Goal: Task Accomplishment & Management: Use online tool/utility

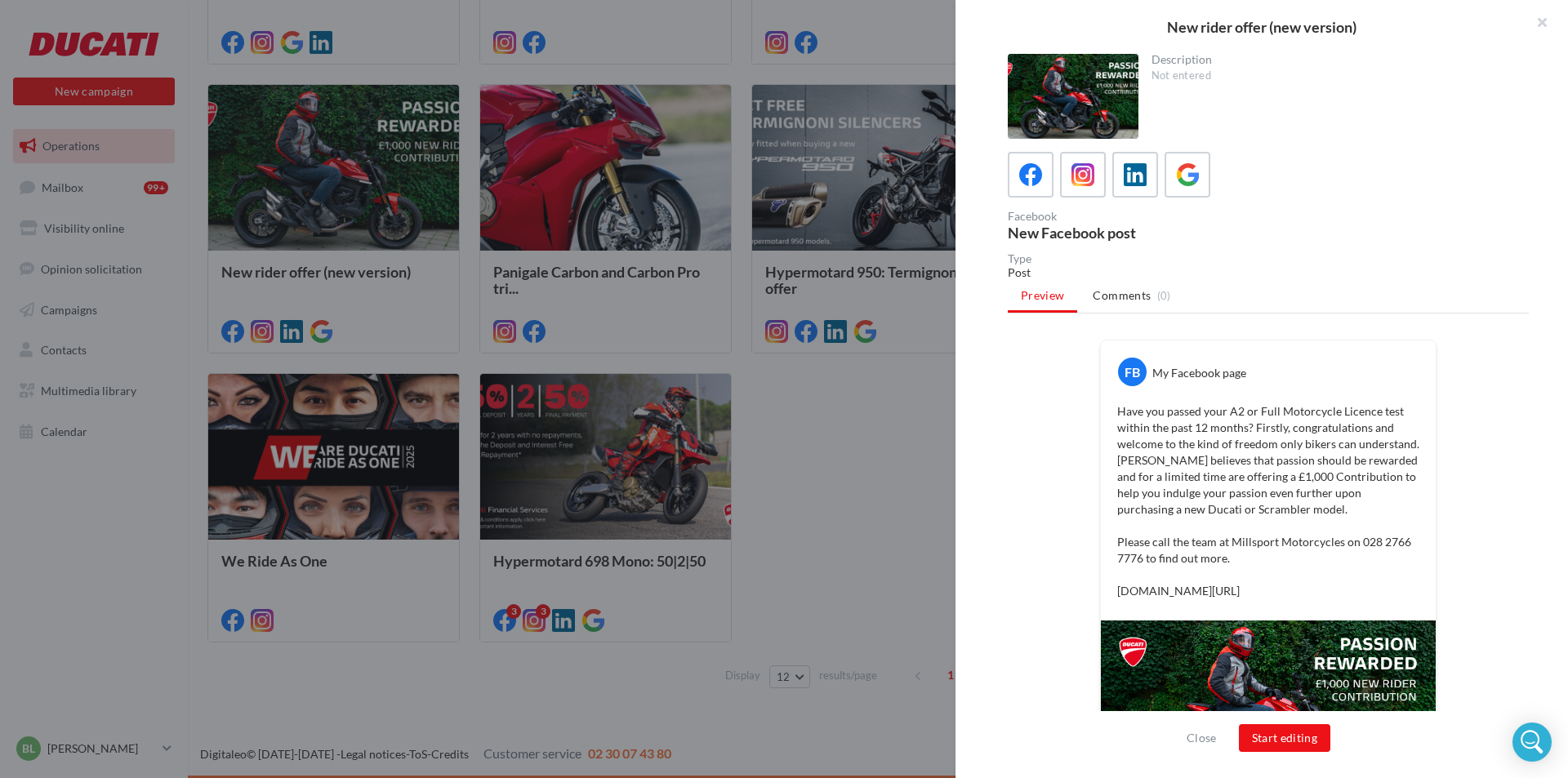
scroll to position [92, 0]
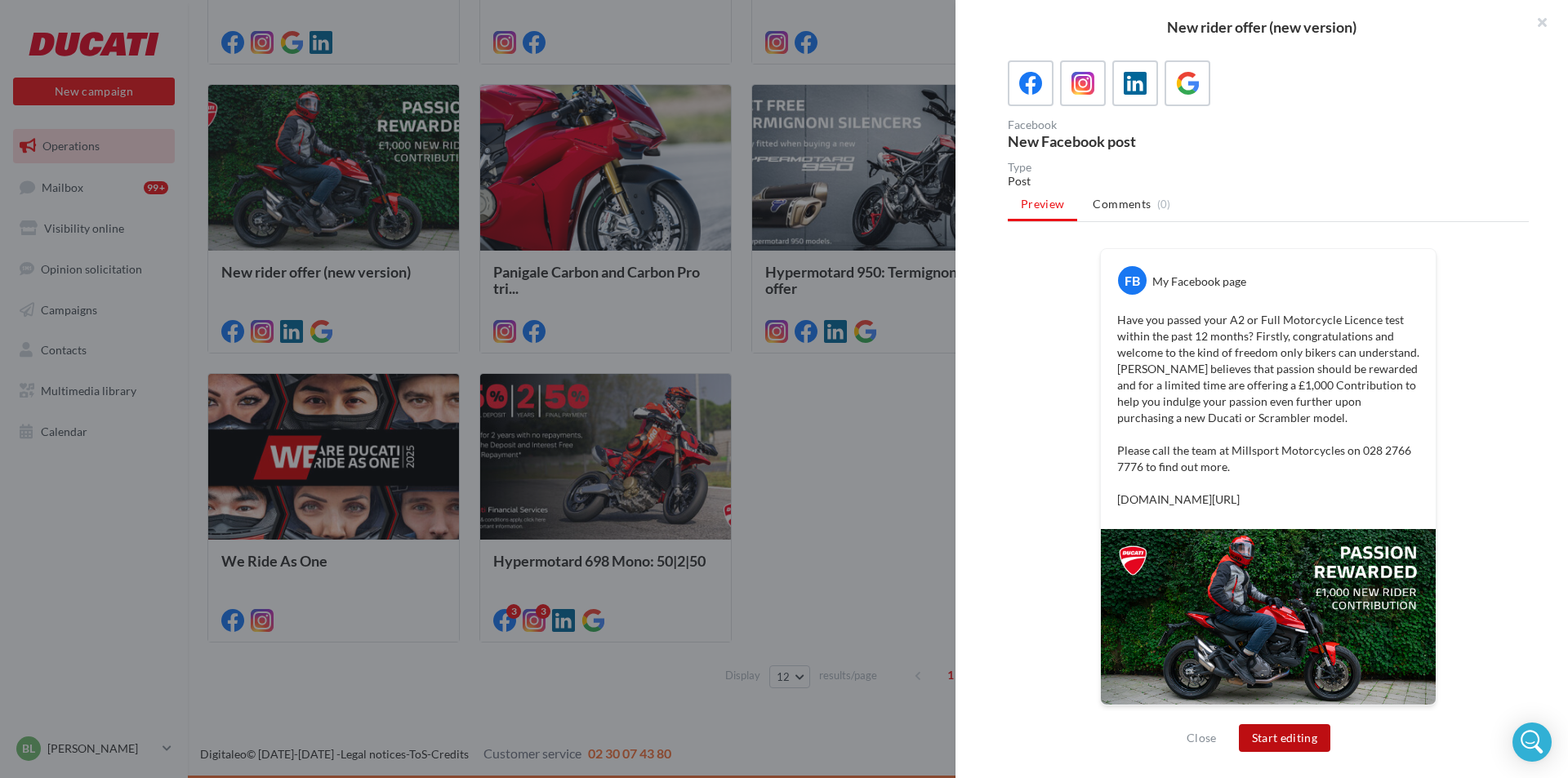
click at [1303, 724] on button "Start editing" at bounding box center [1286, 738] width 93 height 27
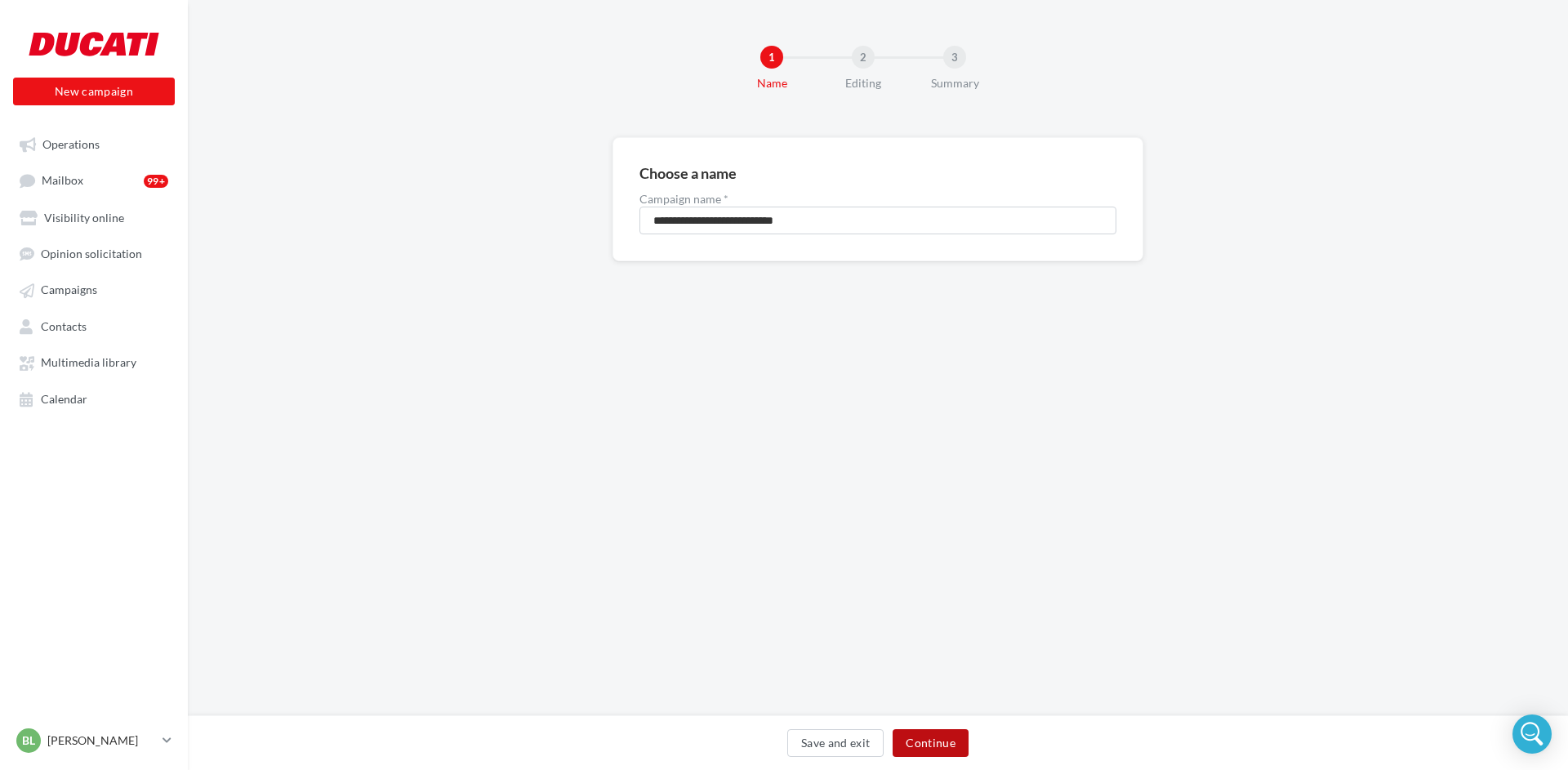
click at [935, 749] on button "Continue" at bounding box center [930, 743] width 76 height 27
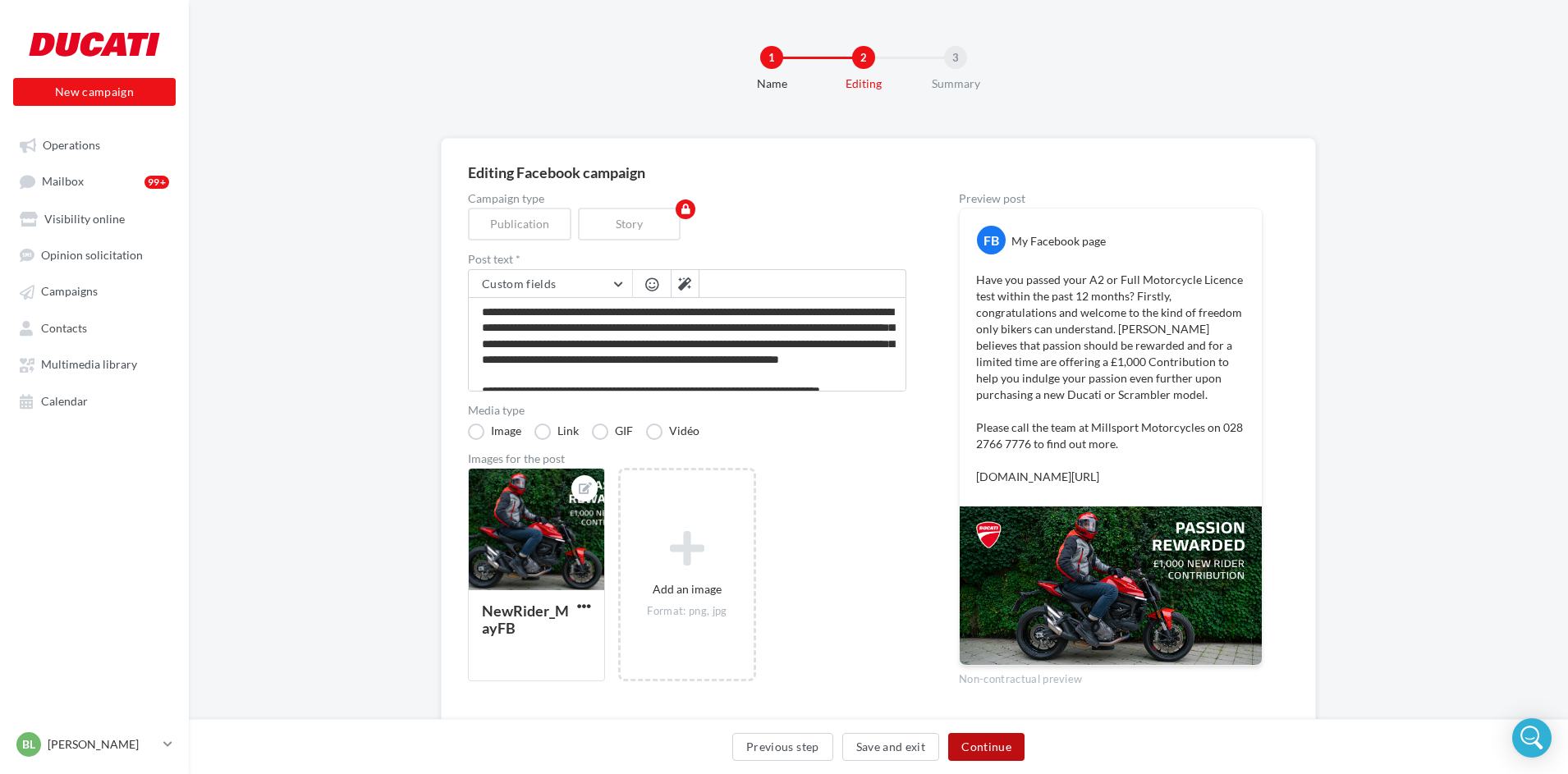
click at [974, 753] on button "Continue" at bounding box center [986, 747] width 77 height 28
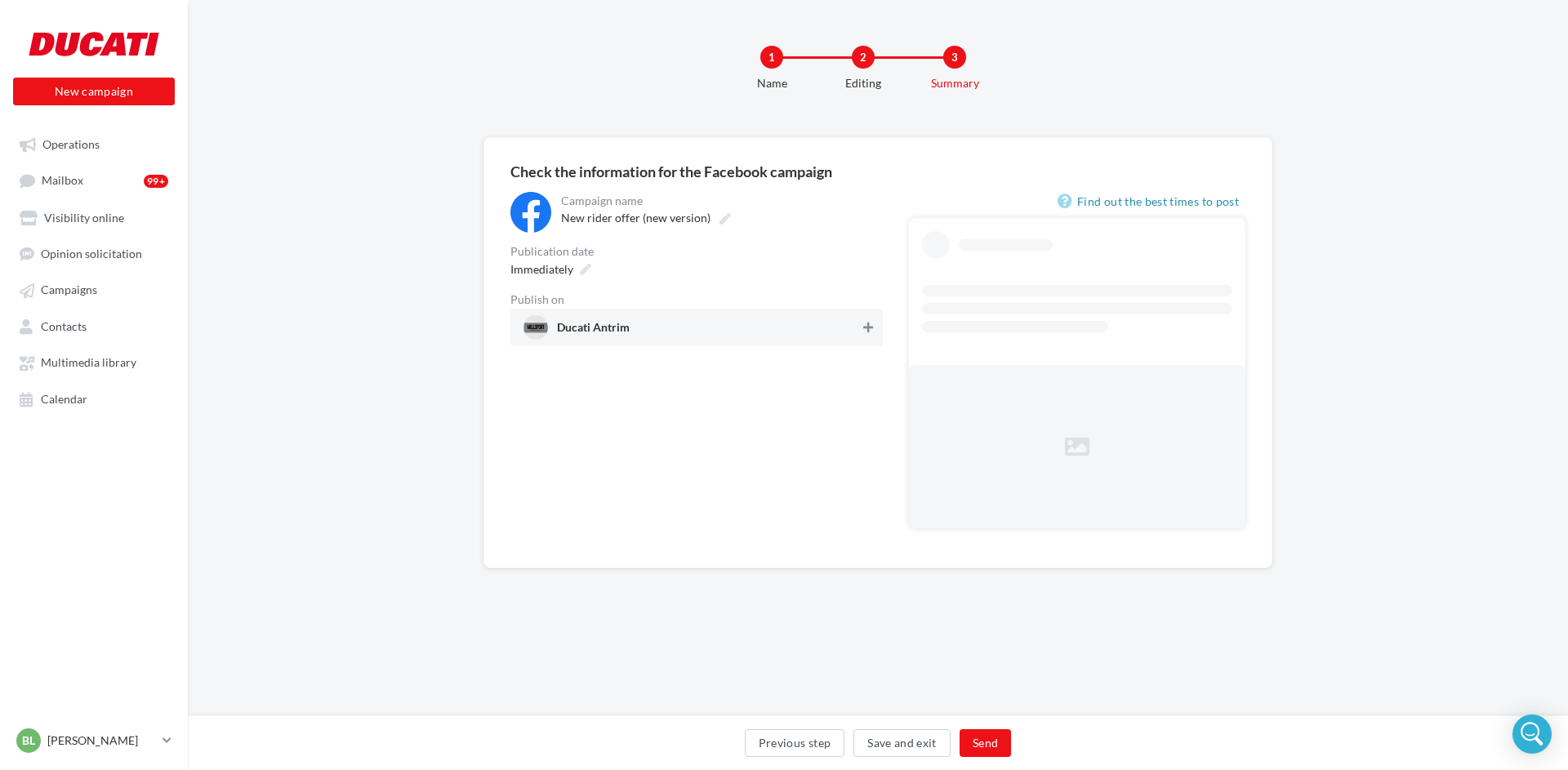
click at [863, 328] on icon at bounding box center [868, 327] width 9 height 11
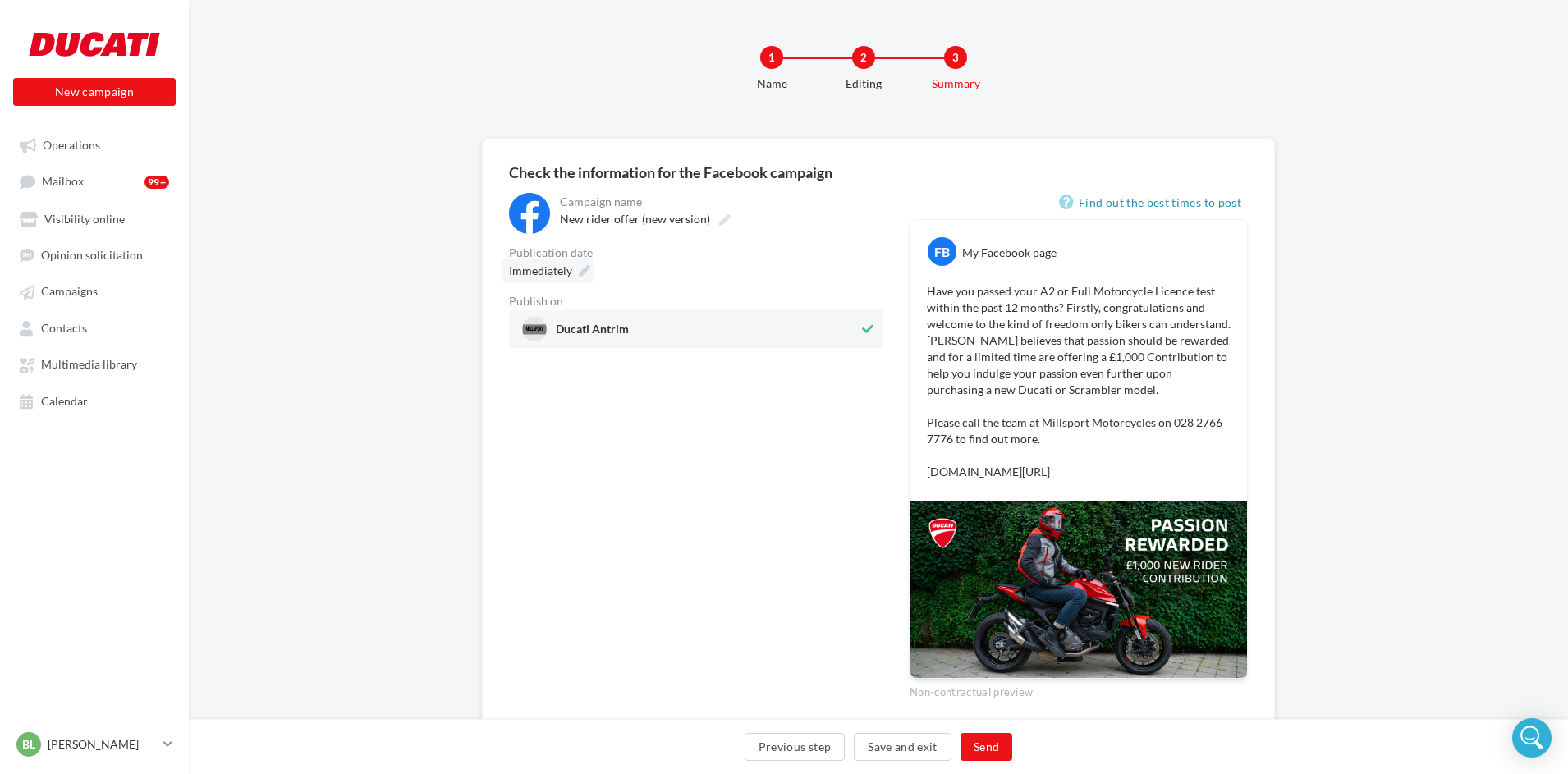
click at [586, 272] on icon at bounding box center [584, 270] width 11 height 11
click at [632, 519] on td "28" at bounding box center [629, 520] width 29 height 30
click at [586, 312] on select "* * * * * * * * * * ** ** ** ** ** ** ** ** ** ** ** ** ** **" at bounding box center [588, 317] width 41 height 13
click at [535, 586] on button "Validate" at bounding box center [524, 587] width 67 height 28
click at [993, 747] on button "Send" at bounding box center [986, 747] width 52 height 28
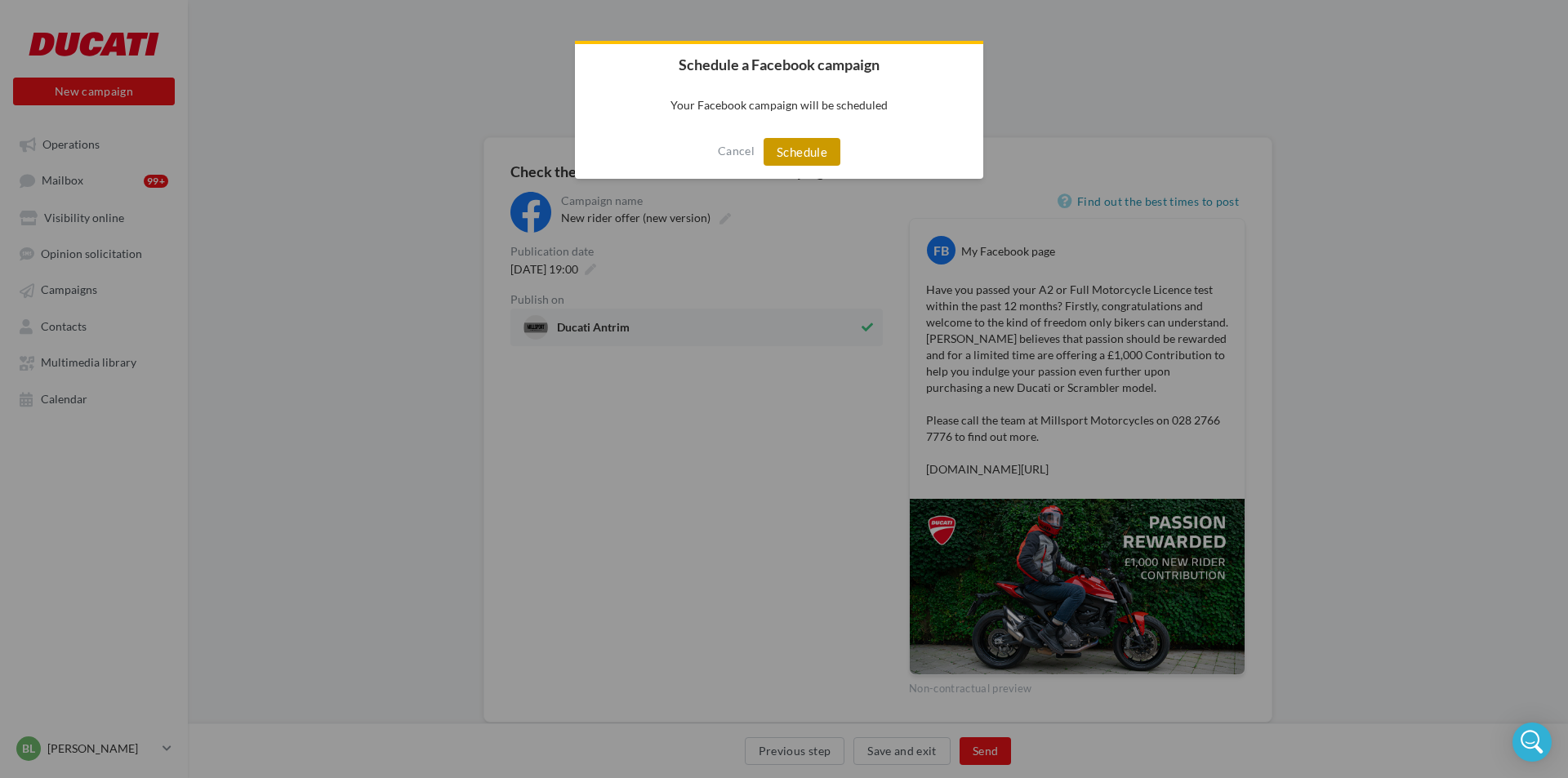
click at [807, 159] on button "Schedule" at bounding box center [802, 152] width 76 height 27
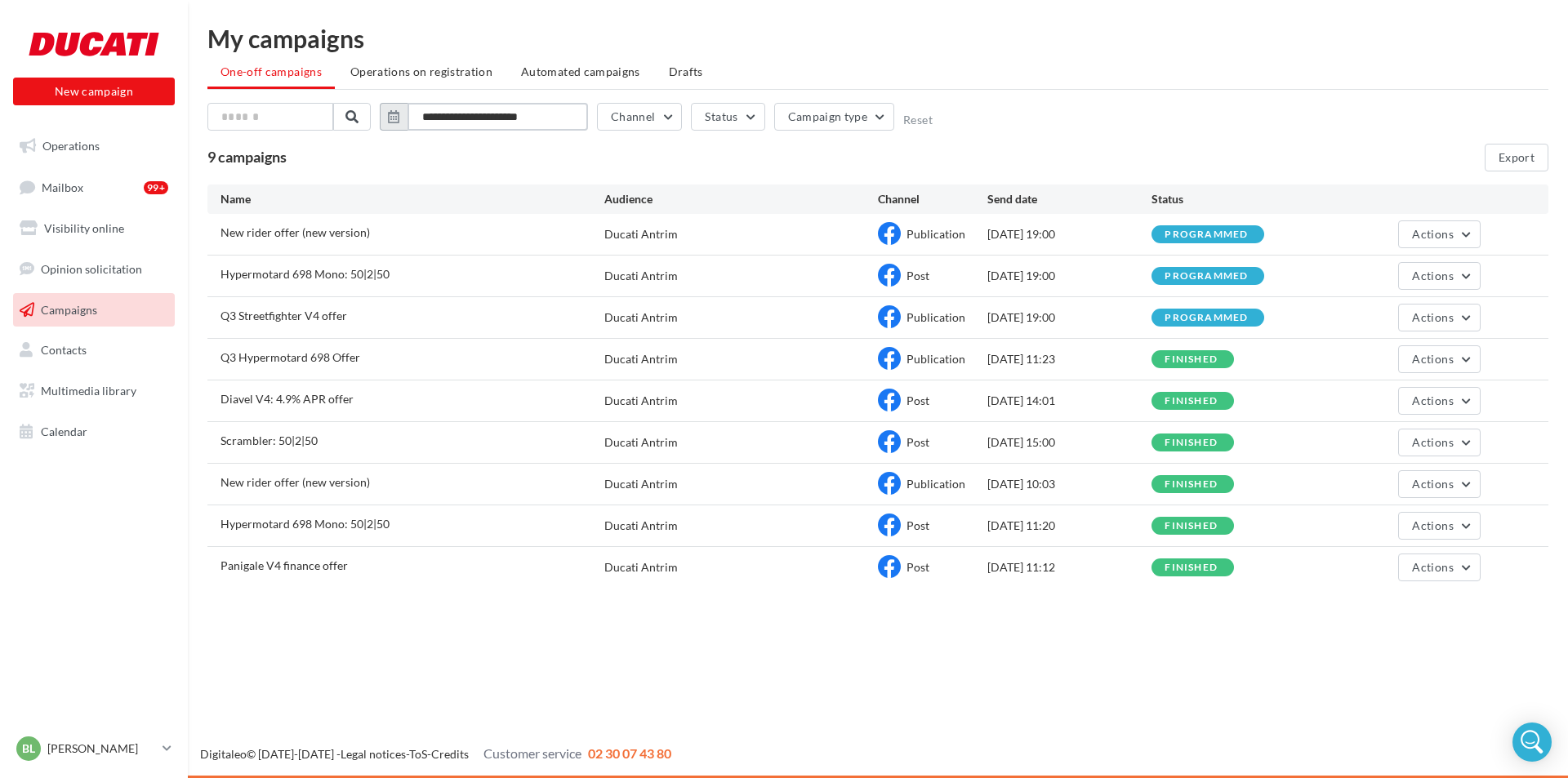
click at [550, 112] on input "**********" at bounding box center [498, 117] width 180 height 27
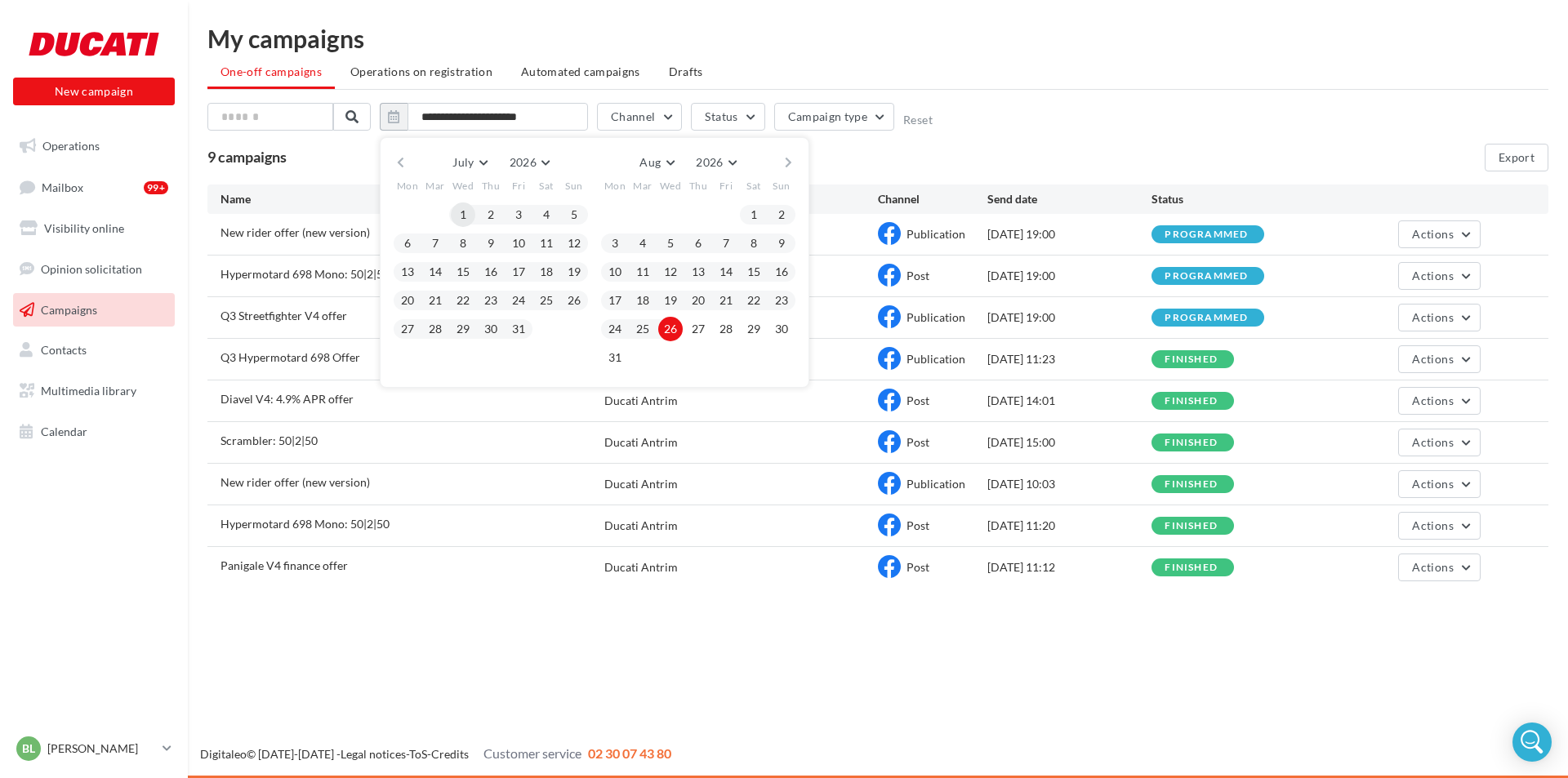
click at [464, 217] on button "1" at bounding box center [463, 214] width 25 height 25
click at [693, 327] on button "27" at bounding box center [698, 329] width 25 height 25
type input "**********"
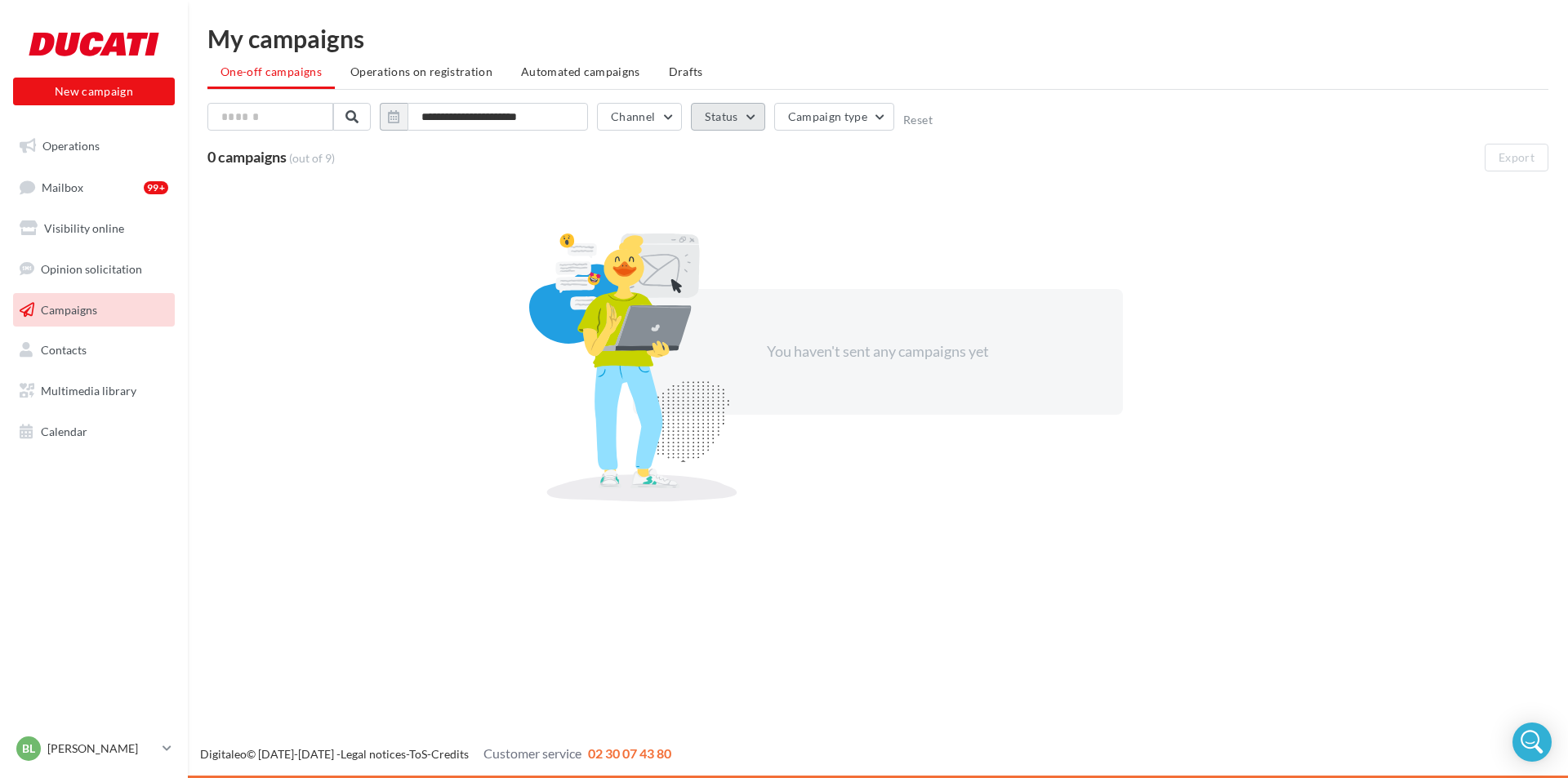
click at [758, 114] on button "Status" at bounding box center [728, 117] width 74 height 27
click at [714, 268] on label at bounding box center [712, 268] width 16 height 16
click at [711, 292] on label at bounding box center [712, 289] width 16 height 16
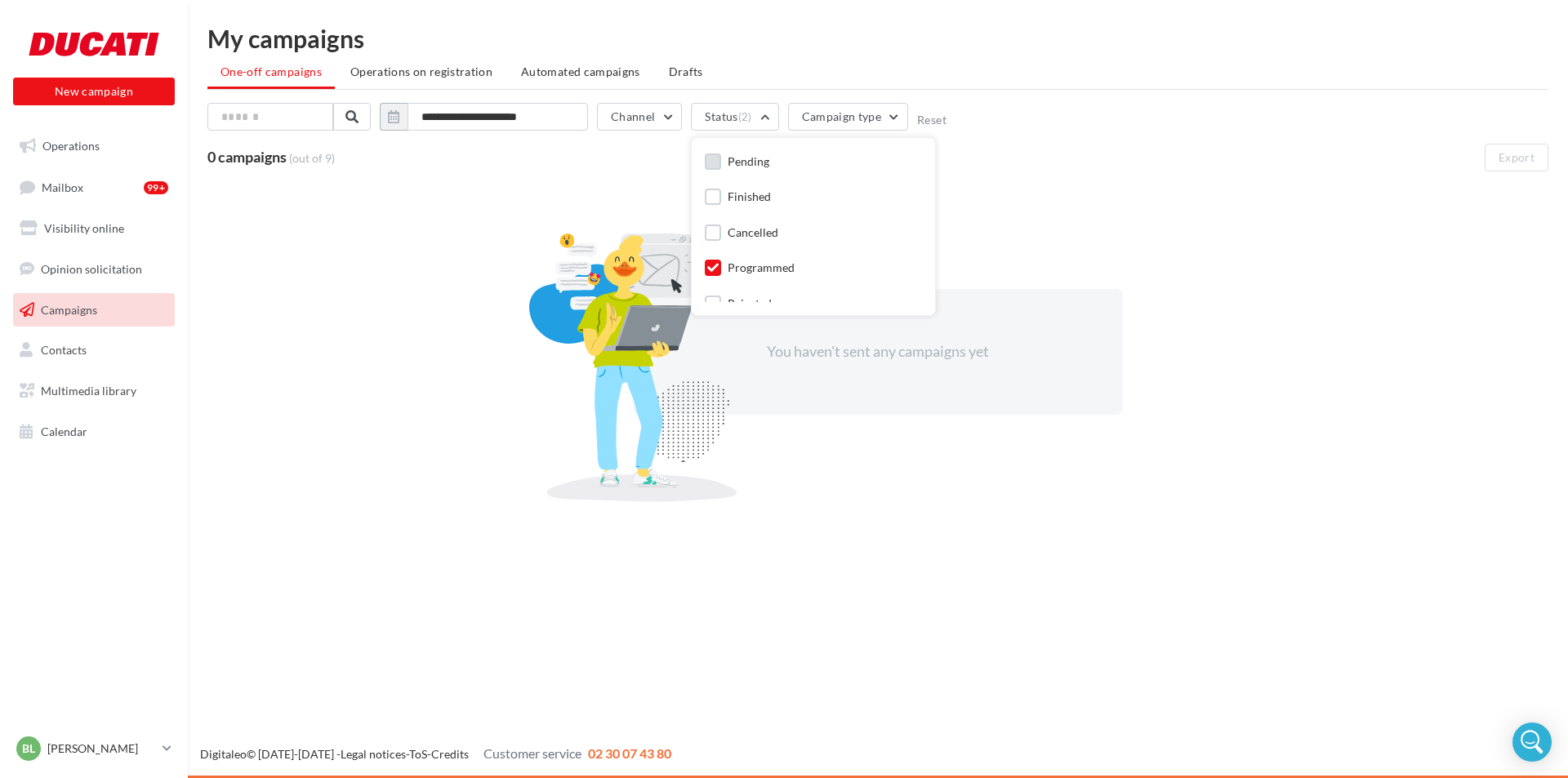
click at [717, 160] on label at bounding box center [712, 161] width 16 height 16
click at [714, 204] on label at bounding box center [712, 196] width 16 height 16
click at [713, 235] on label at bounding box center [712, 232] width 16 height 16
click at [711, 268] on div "Pending Finished Cancelled Programmed Rejected Pending" at bounding box center [813, 202] width 217 height 200
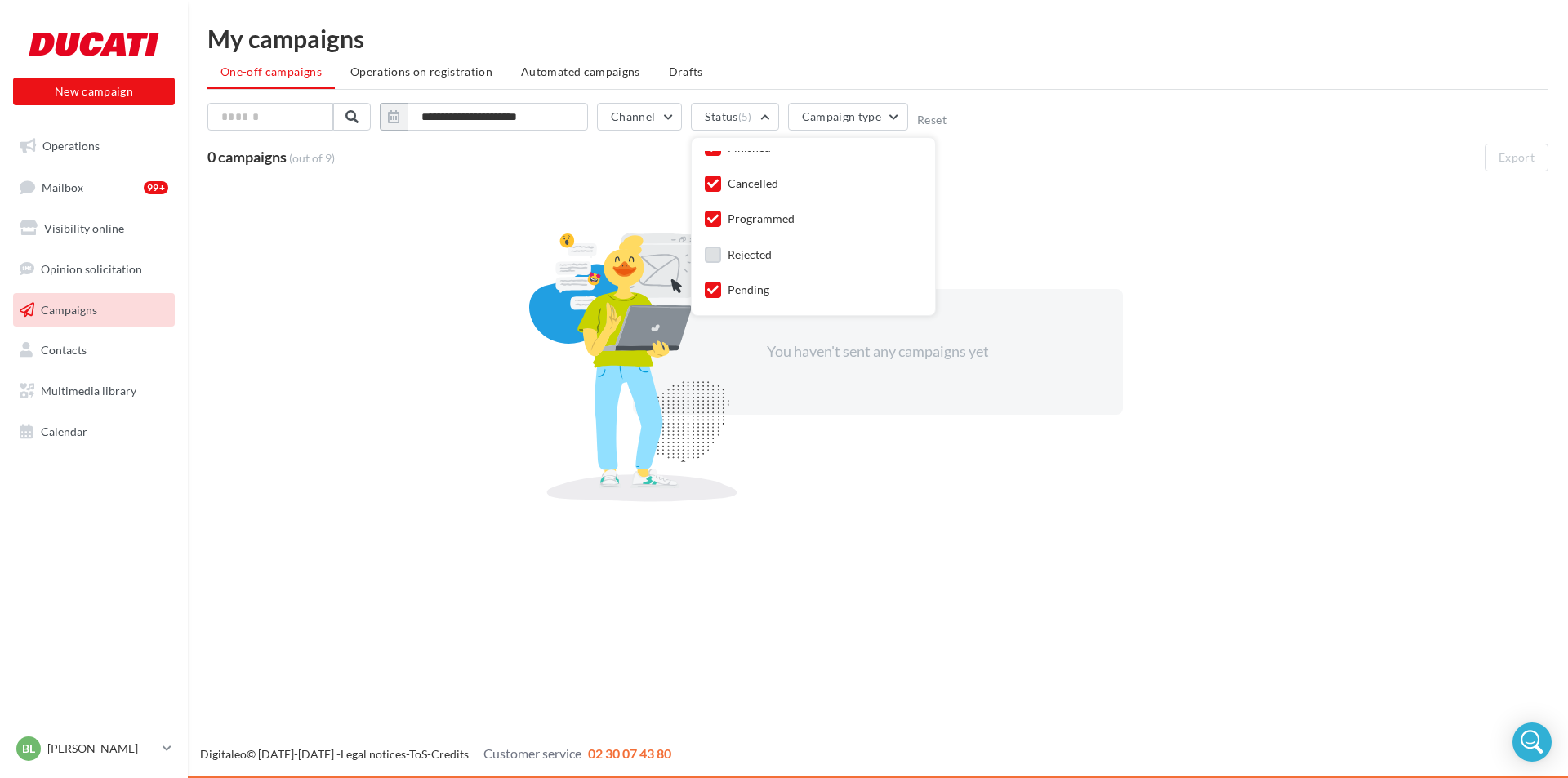
click at [717, 254] on label at bounding box center [712, 254] width 16 height 16
click at [1064, 59] on ul "One-off campaigns Operations on registration Automated campaigns Drafts" at bounding box center [878, 74] width 1341 height 33
click at [671, 114] on button "Channel" at bounding box center [639, 117] width 85 height 27
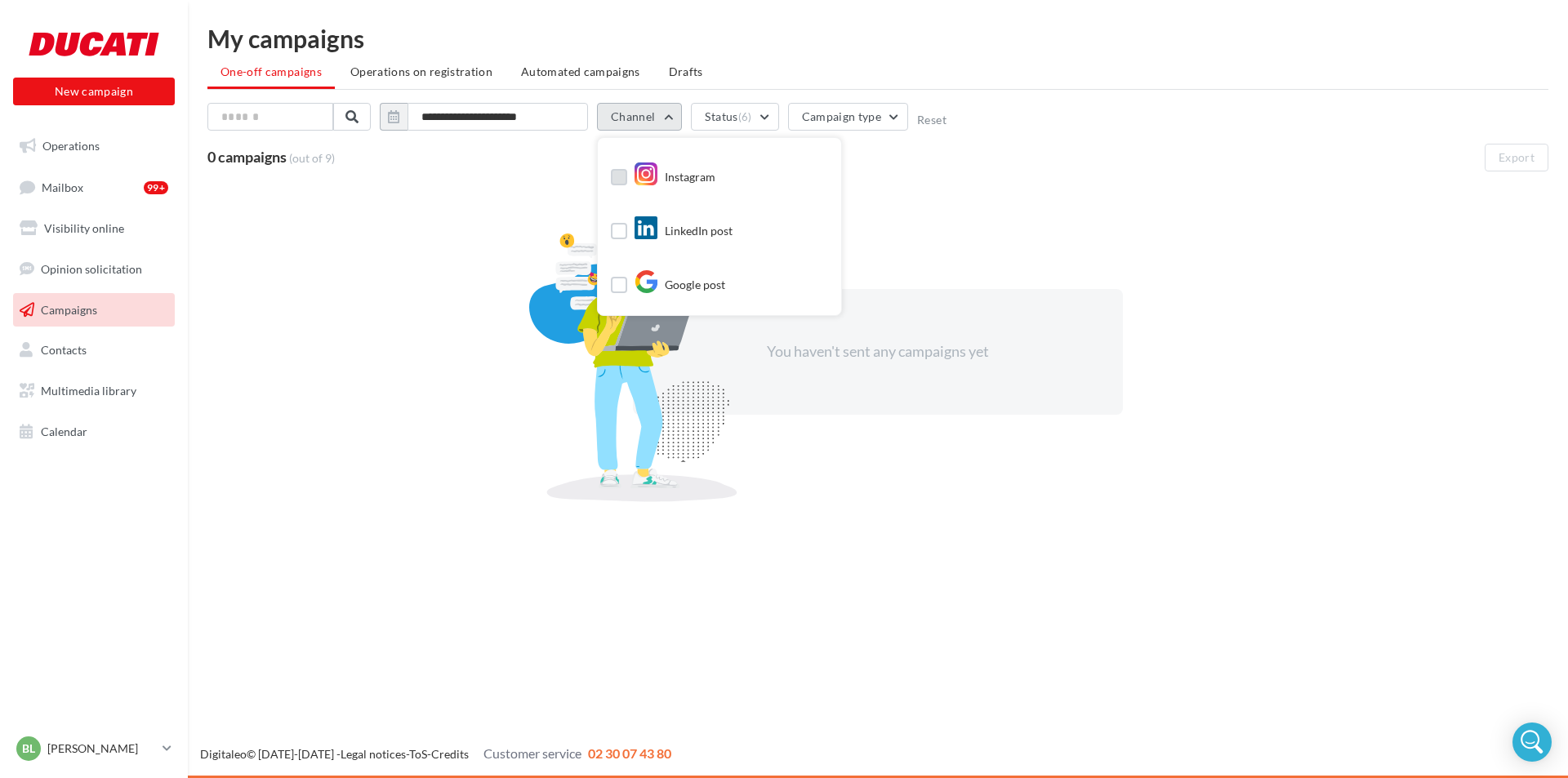
scroll to position [77, 0]
click at [616, 199] on label at bounding box center [619, 204] width 16 height 16
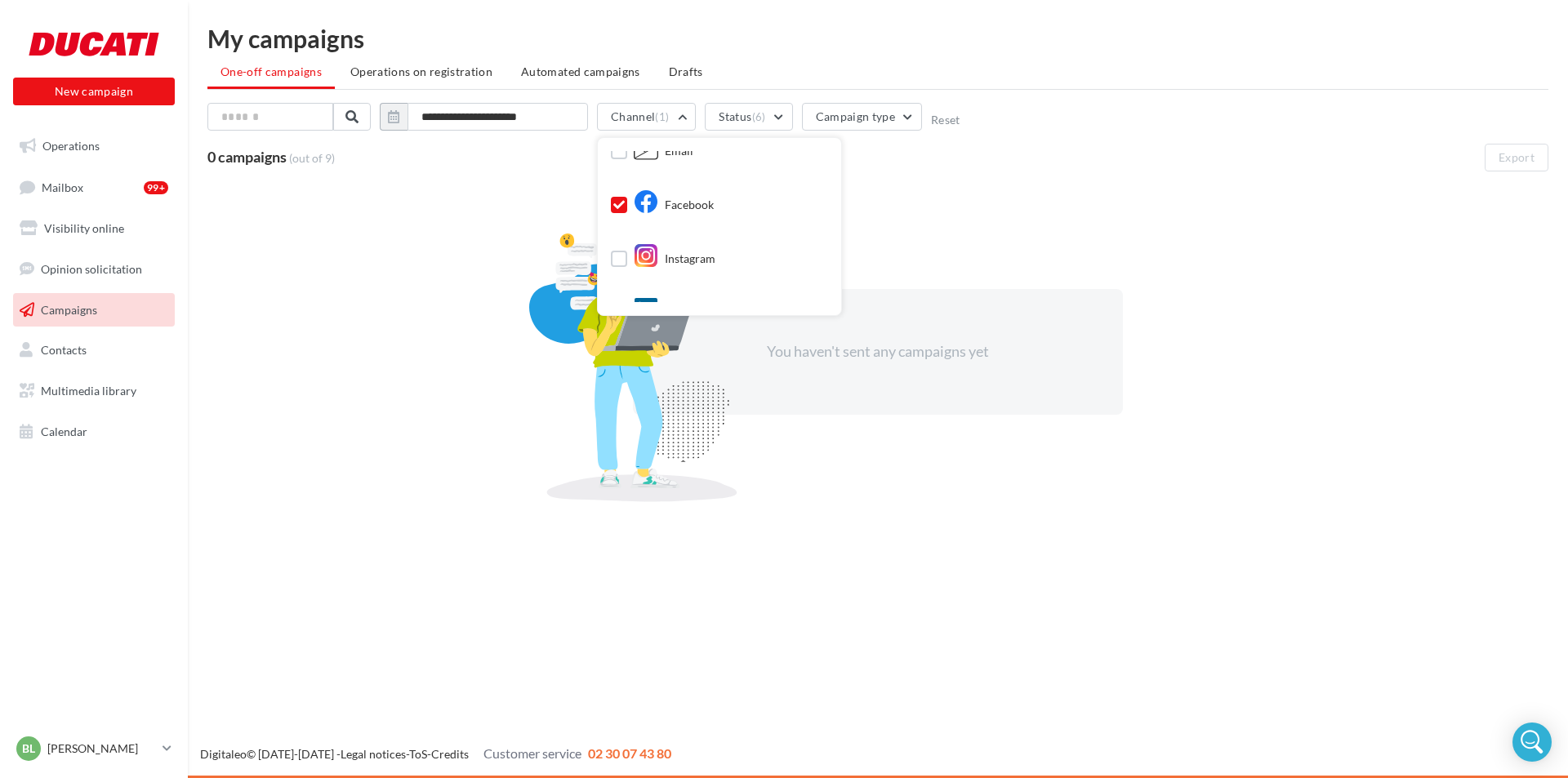
click at [831, 27] on div "My campaigns" at bounding box center [878, 38] width 1341 height 25
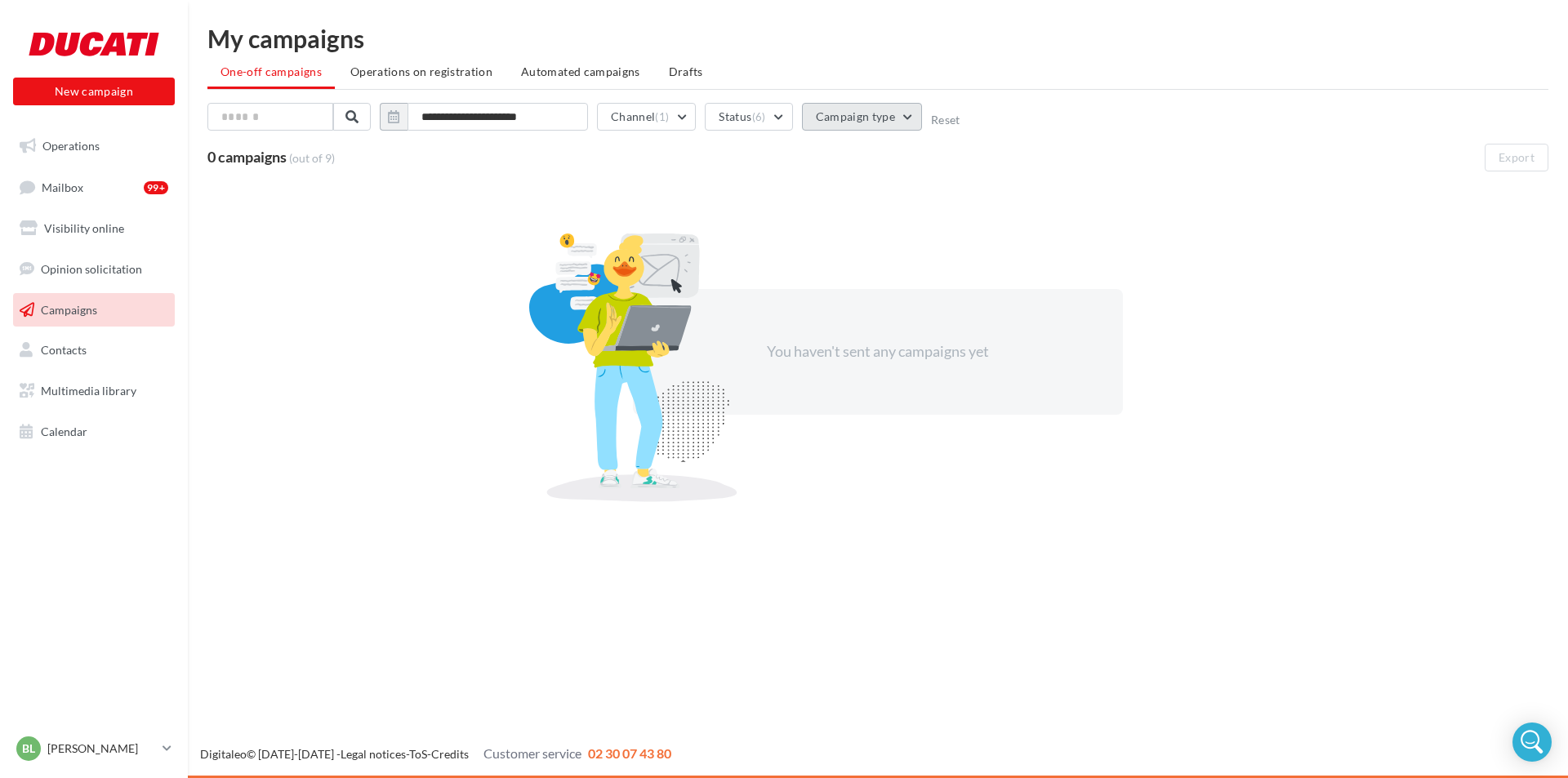
click at [887, 114] on button "Campaign type" at bounding box center [863, 117] width 121 height 27
click at [820, 158] on label at bounding box center [824, 161] width 16 height 16
click at [828, 197] on label at bounding box center [824, 196] width 16 height 16
click at [830, 232] on label at bounding box center [824, 232] width 16 height 16
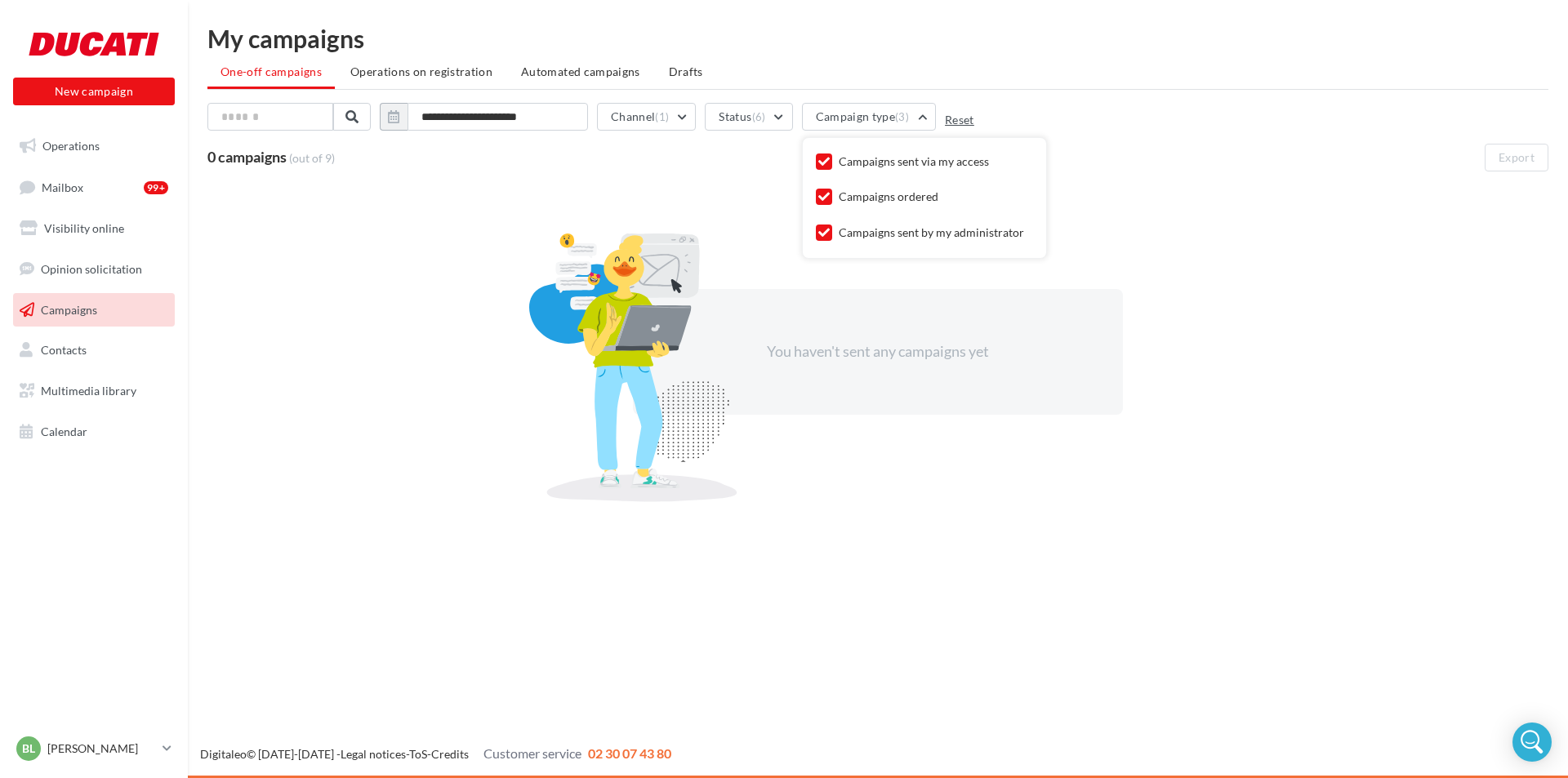
click at [963, 119] on button "Reset" at bounding box center [960, 119] width 29 height 13
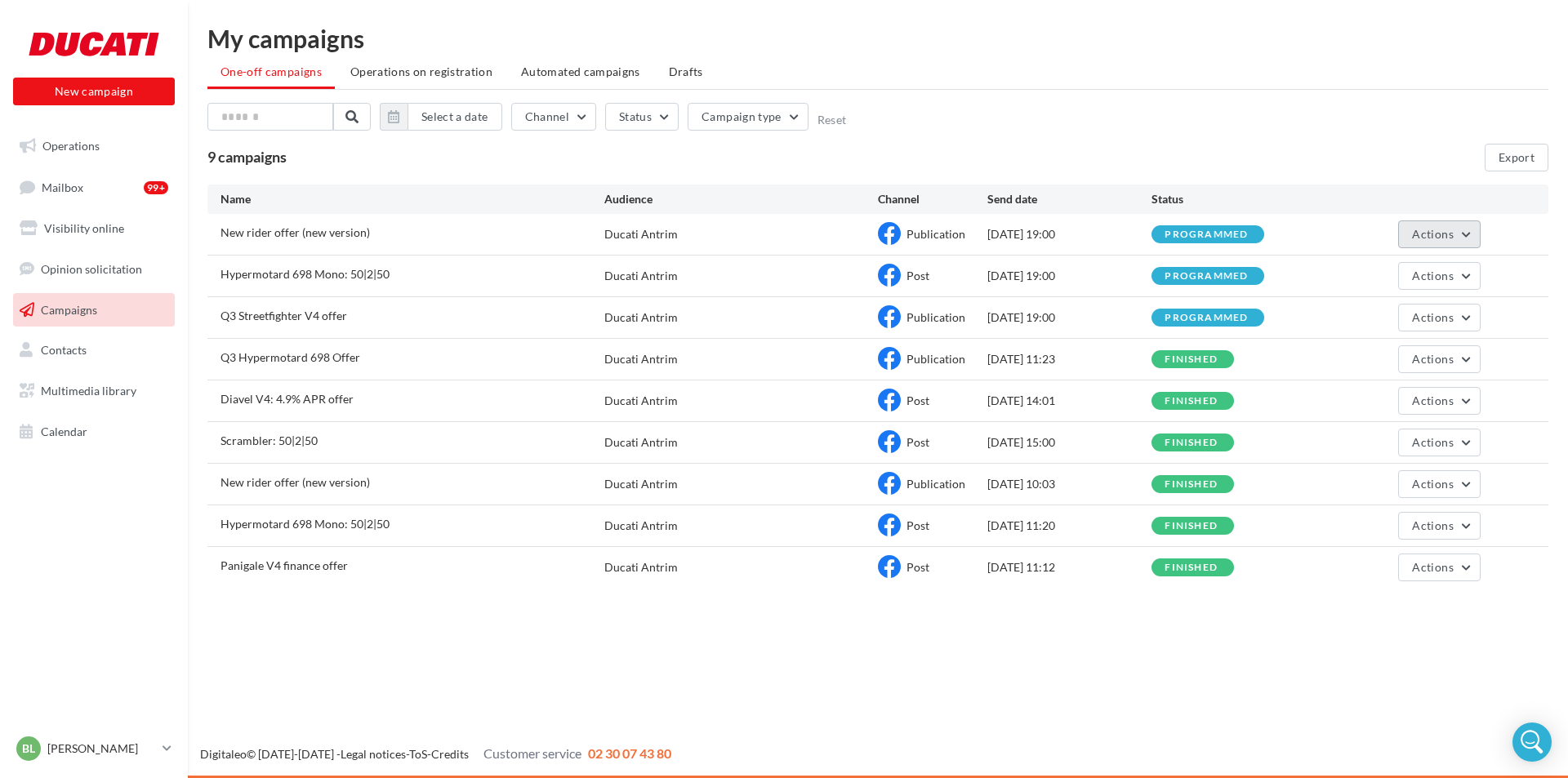
click at [1460, 228] on button "Actions" at bounding box center [1438, 234] width 82 height 27
click at [1298, 110] on div "Select a date Channel Status Campaign type Reset" at bounding box center [878, 120] width 1341 height 34
click at [1459, 313] on button "Actions" at bounding box center [1438, 317] width 82 height 27
click at [1424, 352] on button "View results" at bounding box center [1399, 355] width 163 height 42
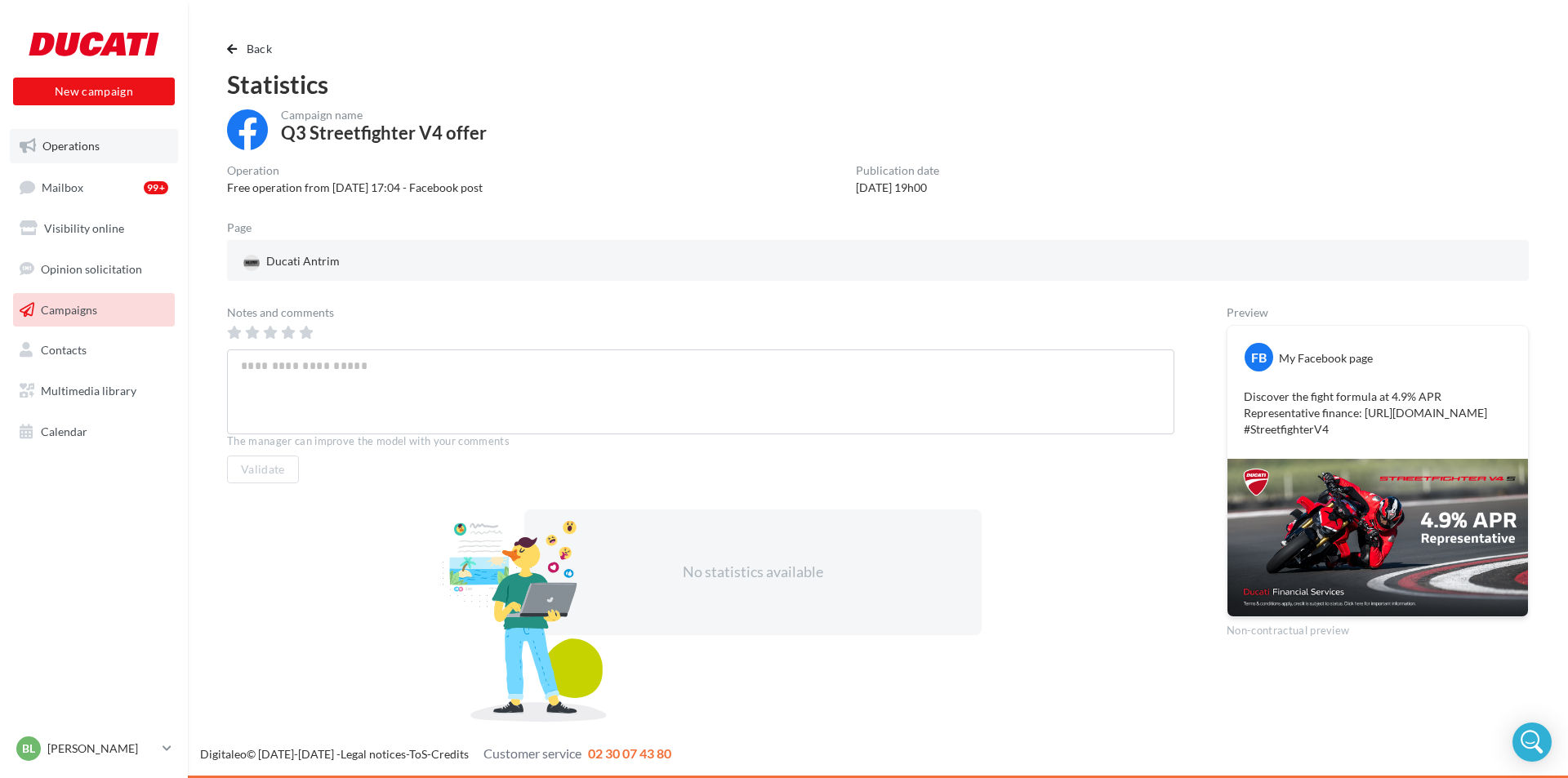
click at [58, 150] on span "Operations" at bounding box center [70, 146] width 58 height 14
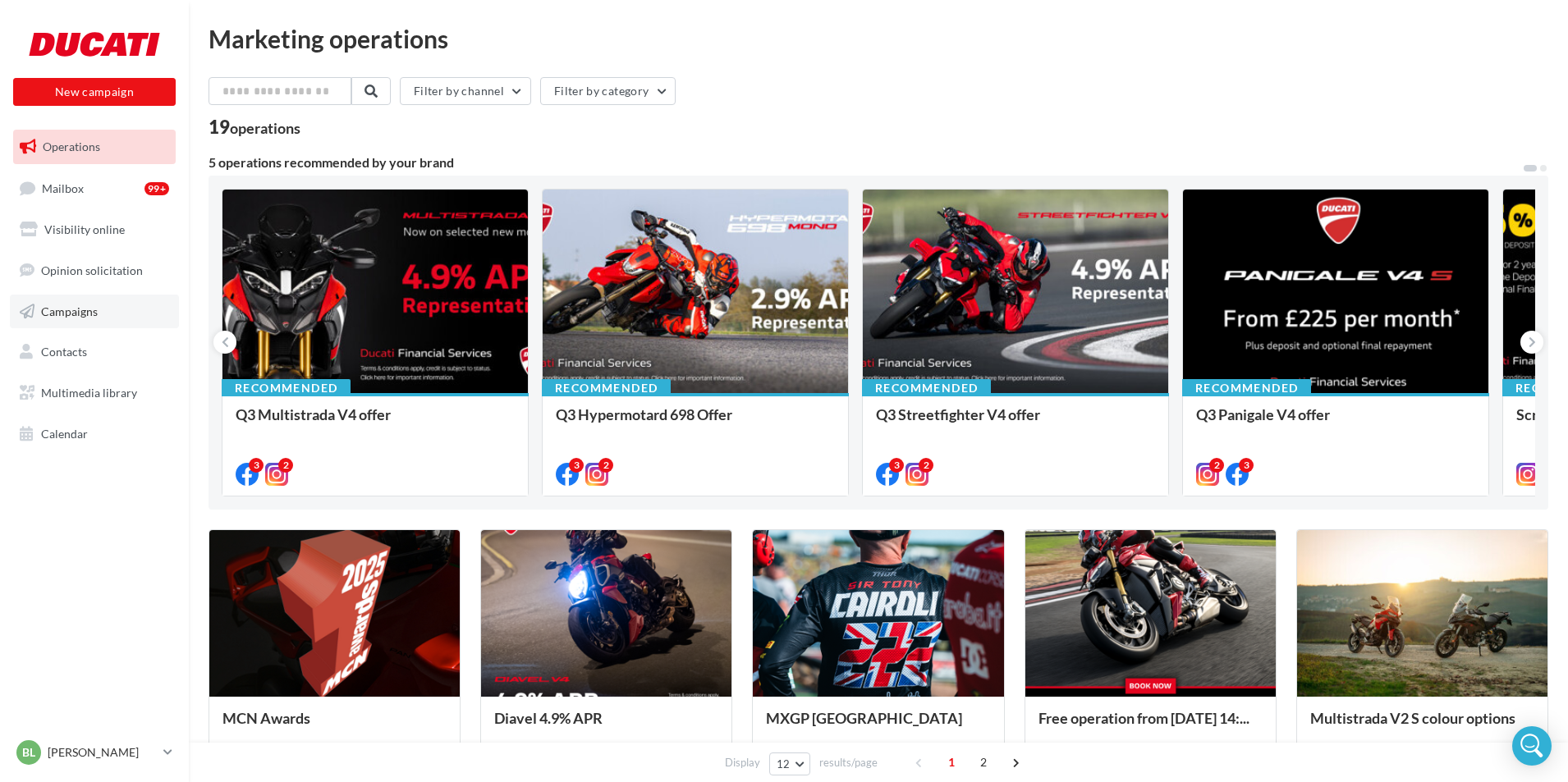
click at [104, 303] on link "Campaigns" at bounding box center [94, 312] width 169 height 34
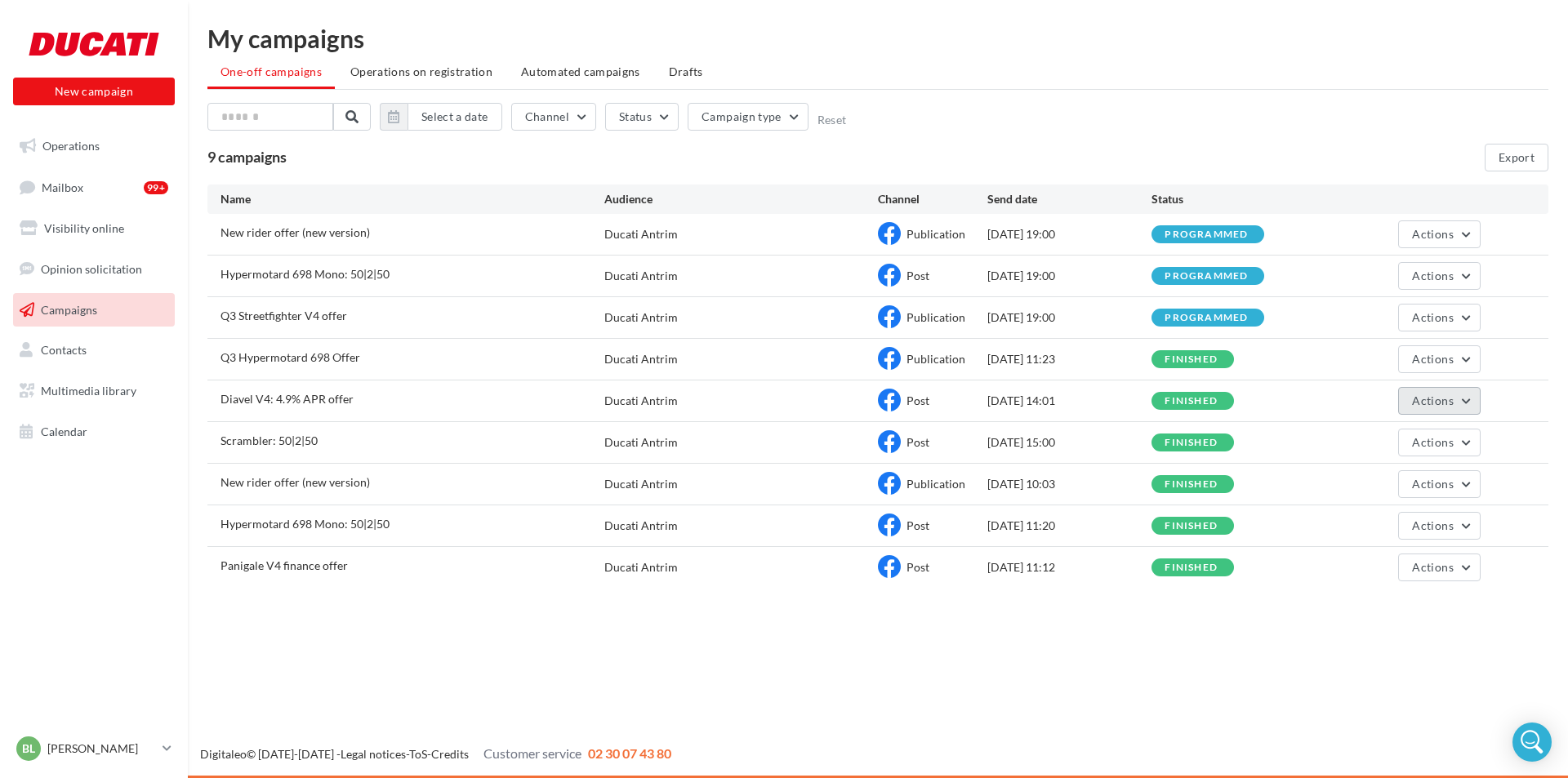
click at [1460, 397] on button "Actions" at bounding box center [1438, 401] width 82 height 27
click at [1403, 440] on button "View results" at bounding box center [1399, 438] width 163 height 42
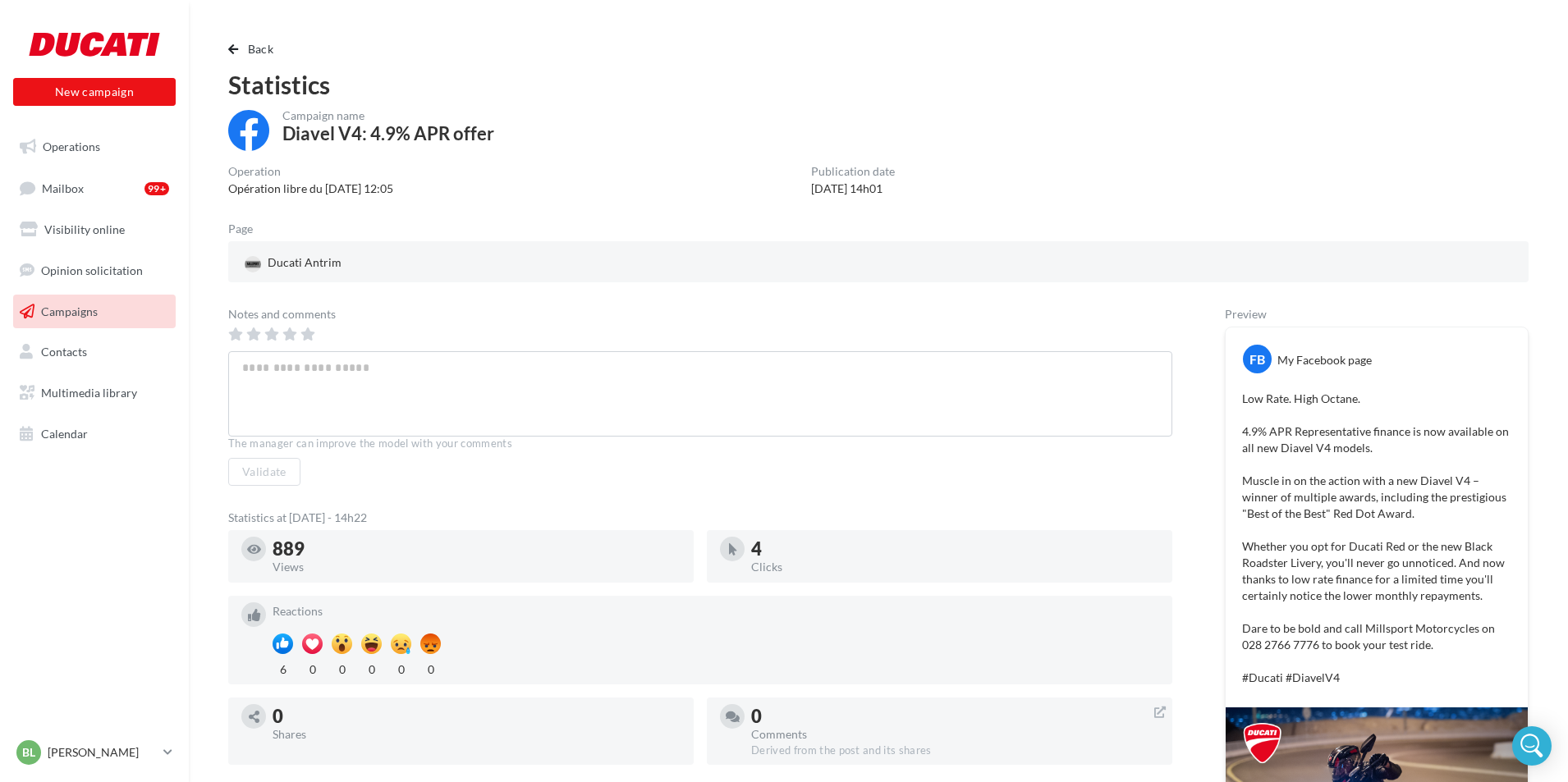
click at [57, 305] on span "Campaigns" at bounding box center [70, 310] width 57 height 14
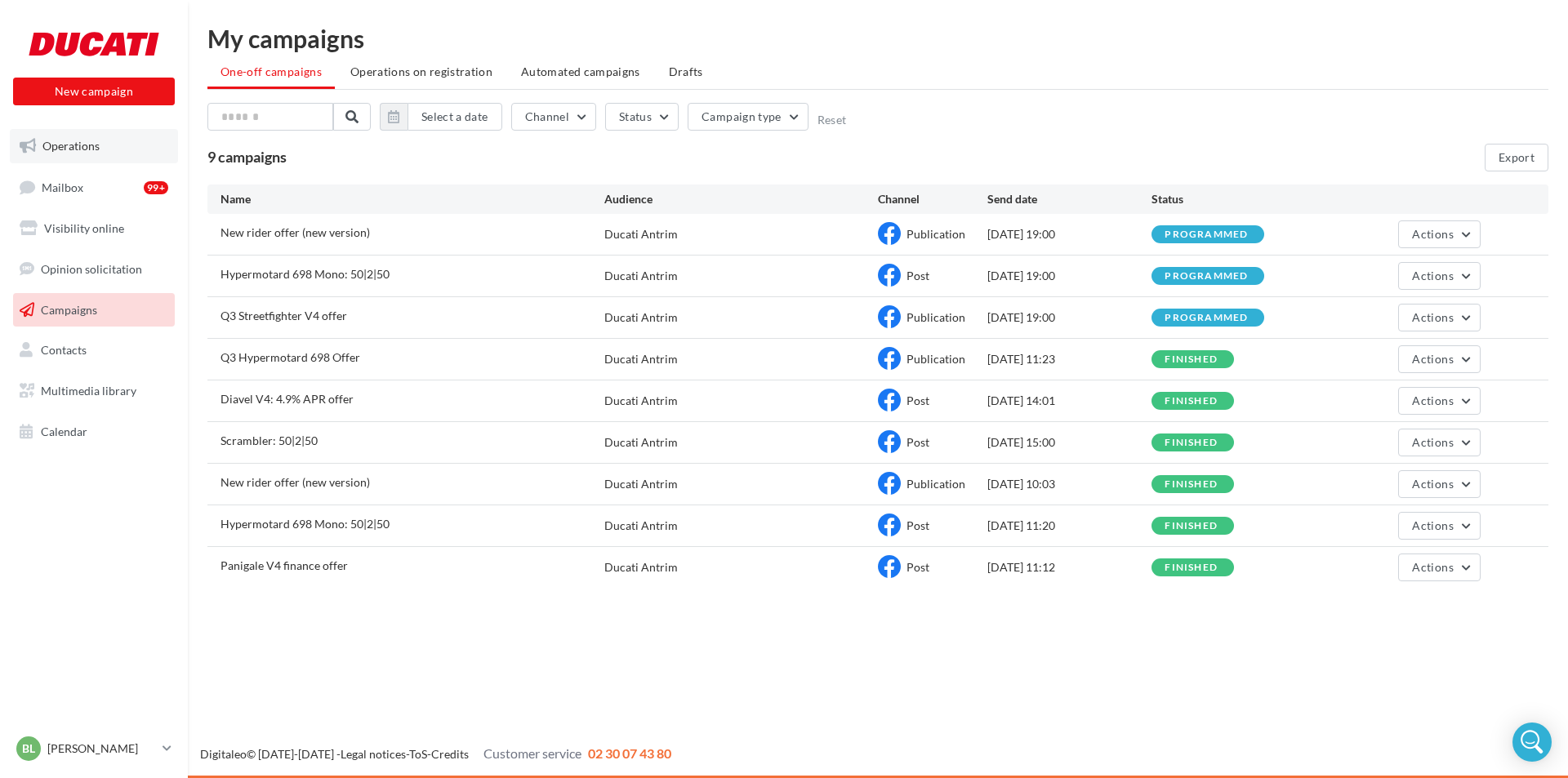
click at [127, 142] on link "Operations" at bounding box center [94, 146] width 168 height 34
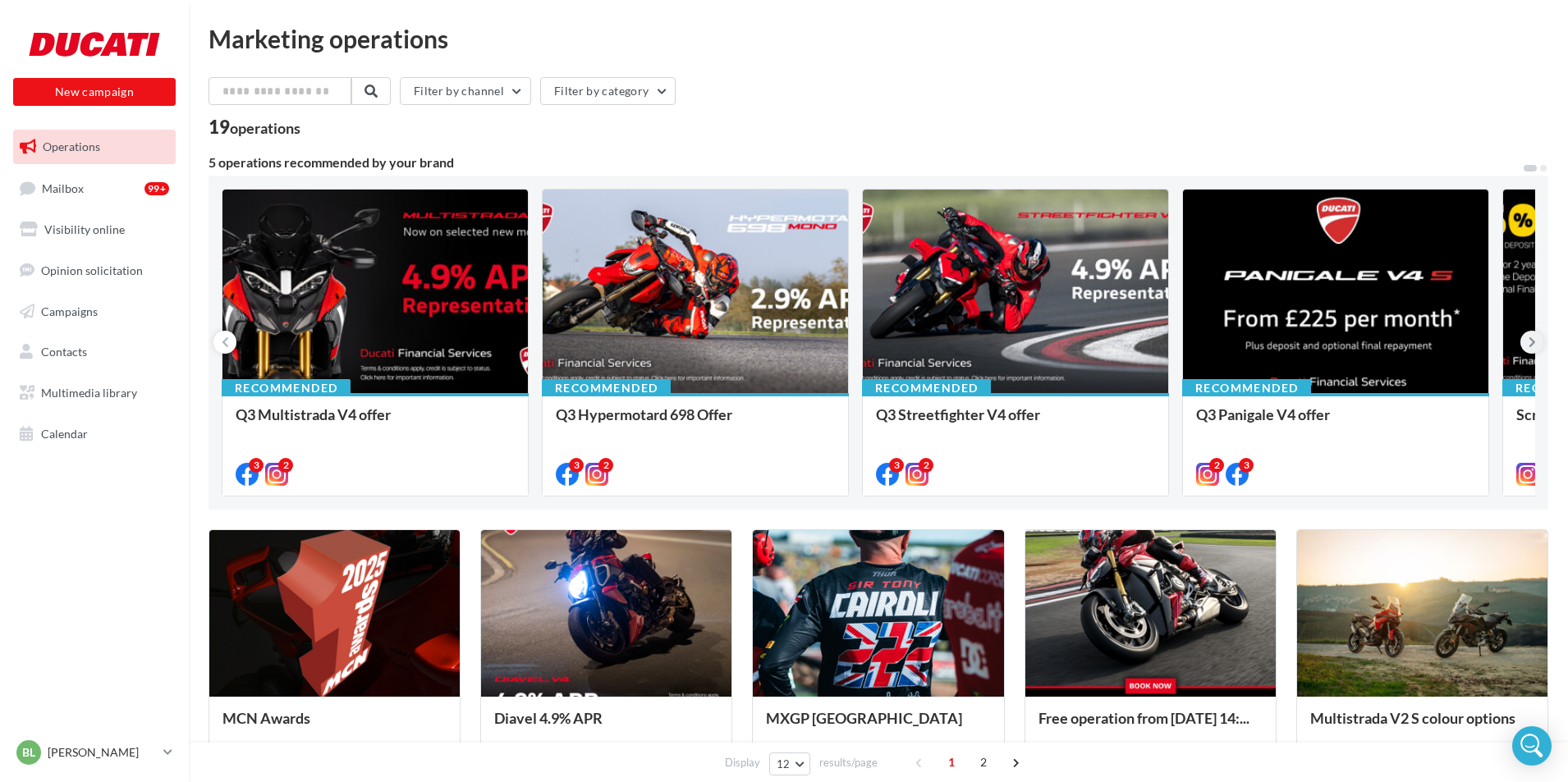
click at [1532, 345] on icon at bounding box center [1532, 341] width 8 height 16
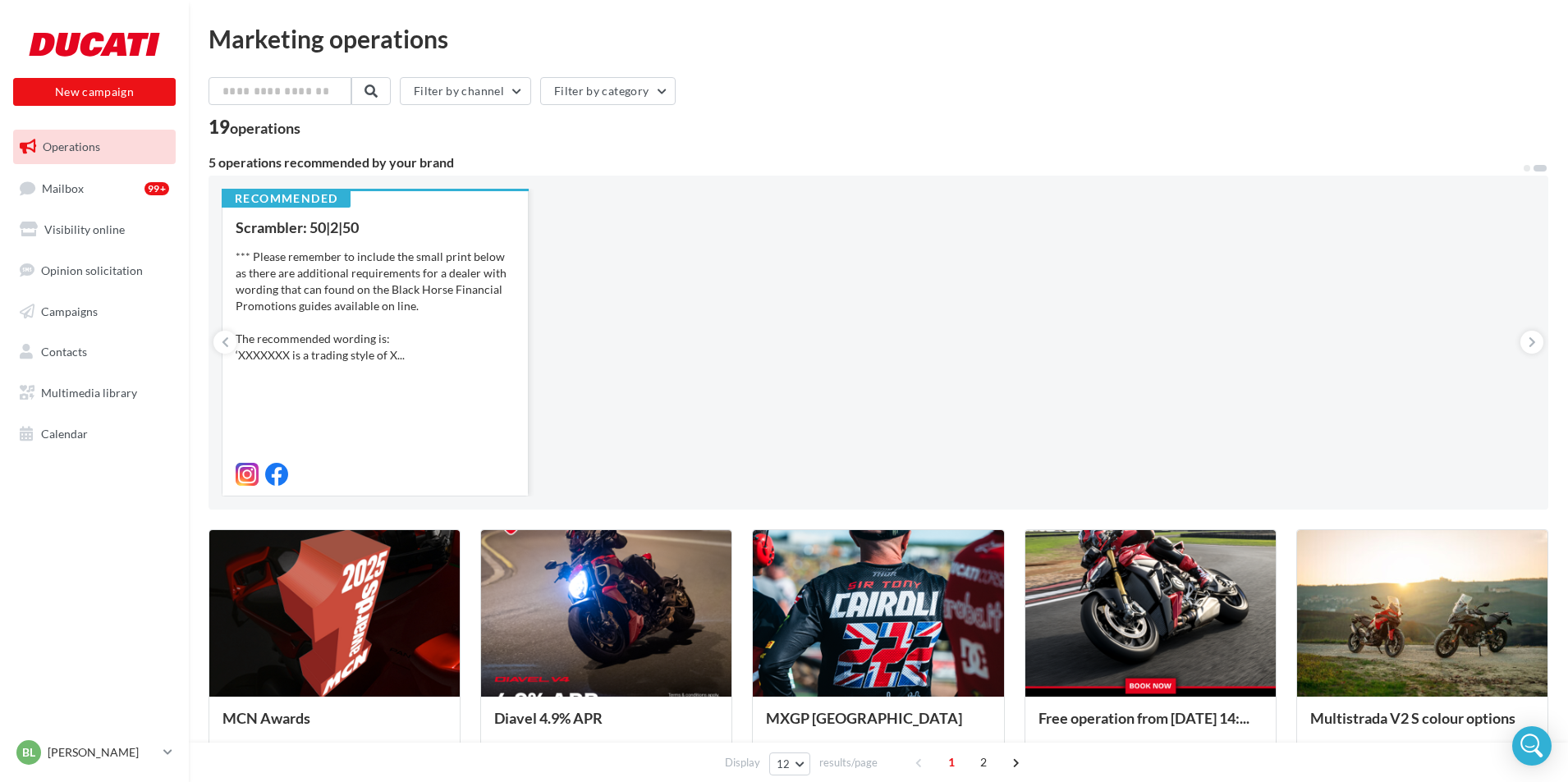
click at [396, 291] on div "*** Please remember to include the small print below as there are additional re…" at bounding box center [375, 305] width 279 height 115
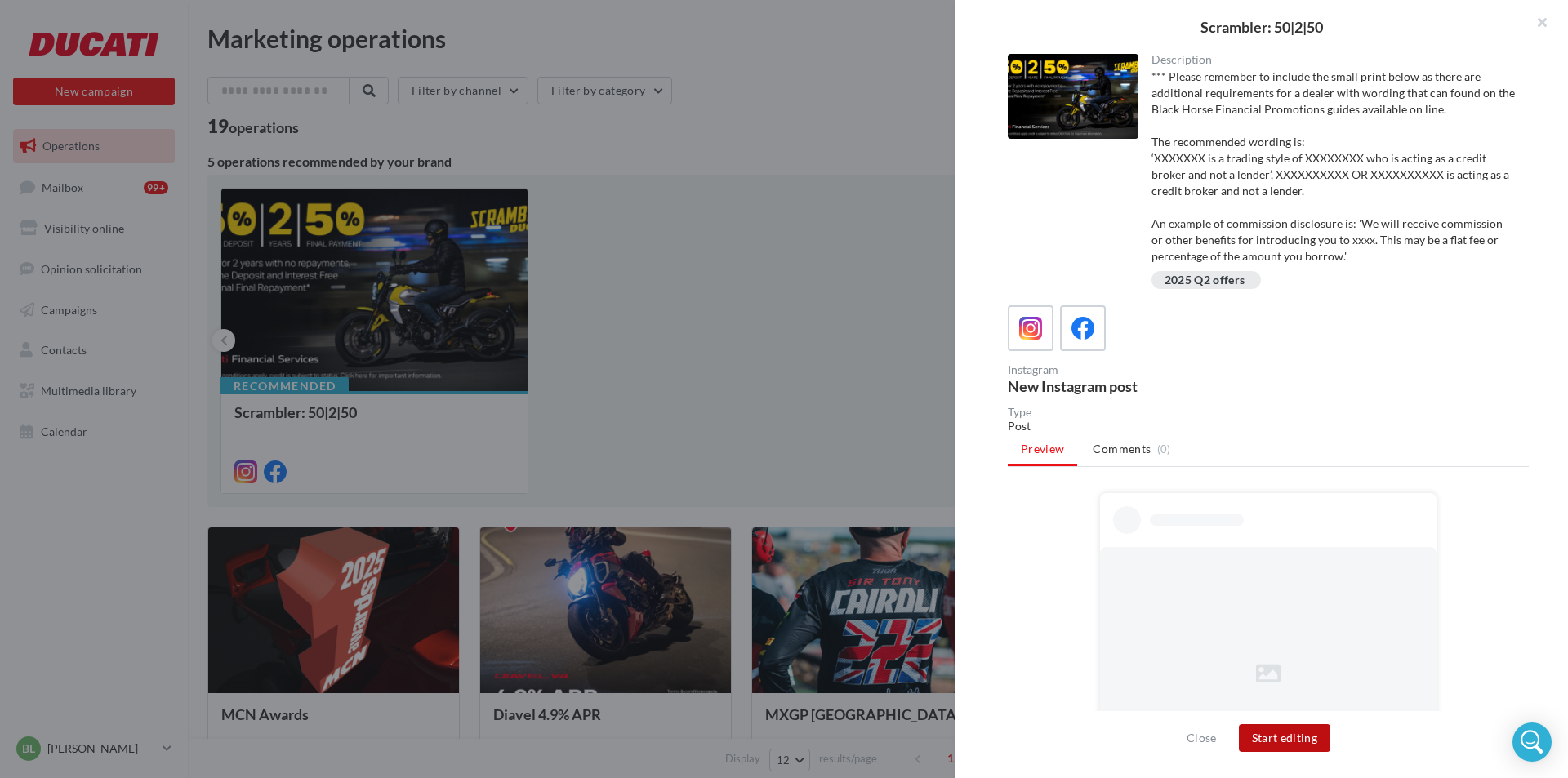
click at [1297, 735] on button "Start editing" at bounding box center [1286, 738] width 93 height 27
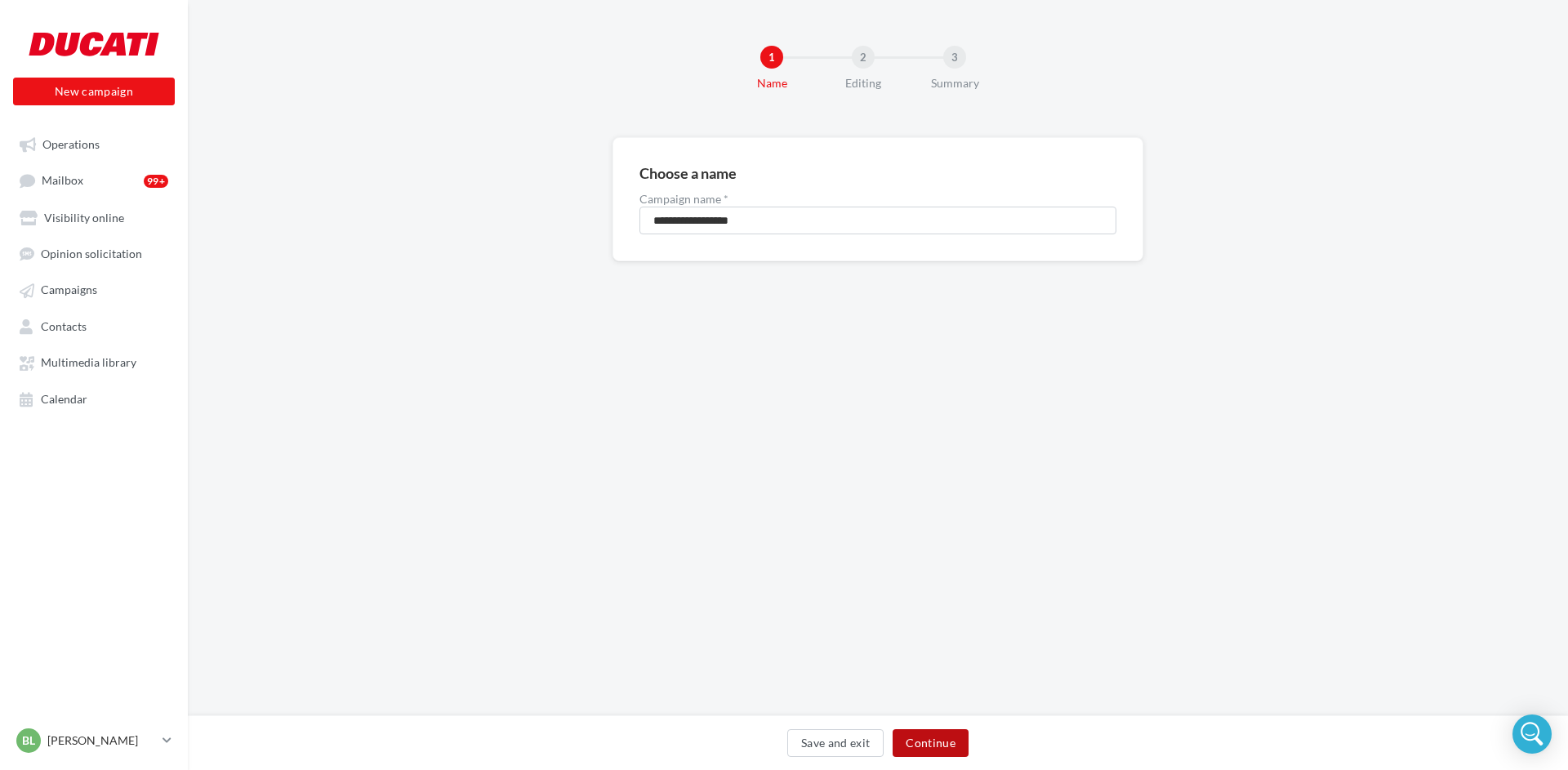
click at [922, 741] on button "Continue" at bounding box center [930, 743] width 76 height 27
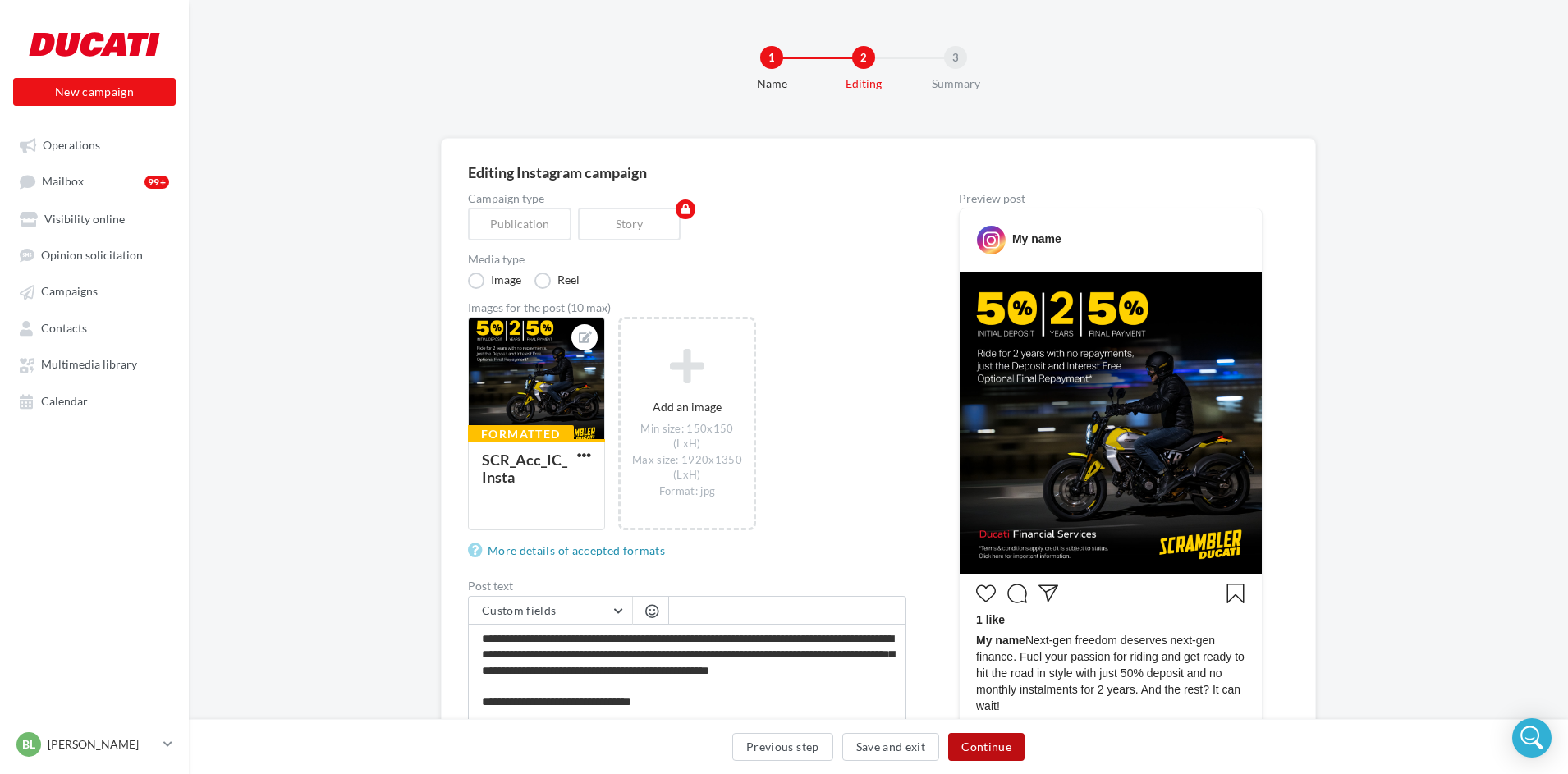
click at [984, 750] on button "Continue" at bounding box center [986, 747] width 77 height 28
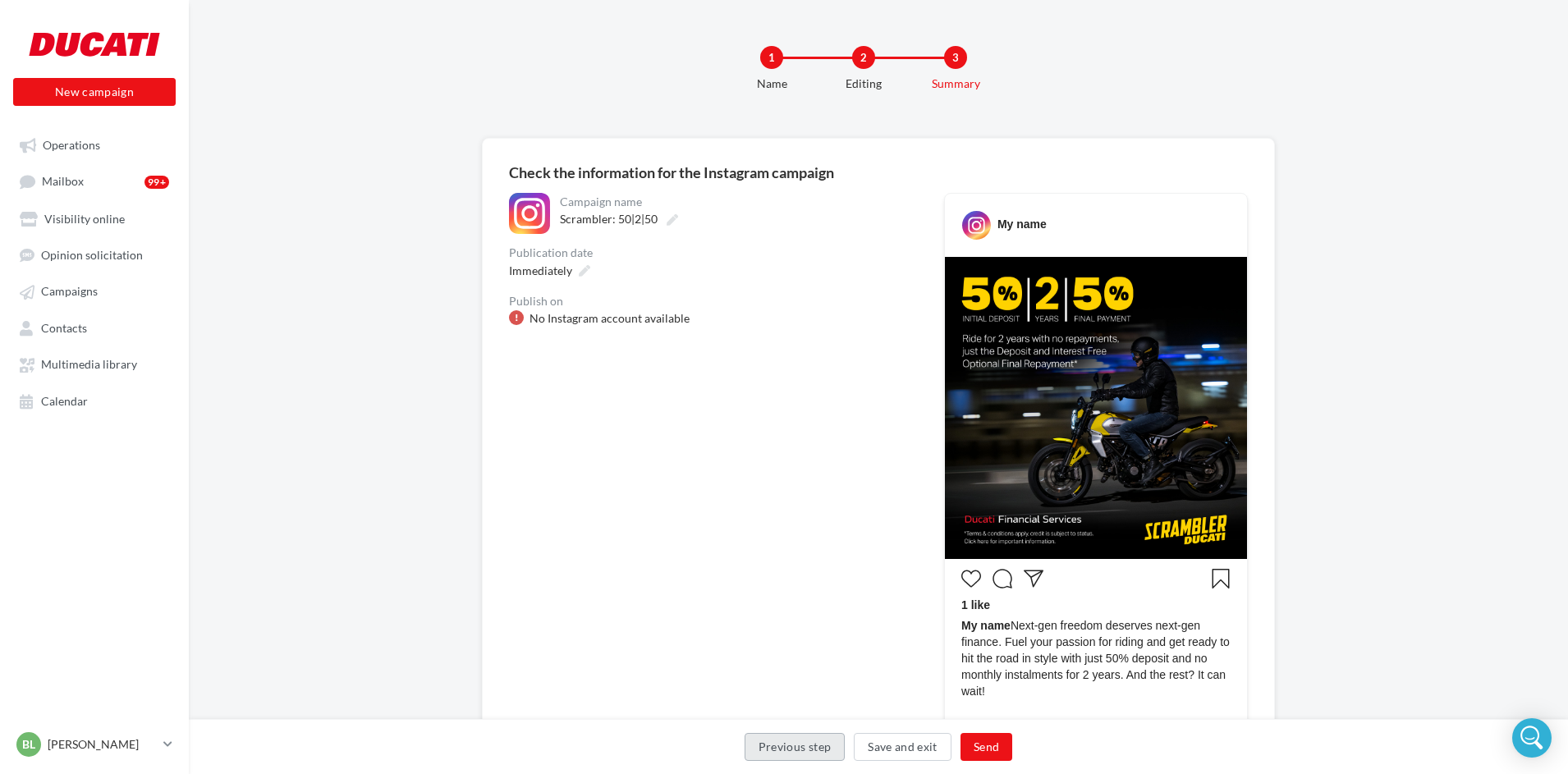
click at [812, 739] on button "Previous step" at bounding box center [794, 747] width 101 height 28
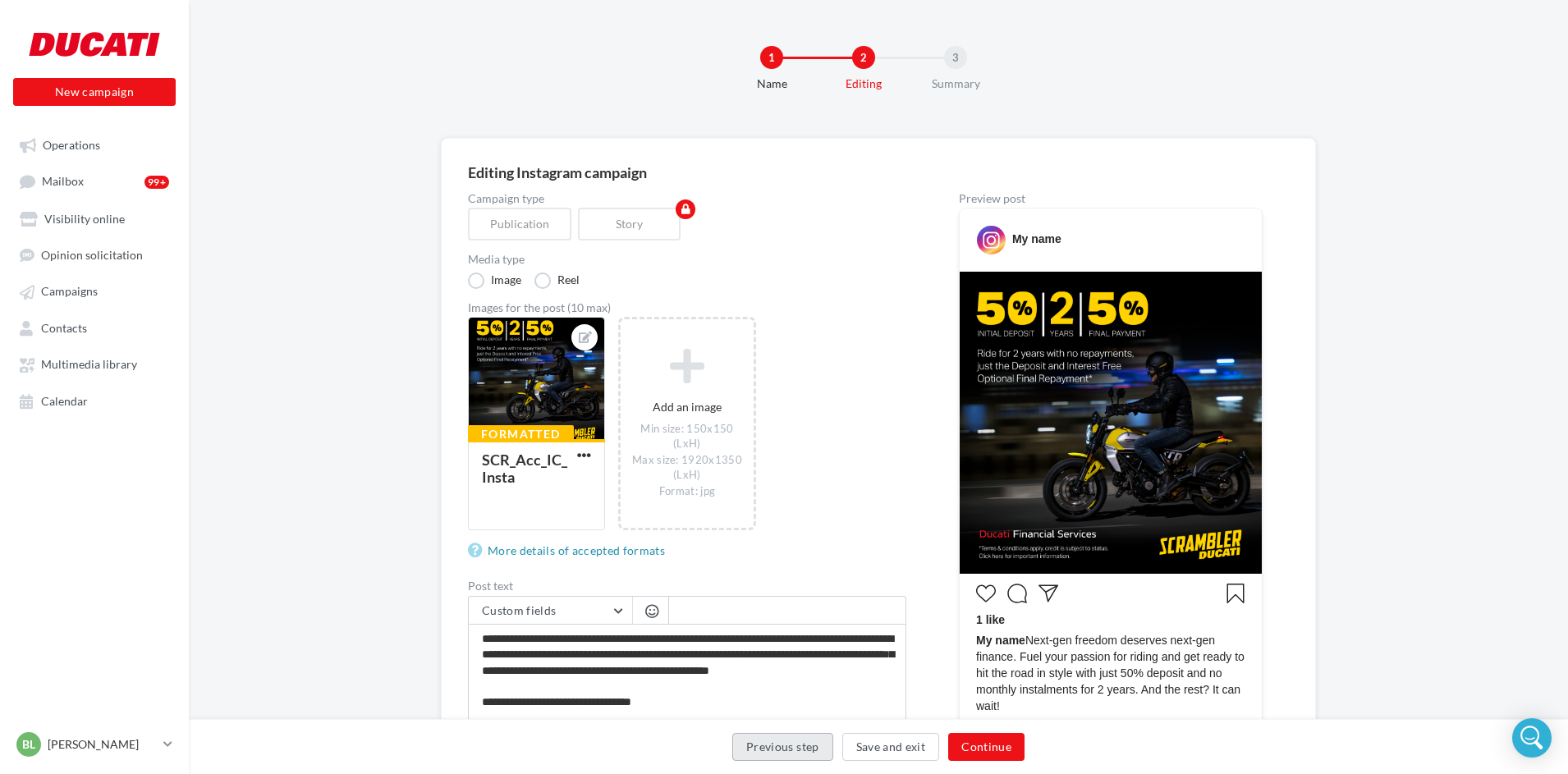
click at [809, 751] on button "Previous step" at bounding box center [782, 747] width 101 height 28
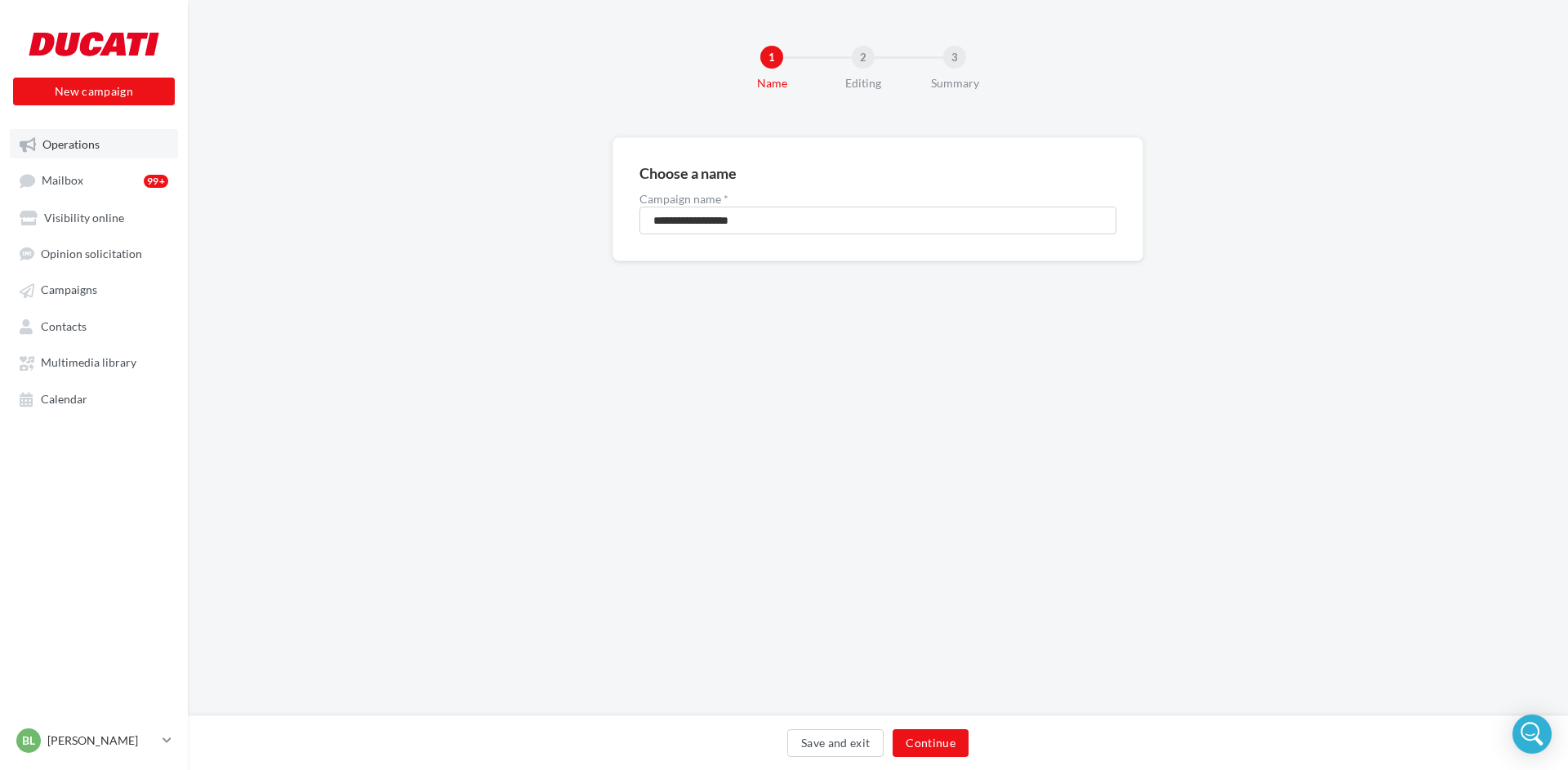
click at [72, 137] on span "Operations" at bounding box center [70, 144] width 58 height 14
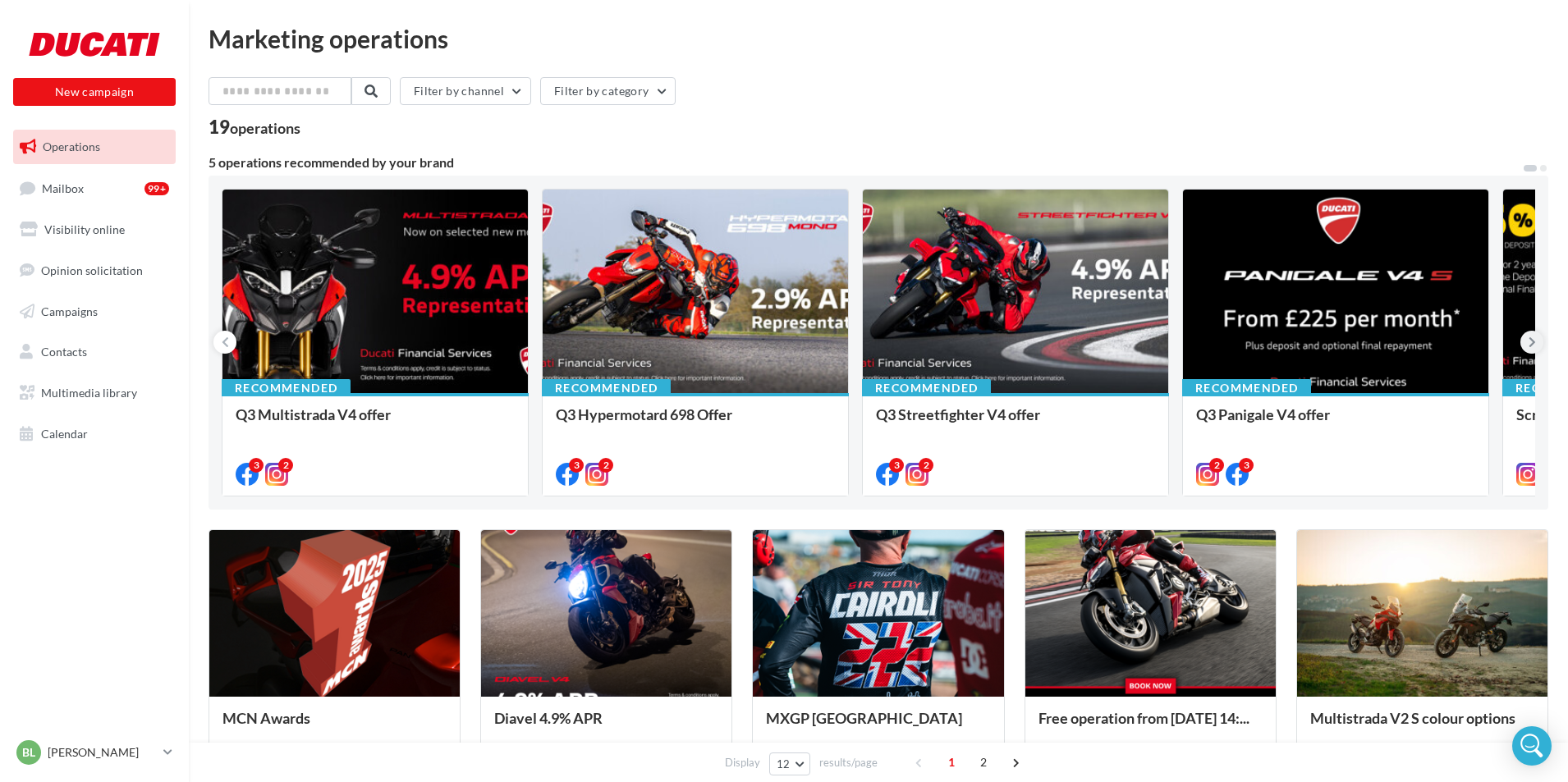
click at [1528, 341] on icon at bounding box center [1532, 341] width 8 height 16
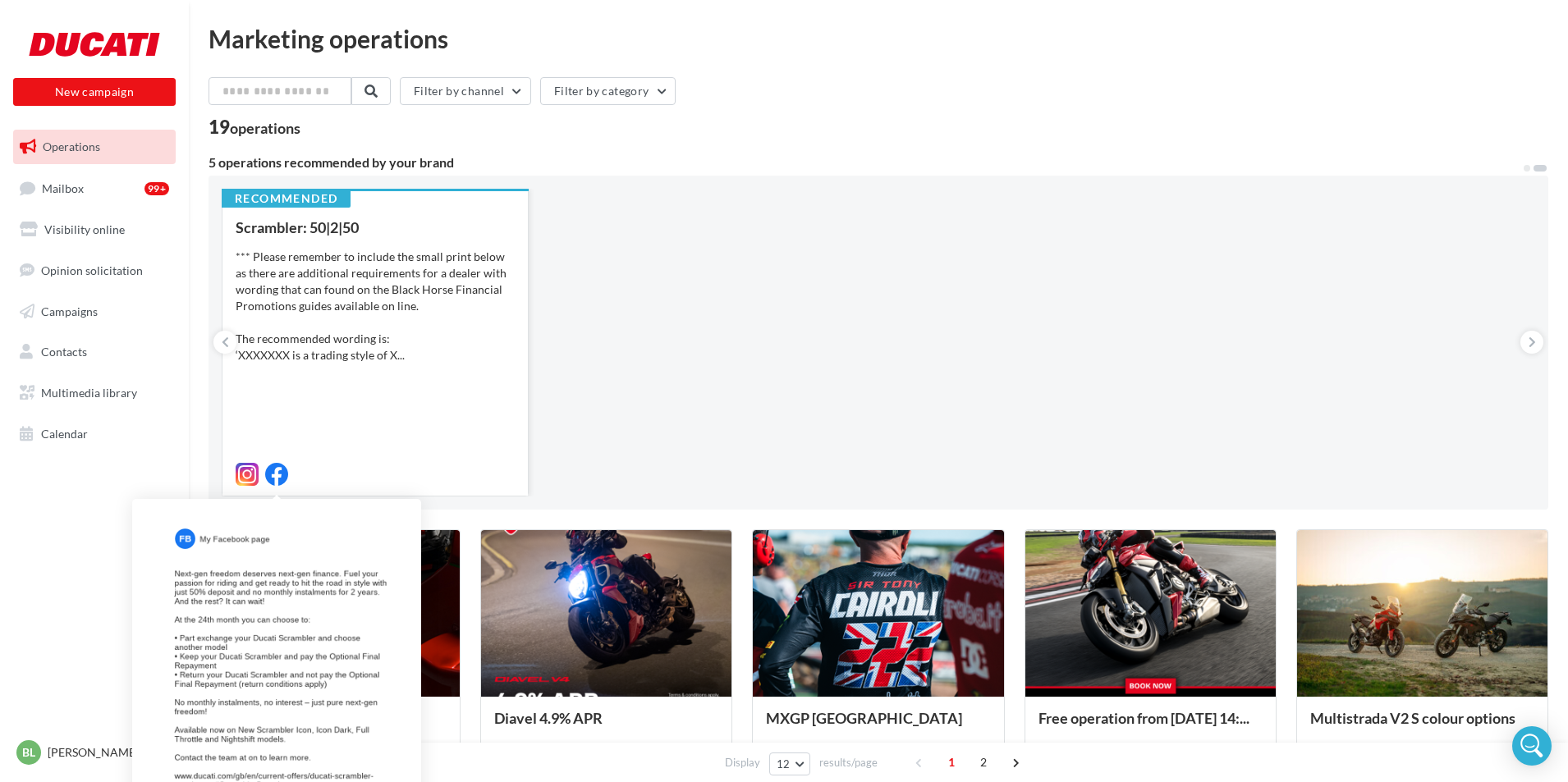
click at [282, 472] on icon at bounding box center [276, 474] width 23 height 23
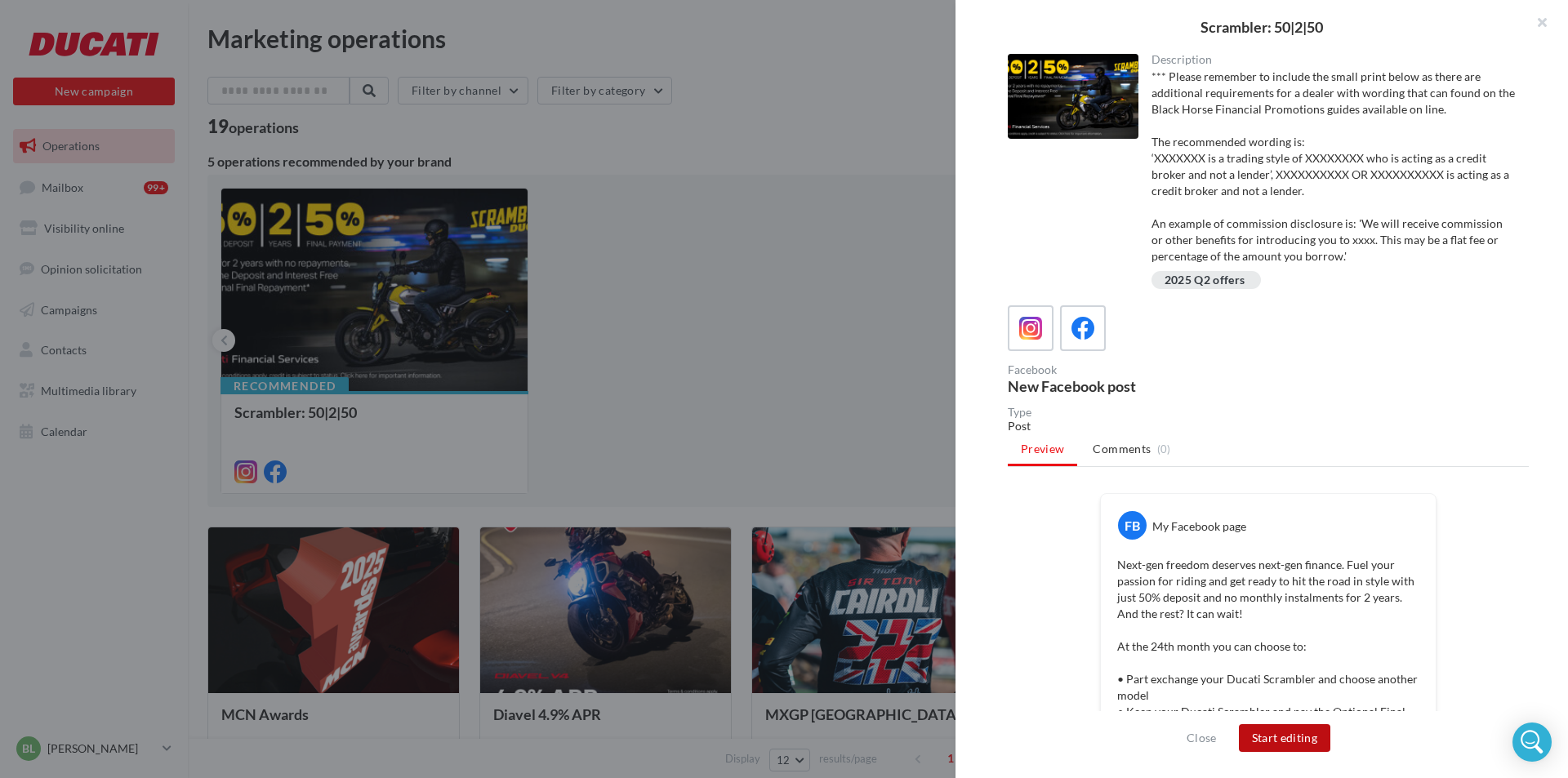
click at [1277, 733] on button "Start editing" at bounding box center [1286, 738] width 93 height 27
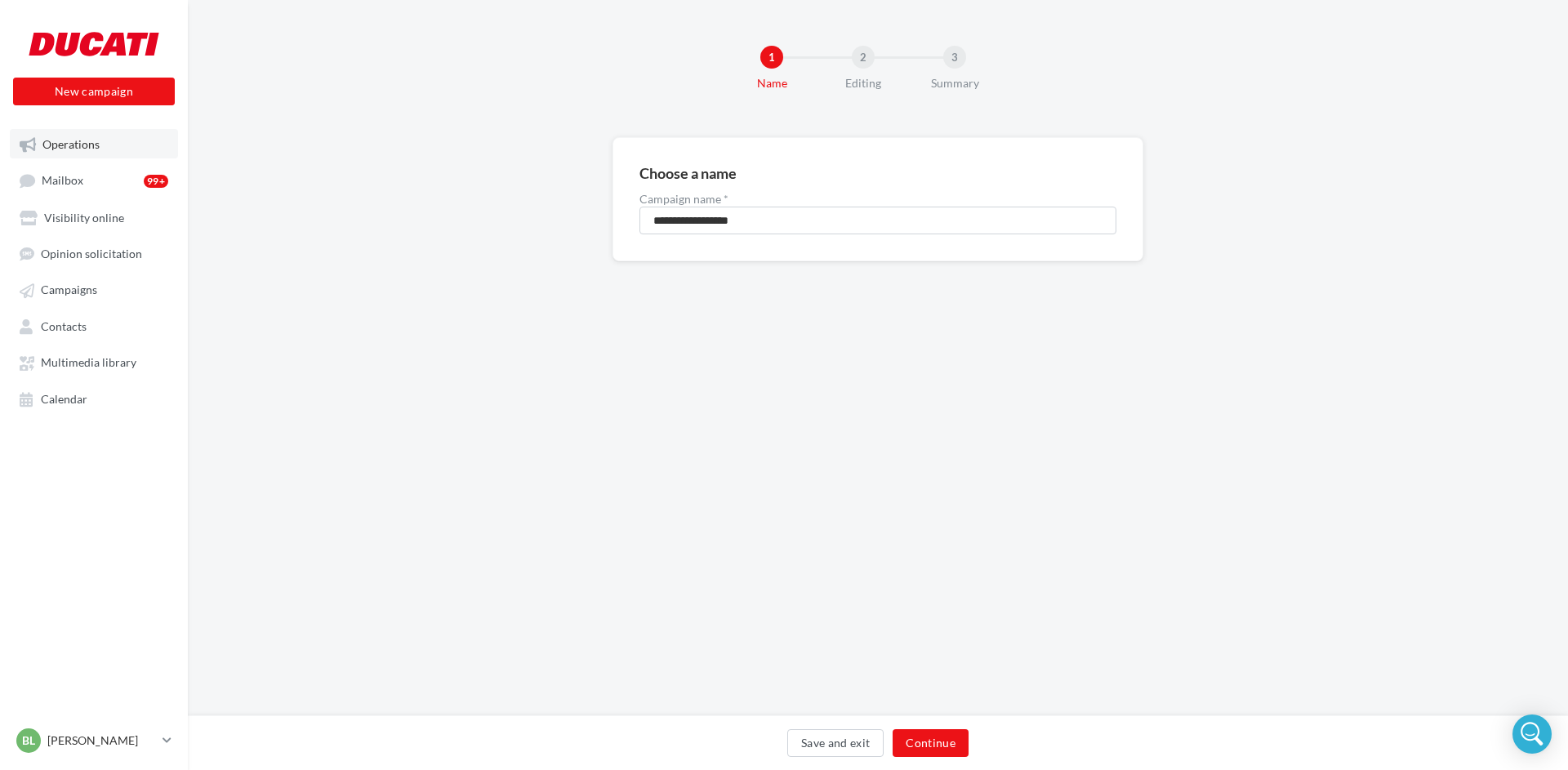
click at [140, 142] on link "Operations" at bounding box center [94, 143] width 168 height 29
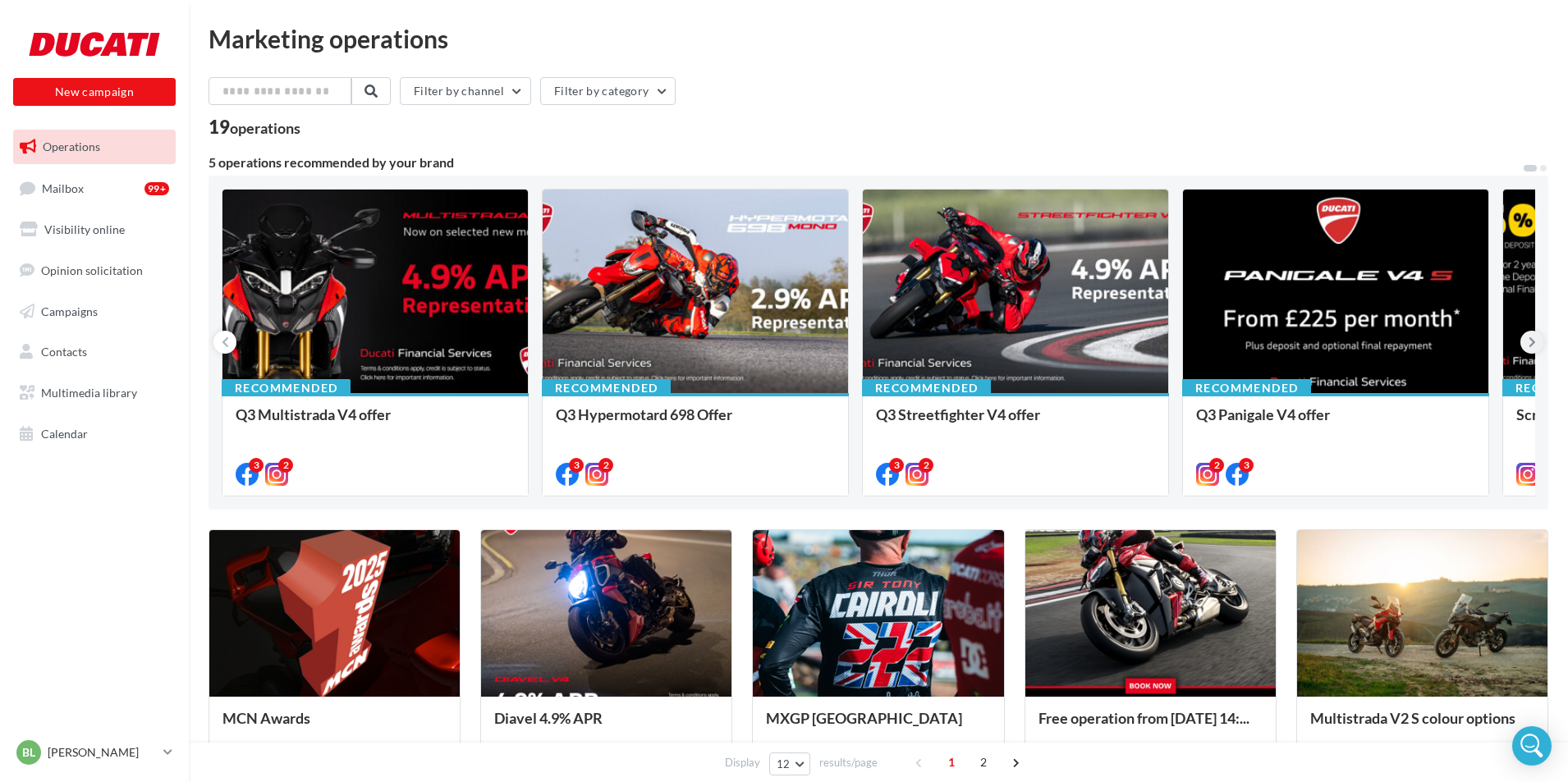
click at [1532, 345] on icon at bounding box center [1532, 341] width 8 height 16
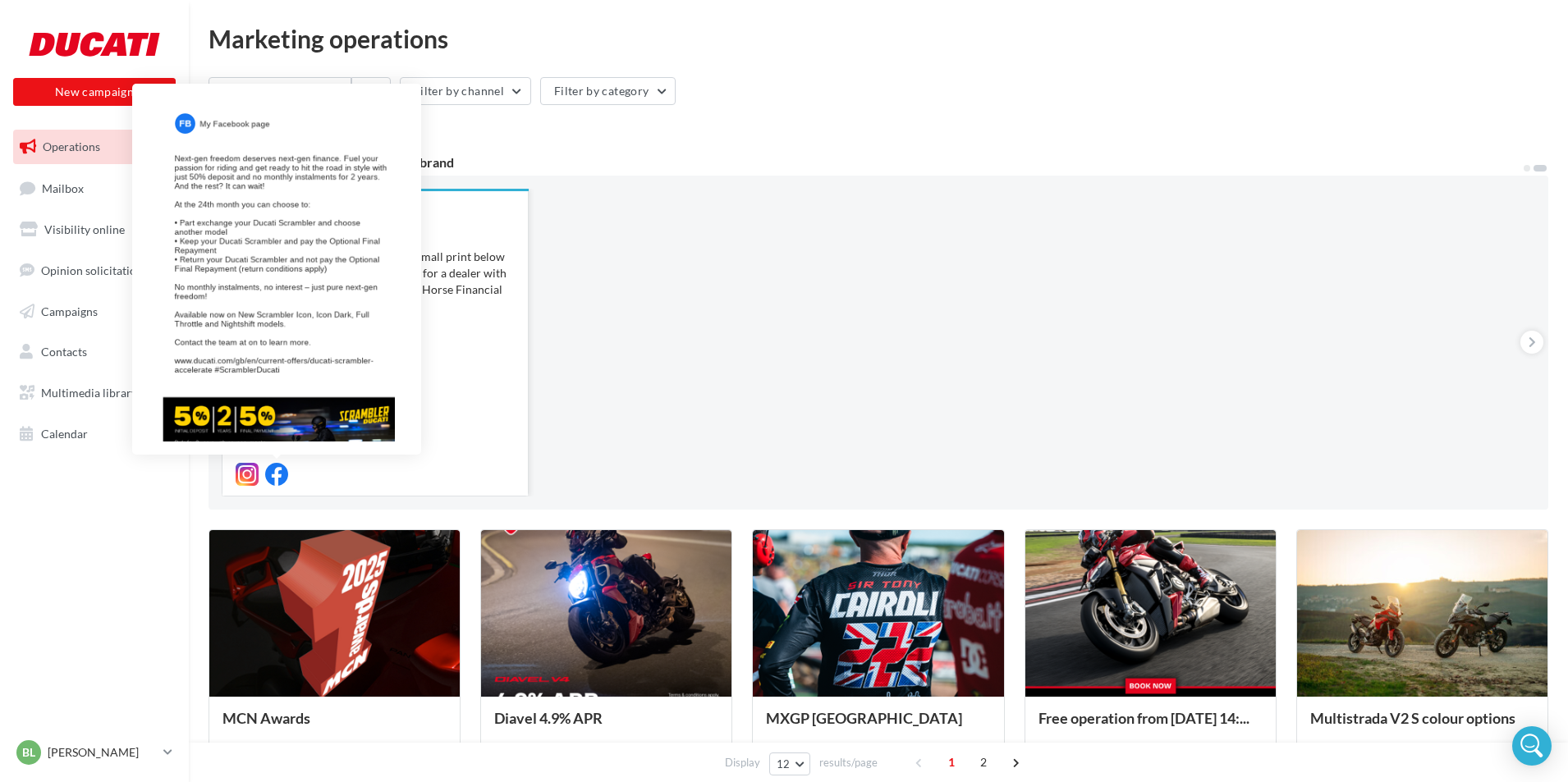
click at [284, 477] on icon at bounding box center [276, 474] width 23 height 23
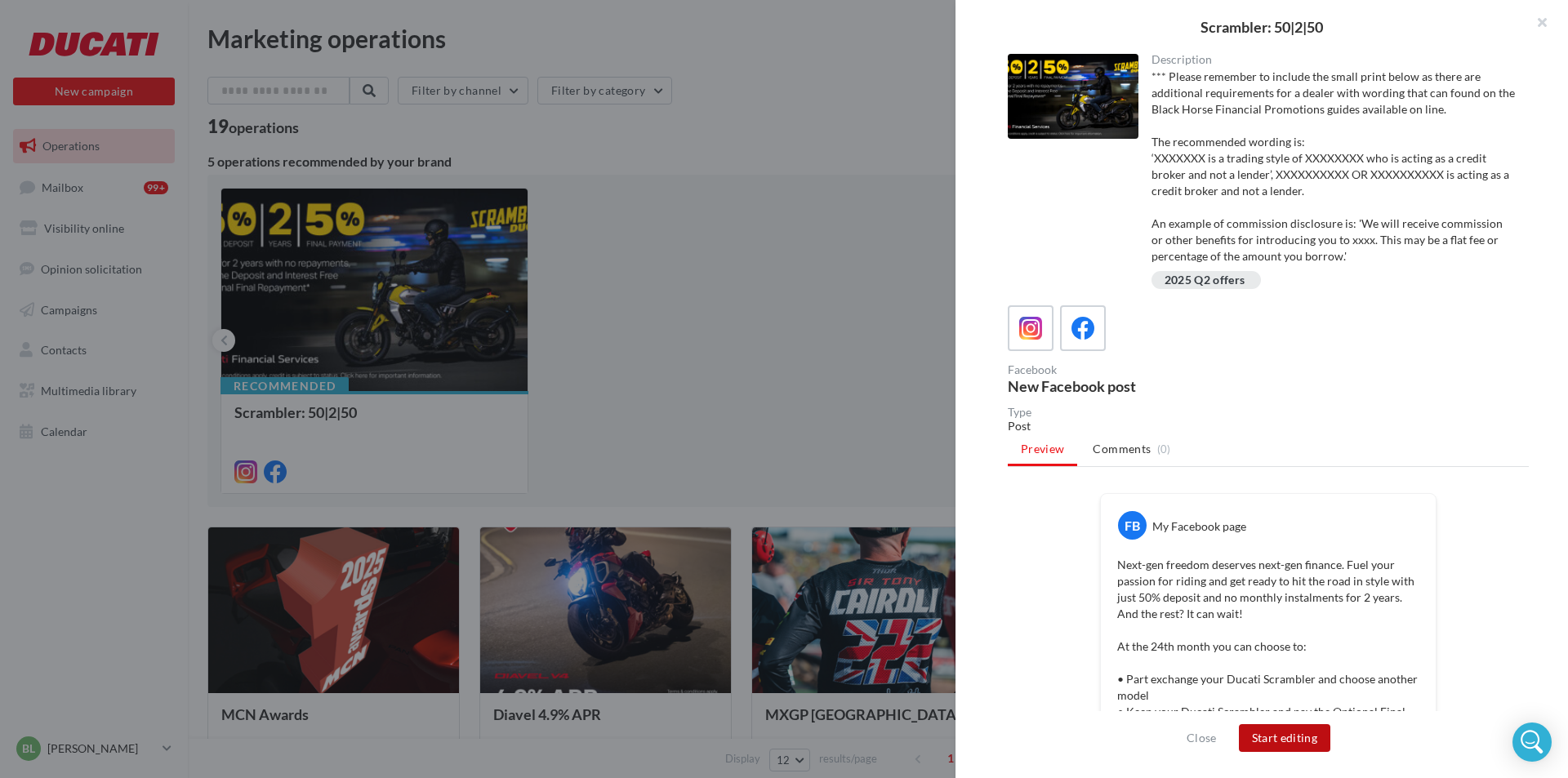
click at [1312, 734] on button "Start editing" at bounding box center [1286, 738] width 93 height 27
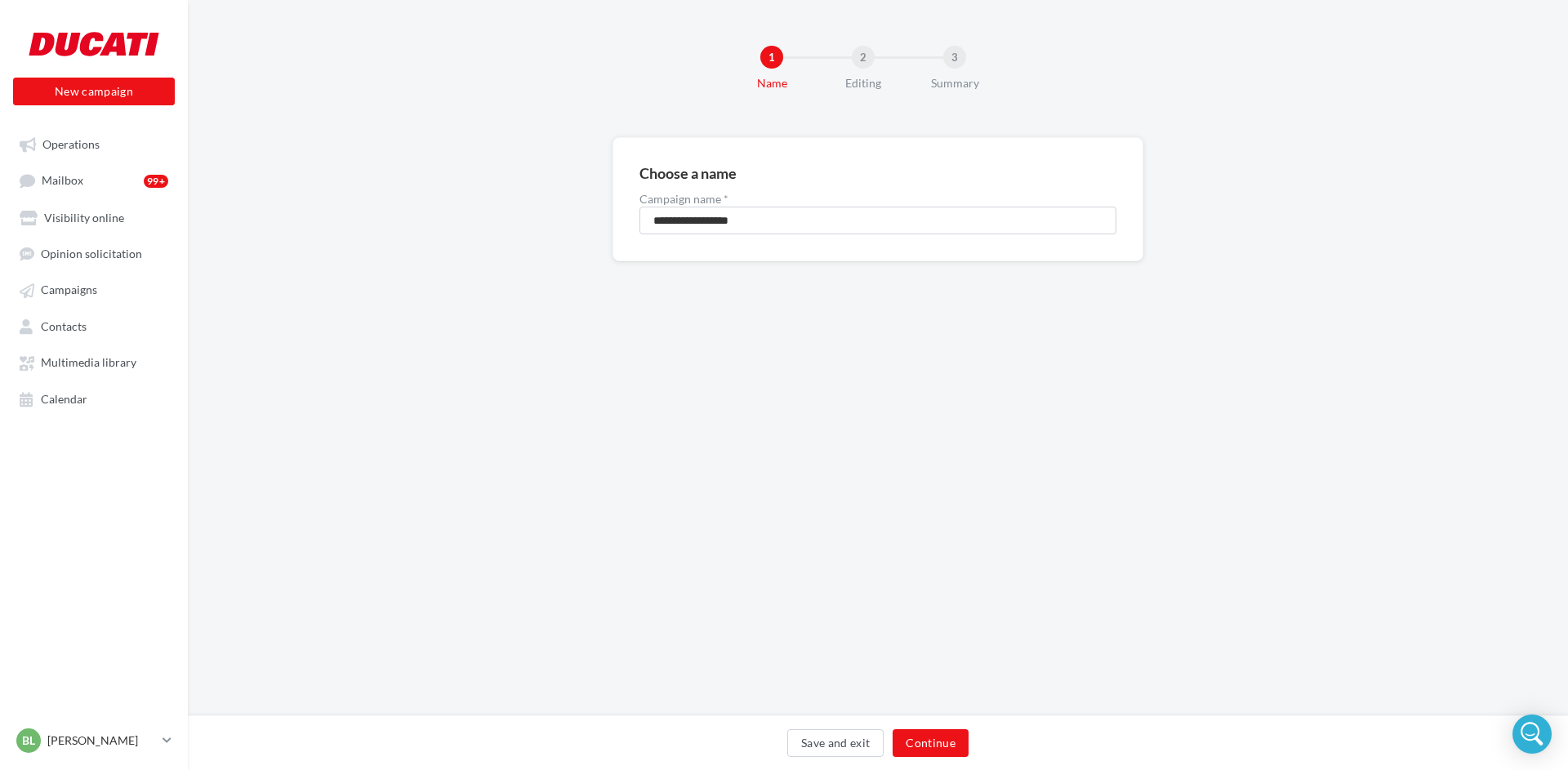
click at [922, 728] on div "Save and exit Continue" at bounding box center [878, 743] width 1380 height 55
click at [922, 736] on button "Continue" at bounding box center [930, 743] width 76 height 27
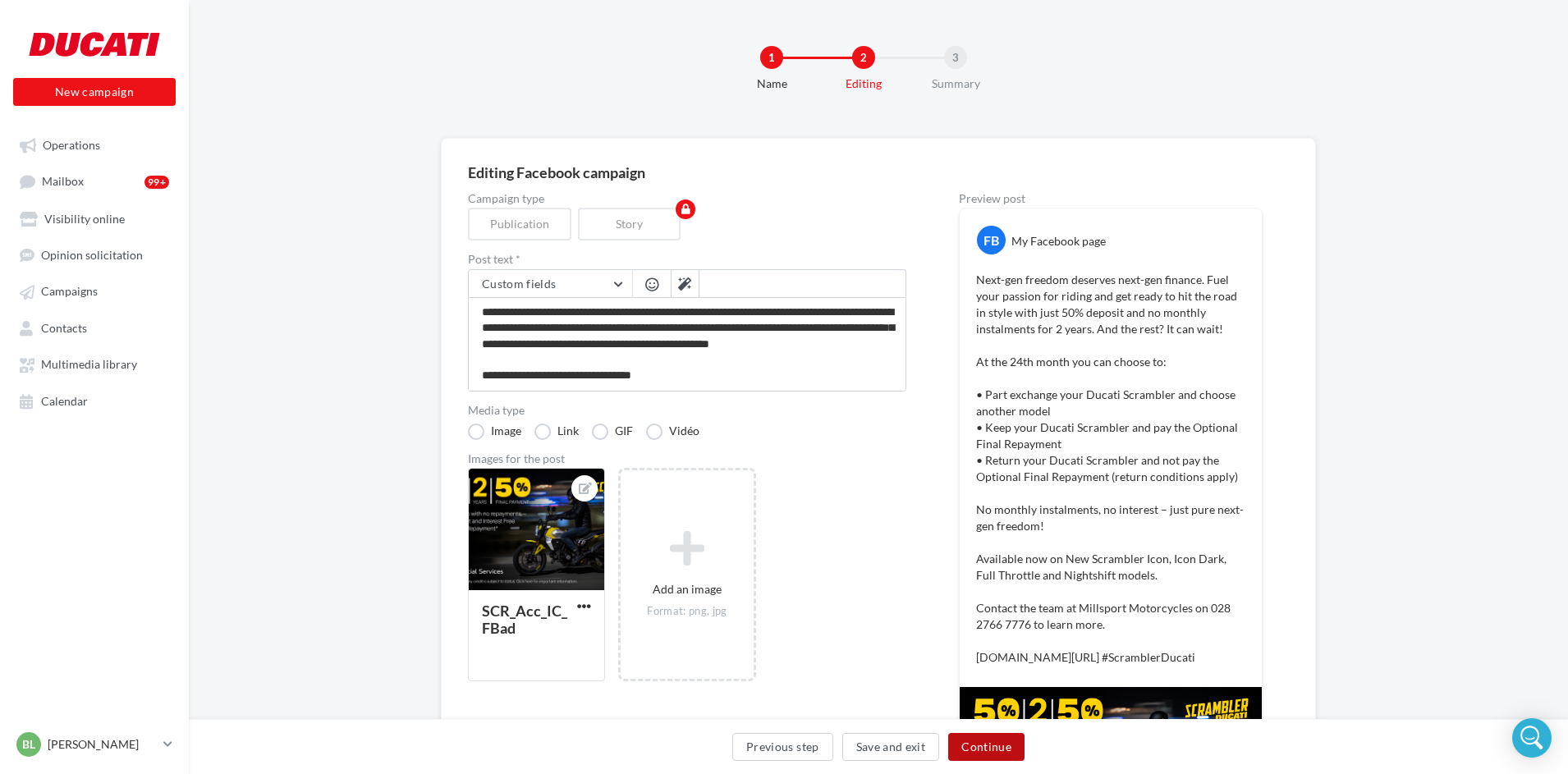
click at [979, 747] on button "Continue" at bounding box center [986, 747] width 77 height 28
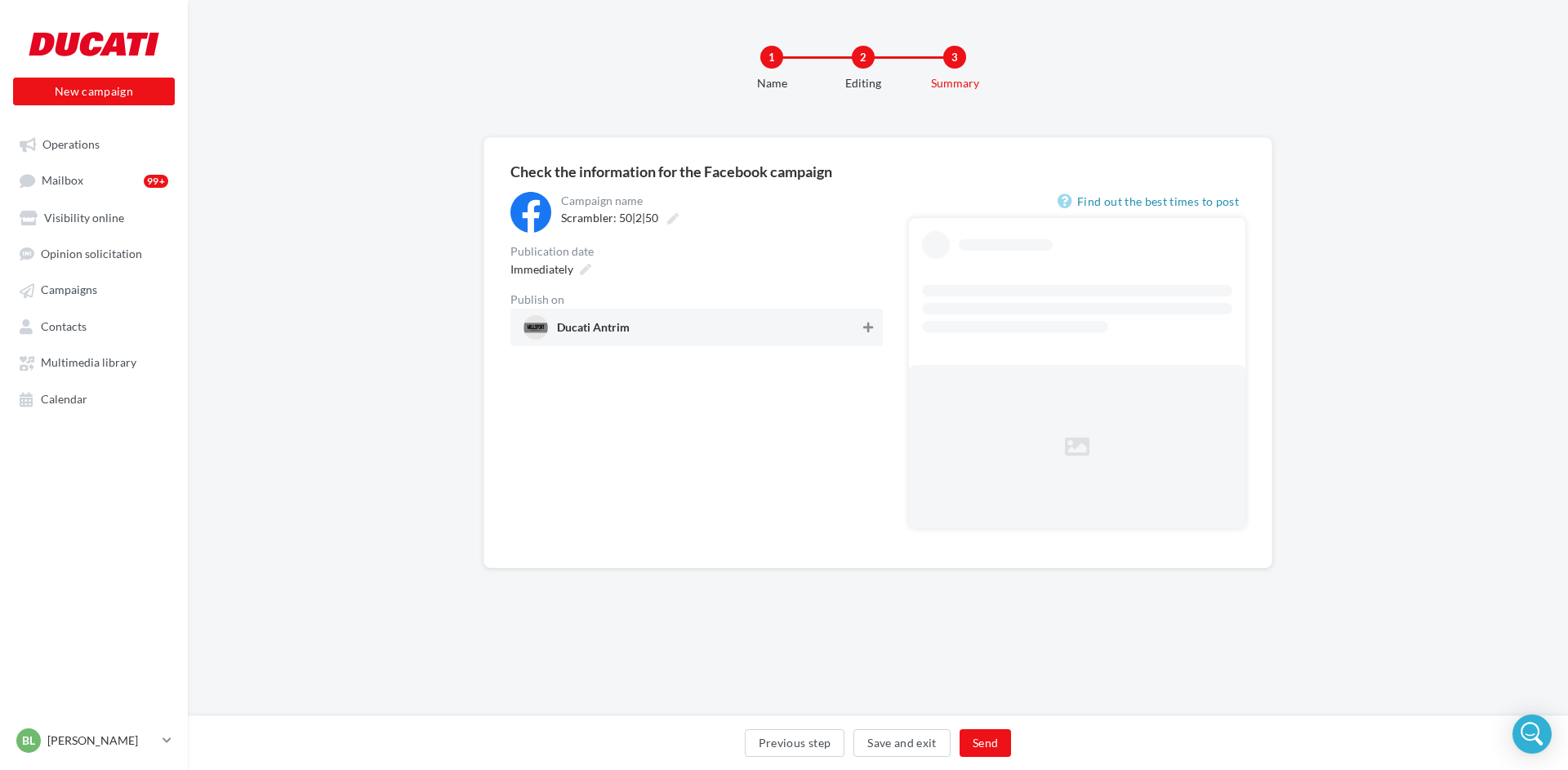
click at [872, 322] on icon at bounding box center [868, 327] width 9 height 11
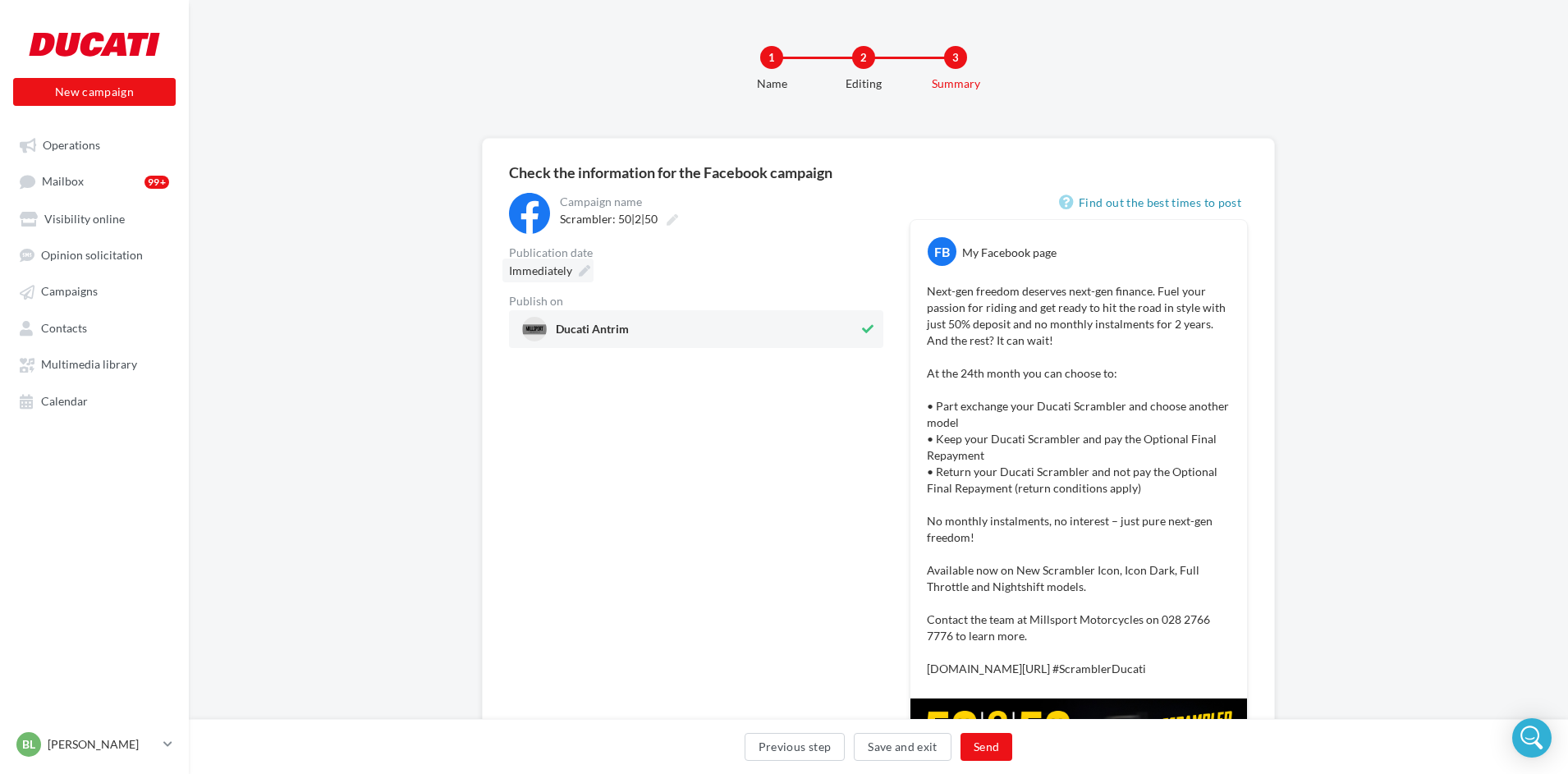
click at [585, 267] on icon at bounding box center [584, 270] width 11 height 11
click at [664, 522] on td "29" at bounding box center [658, 520] width 29 height 30
click at [590, 311] on select "* * * * * * * * * * ** ** ** ** ** ** ** ** ** ** ** ** ** **" at bounding box center [588, 317] width 41 height 13
click at [536, 591] on button "Validate" at bounding box center [524, 587] width 67 height 28
click at [978, 746] on button "Send" at bounding box center [986, 747] width 52 height 28
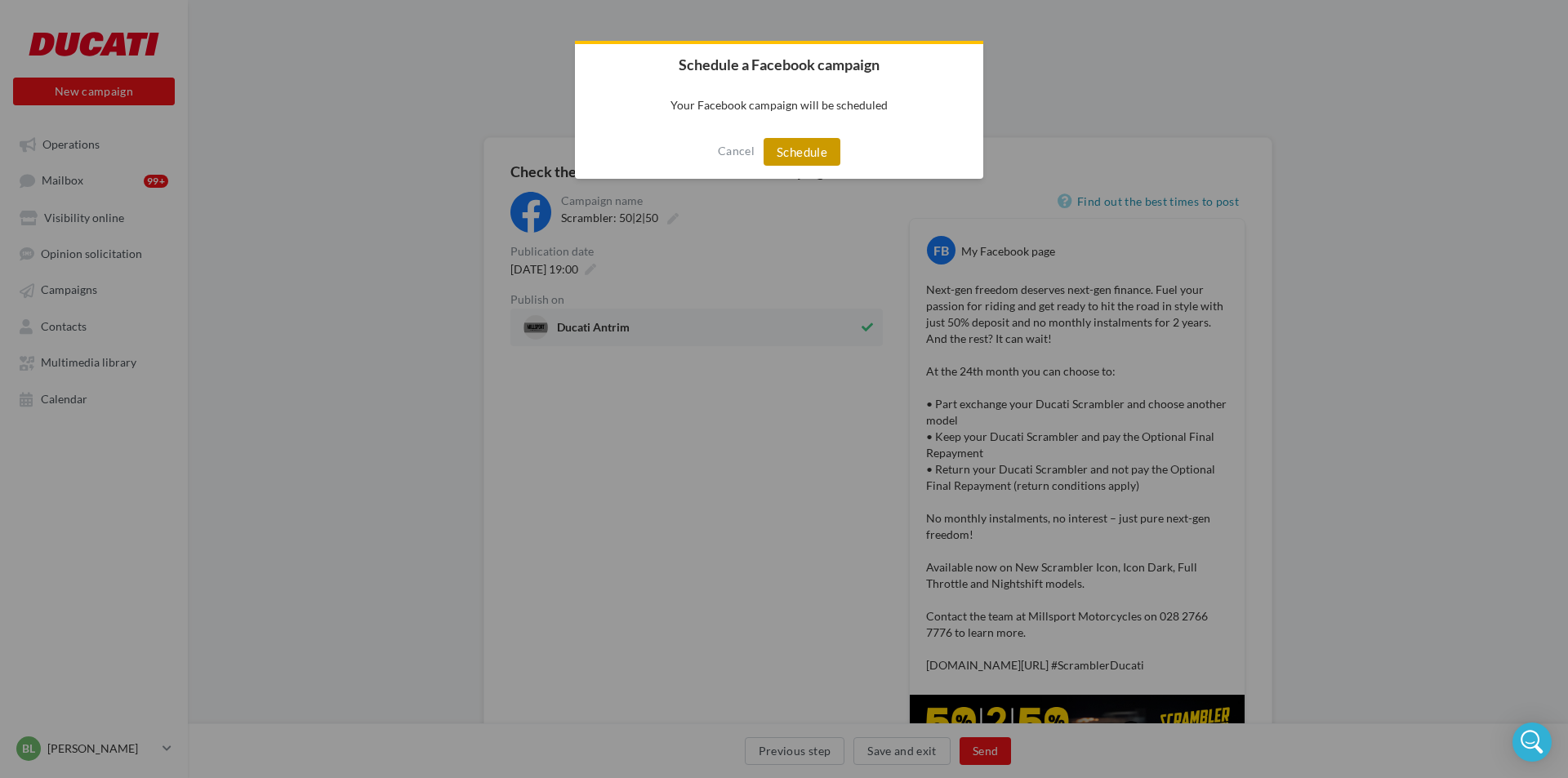
click at [807, 153] on button "Schedule" at bounding box center [802, 152] width 76 height 27
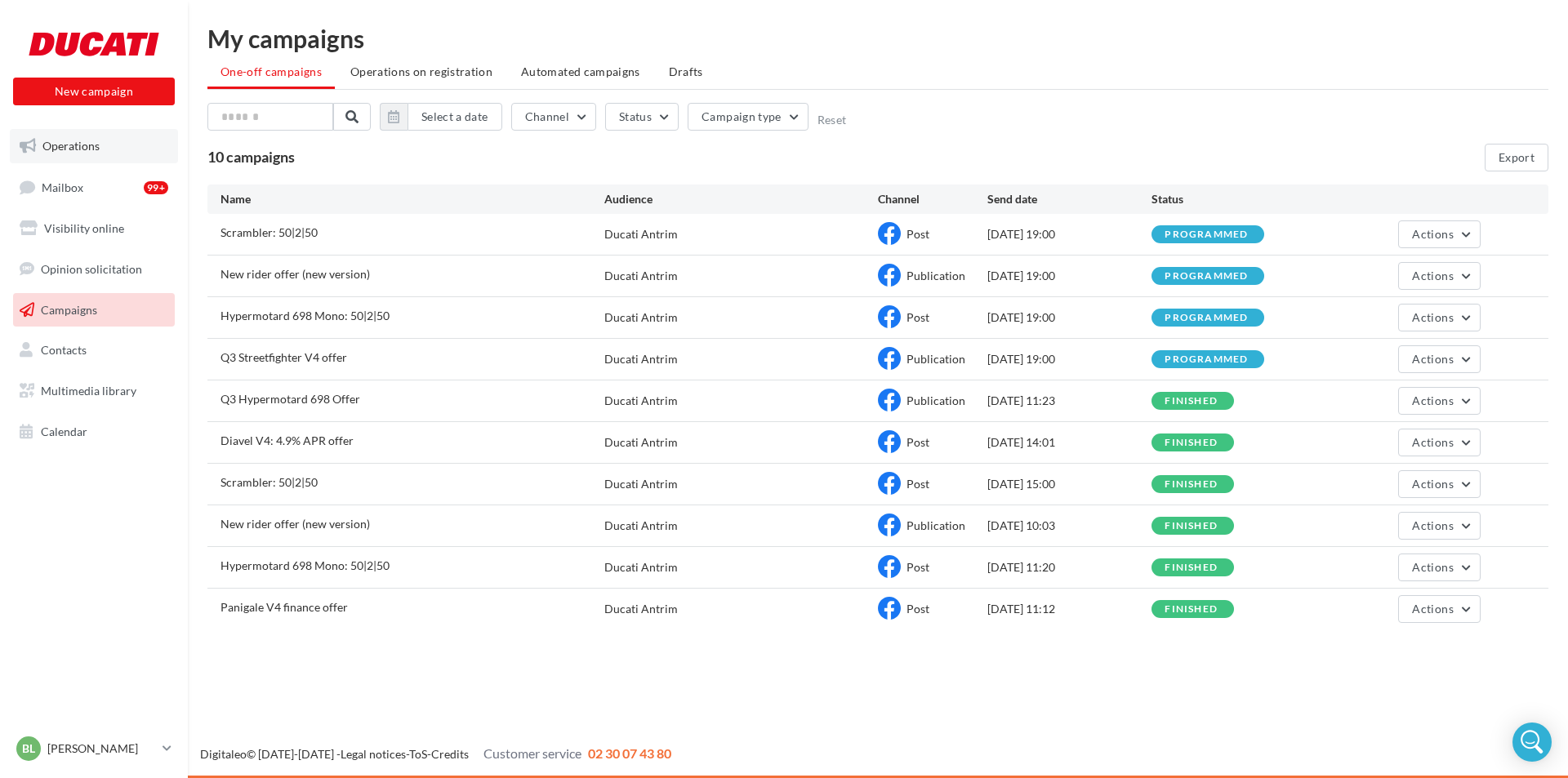
click at [76, 145] on span "Operations" at bounding box center [70, 146] width 58 height 14
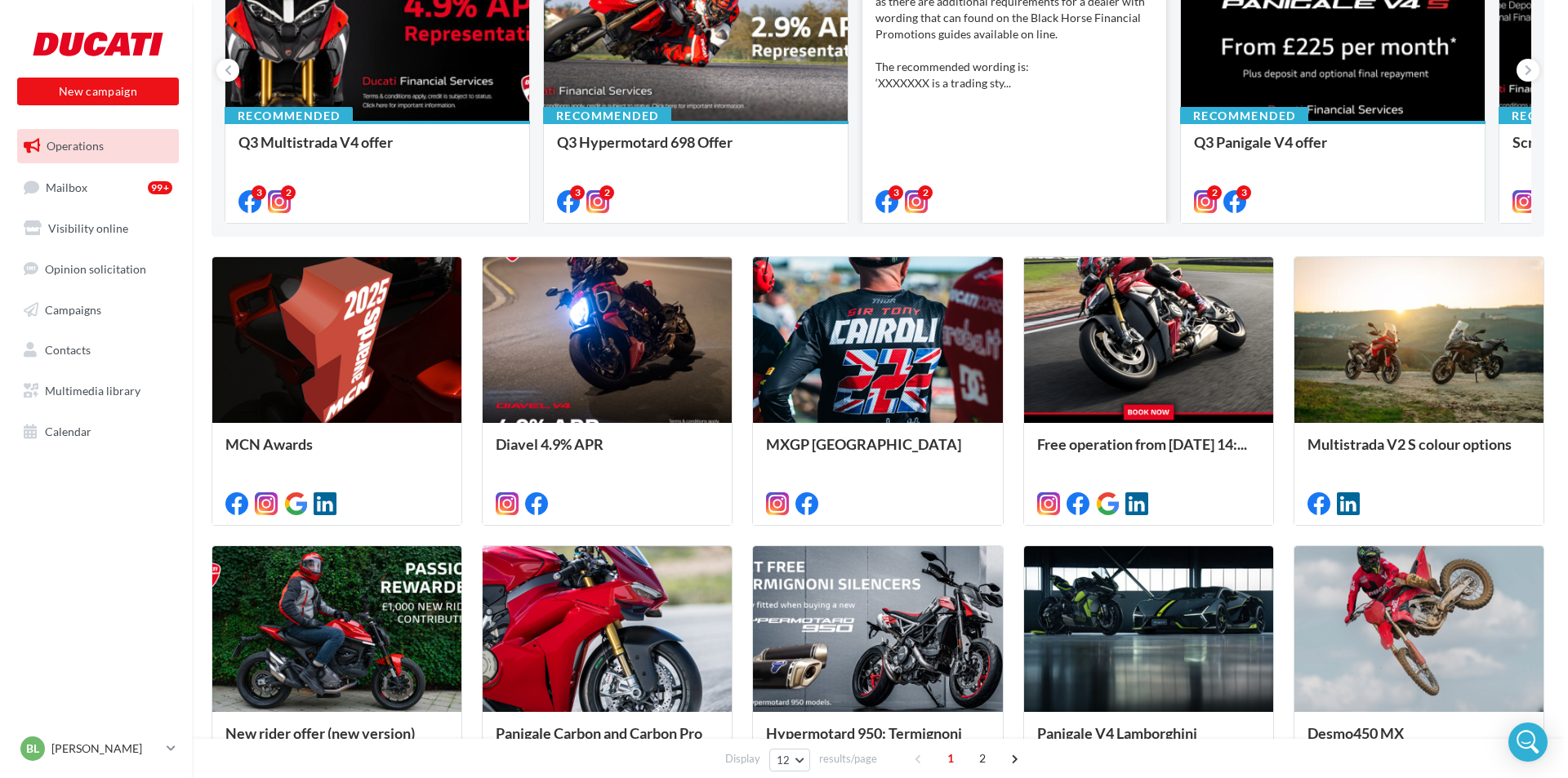
scroll to position [571, 0]
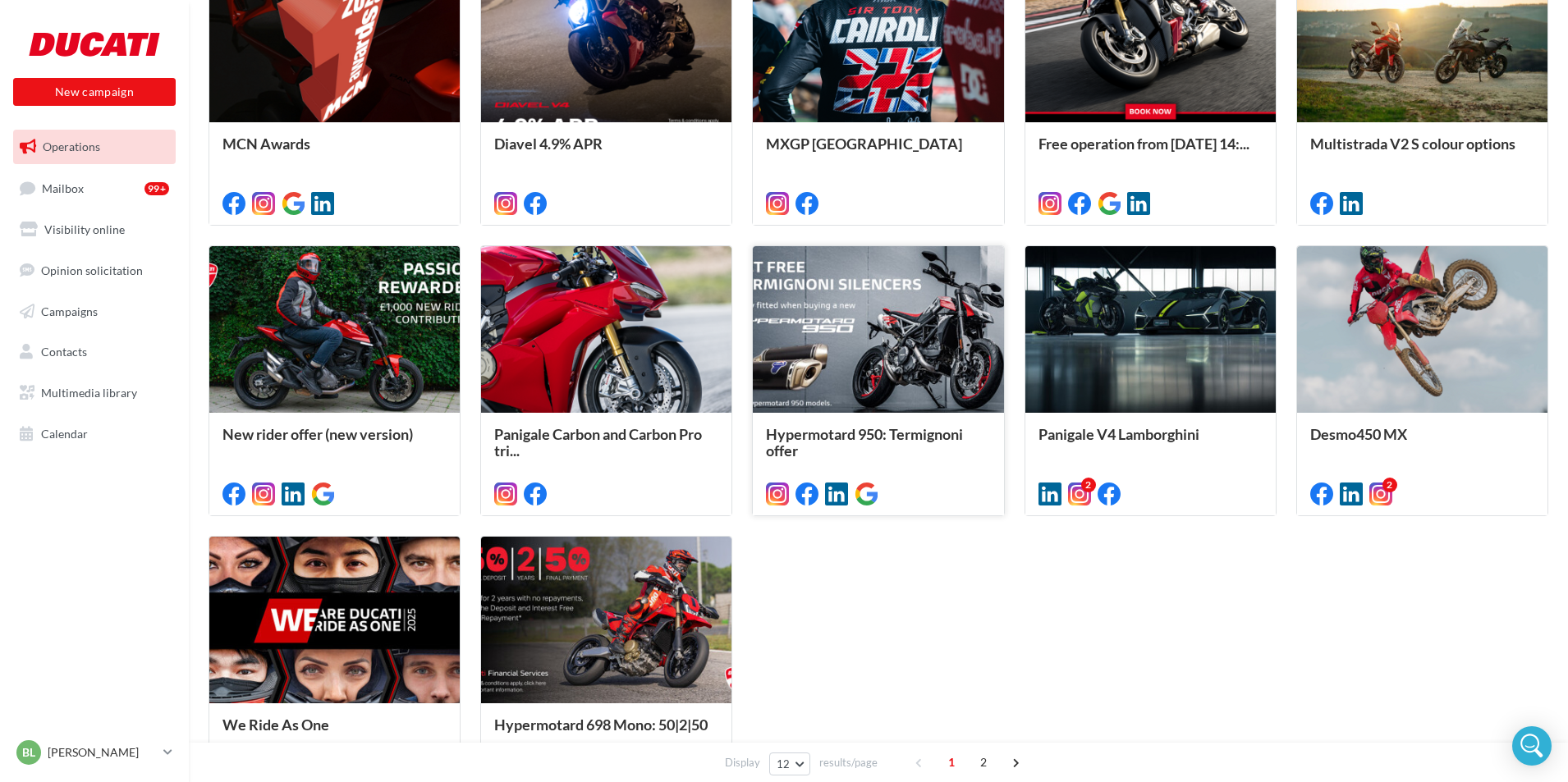
click at [873, 328] on div at bounding box center [878, 329] width 250 height 168
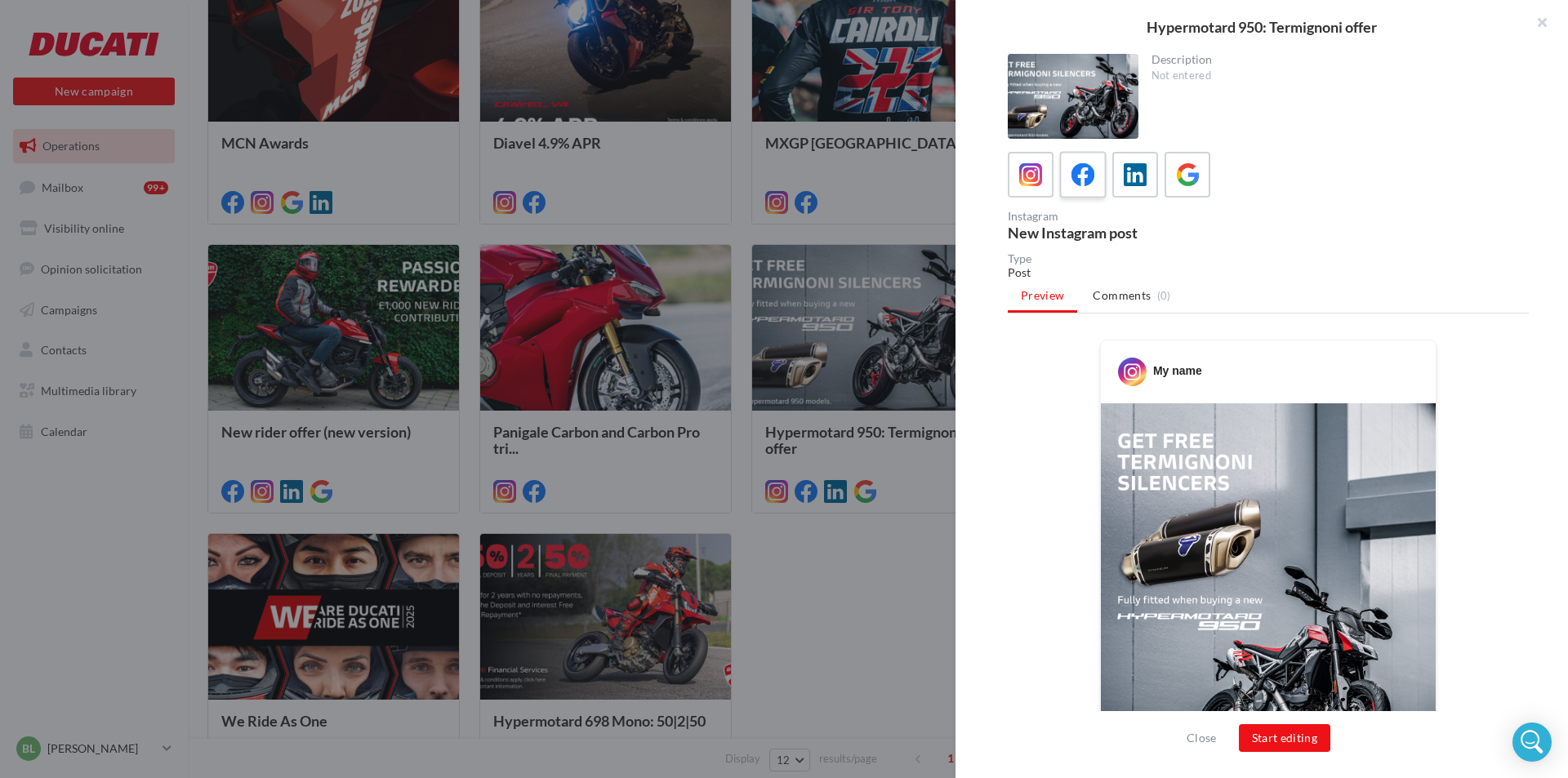
click at [1079, 178] on icon at bounding box center [1084, 175] width 24 height 24
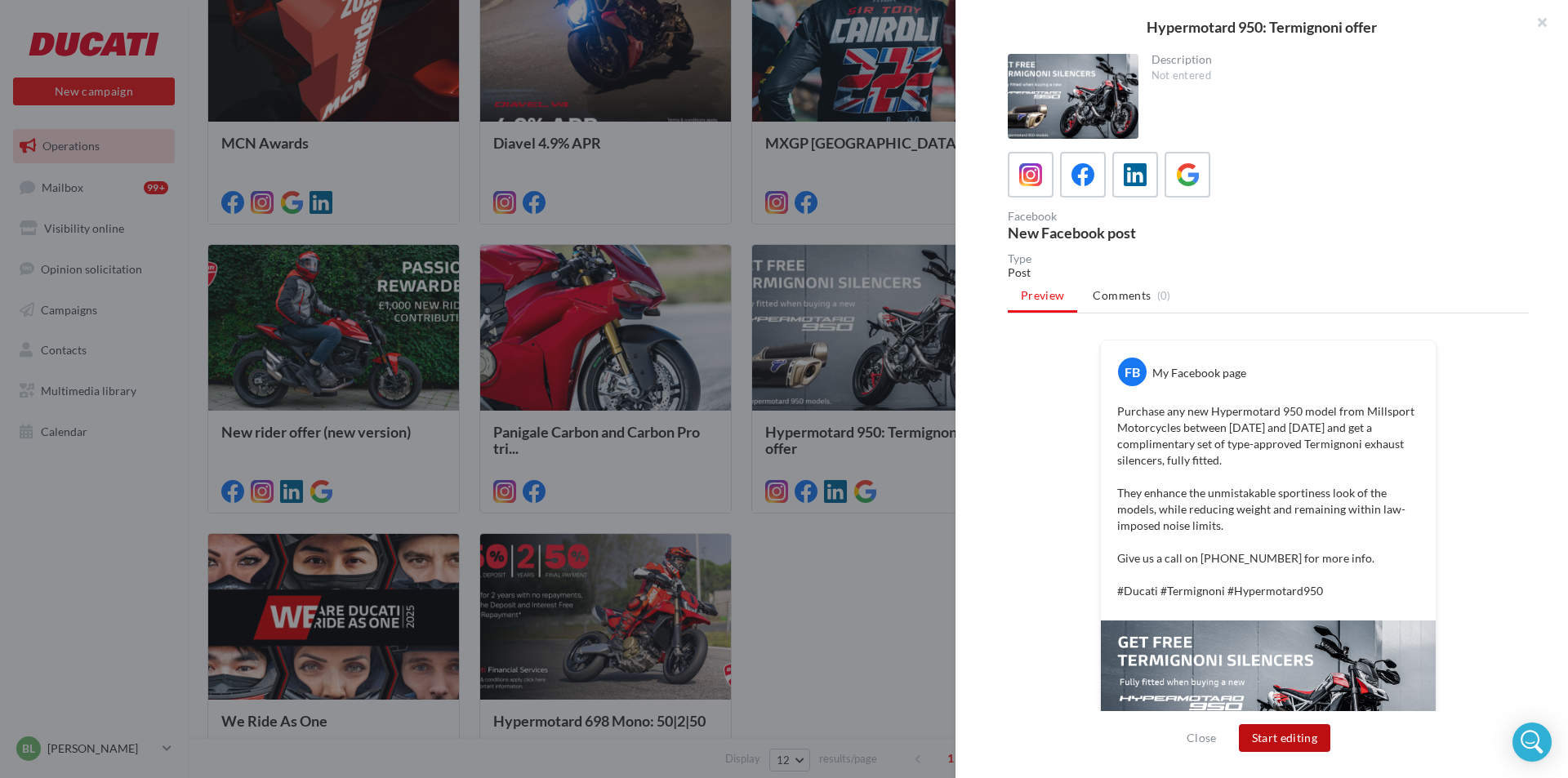
click at [1295, 734] on button "Start editing" at bounding box center [1286, 738] width 93 height 27
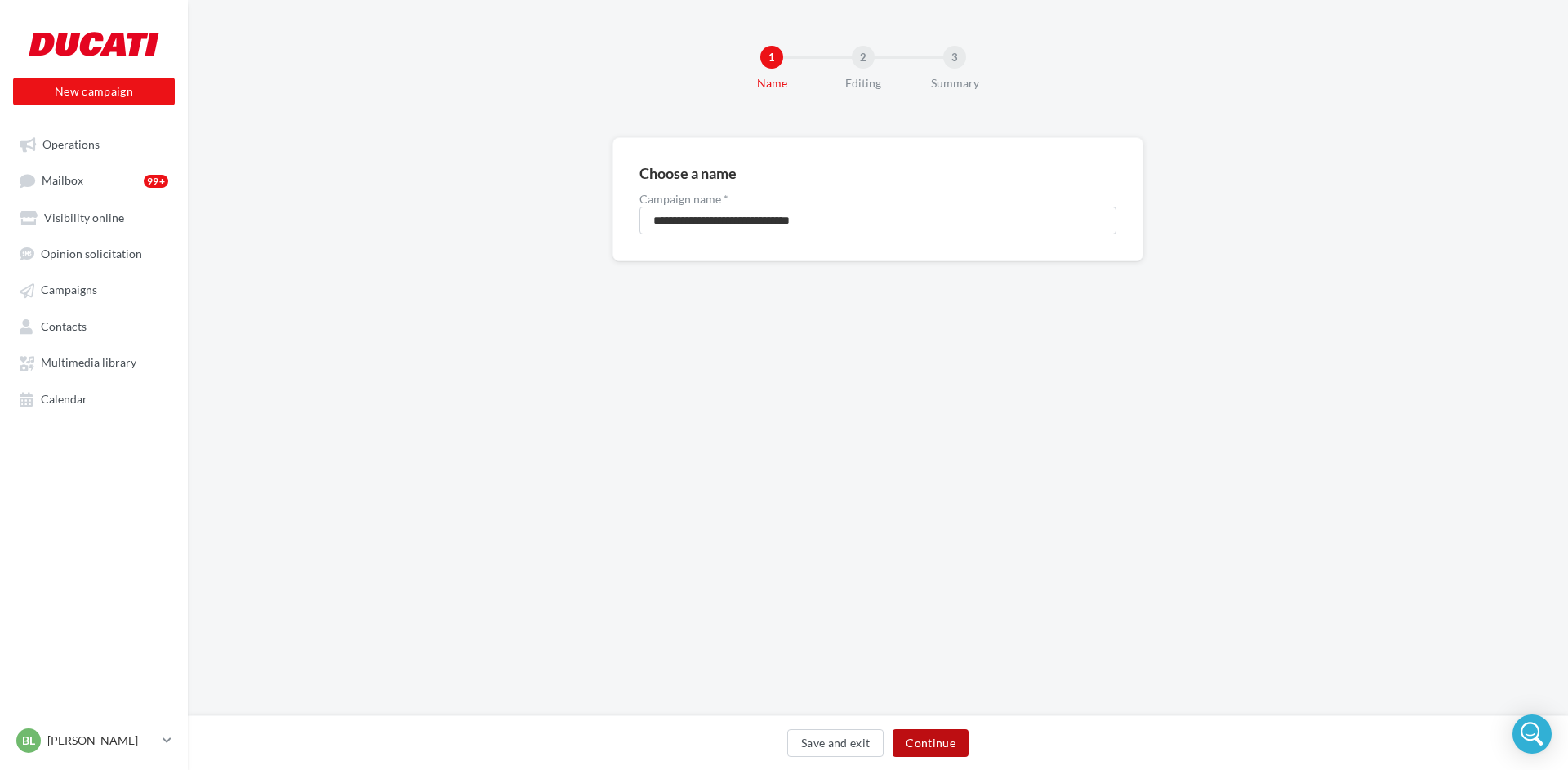
click at [935, 738] on button "Continue" at bounding box center [930, 743] width 76 height 27
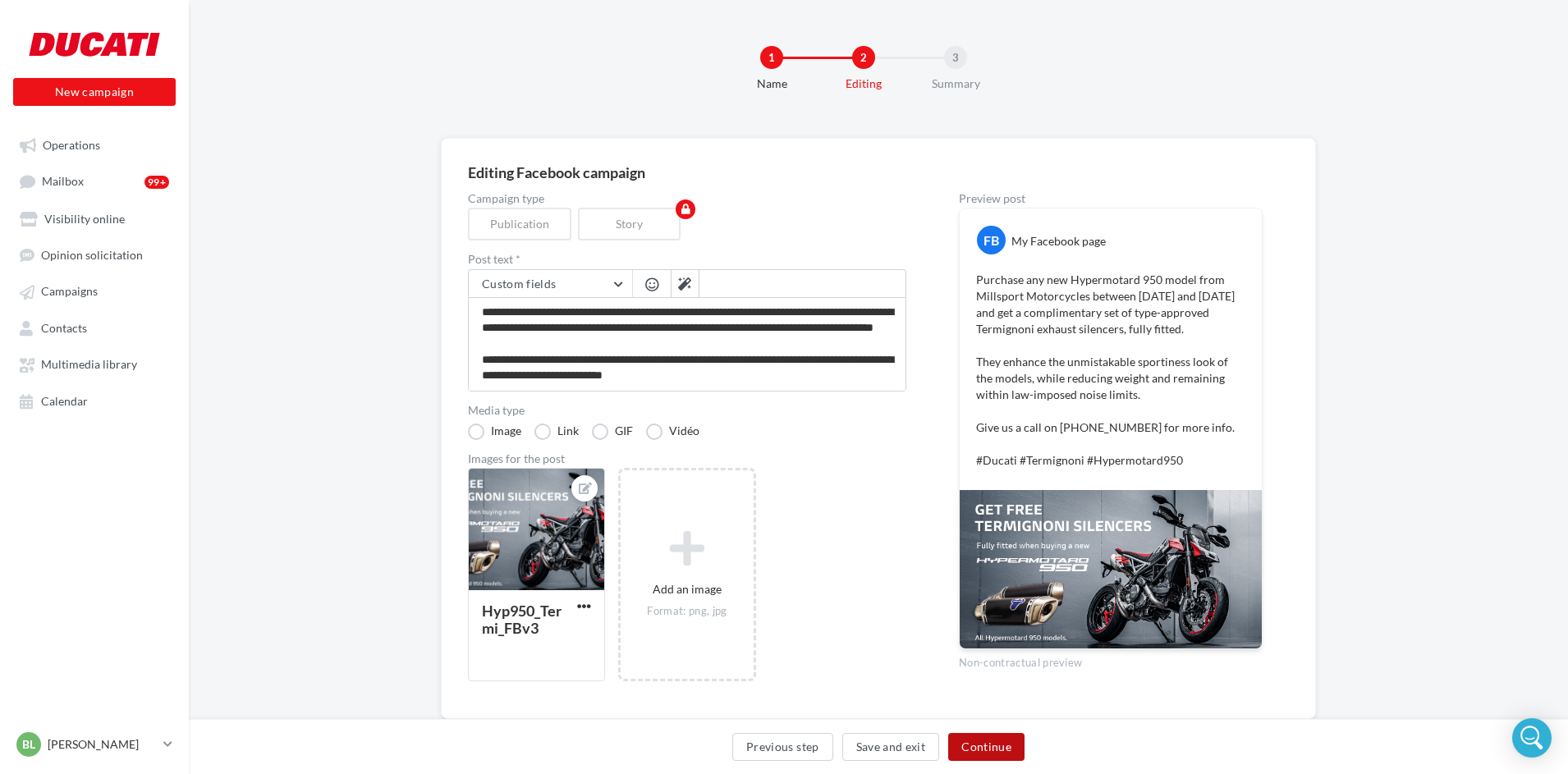
click at [965, 740] on button "Continue" at bounding box center [986, 747] width 77 height 28
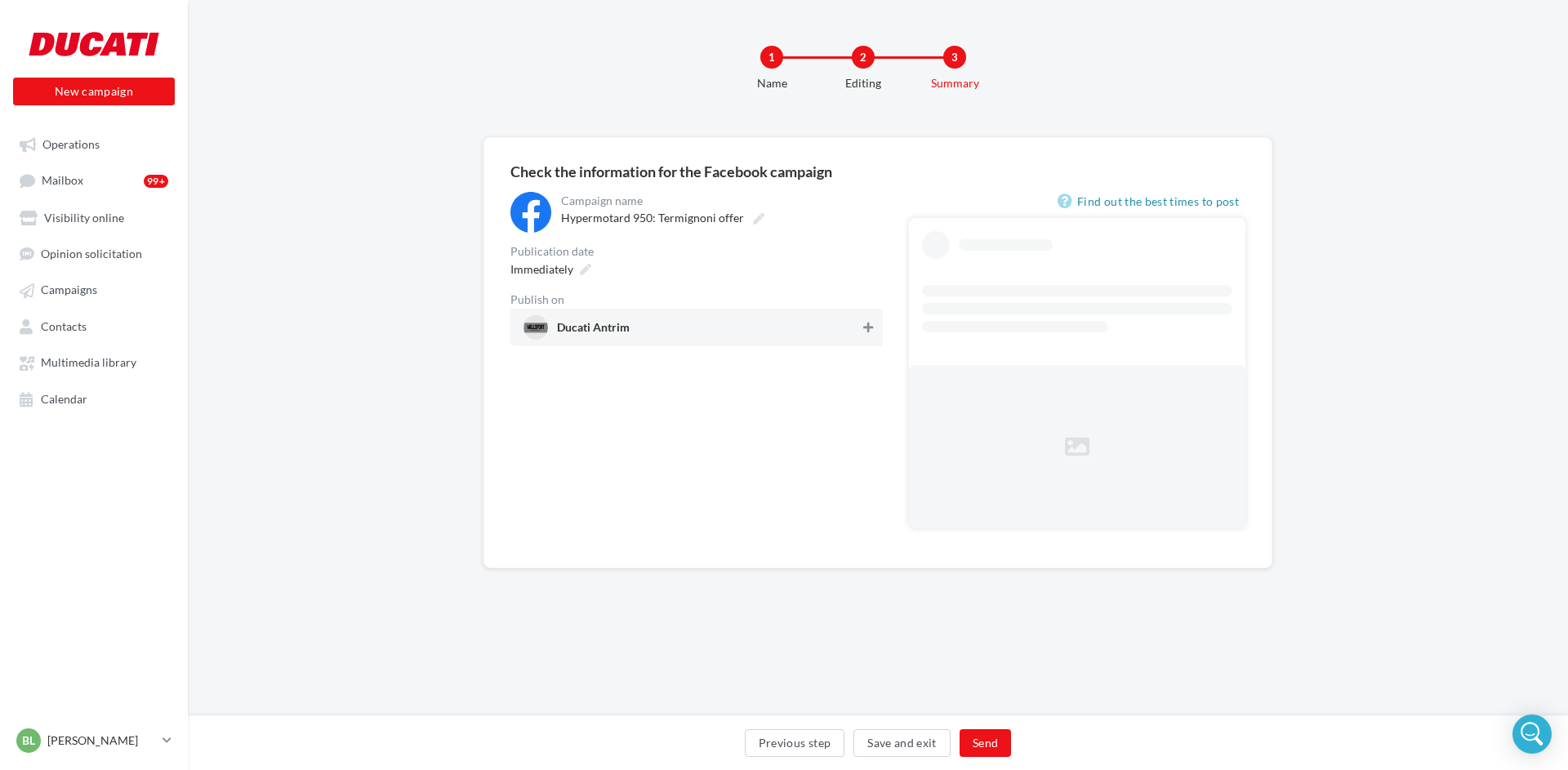
click at [870, 329] on icon at bounding box center [868, 327] width 9 height 11
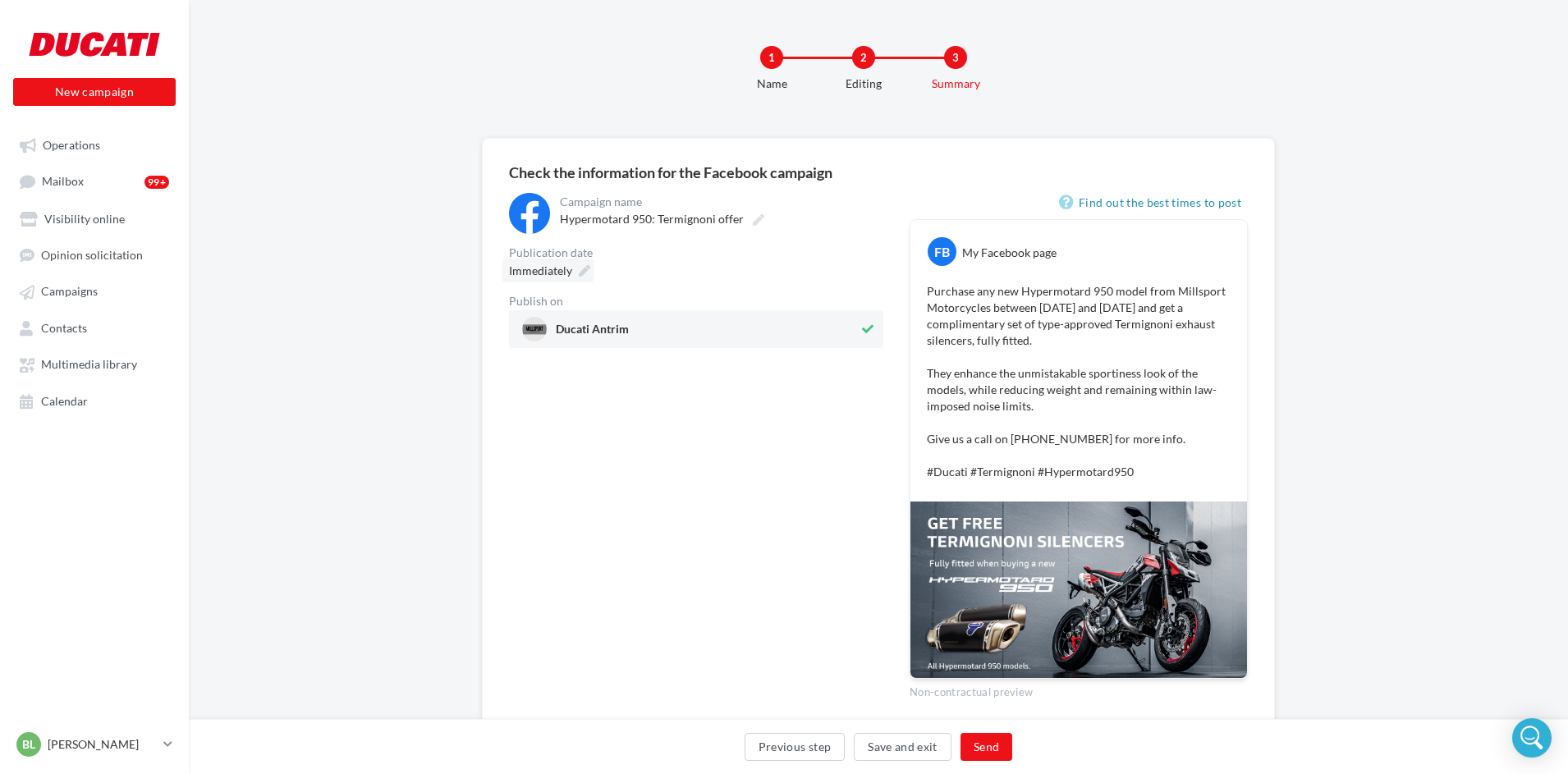
click at [586, 267] on icon at bounding box center [584, 270] width 11 height 11
click at [694, 521] on td "30" at bounding box center [687, 520] width 30 height 30
click at [601, 314] on select "* * * * * * * * * * ** ** ** ** ** ** ** ** ** ** ** ** ** **" at bounding box center [588, 317] width 41 height 13
click at [535, 592] on button "Validate" at bounding box center [524, 587] width 67 height 28
click at [988, 746] on button "Send" at bounding box center [986, 747] width 52 height 28
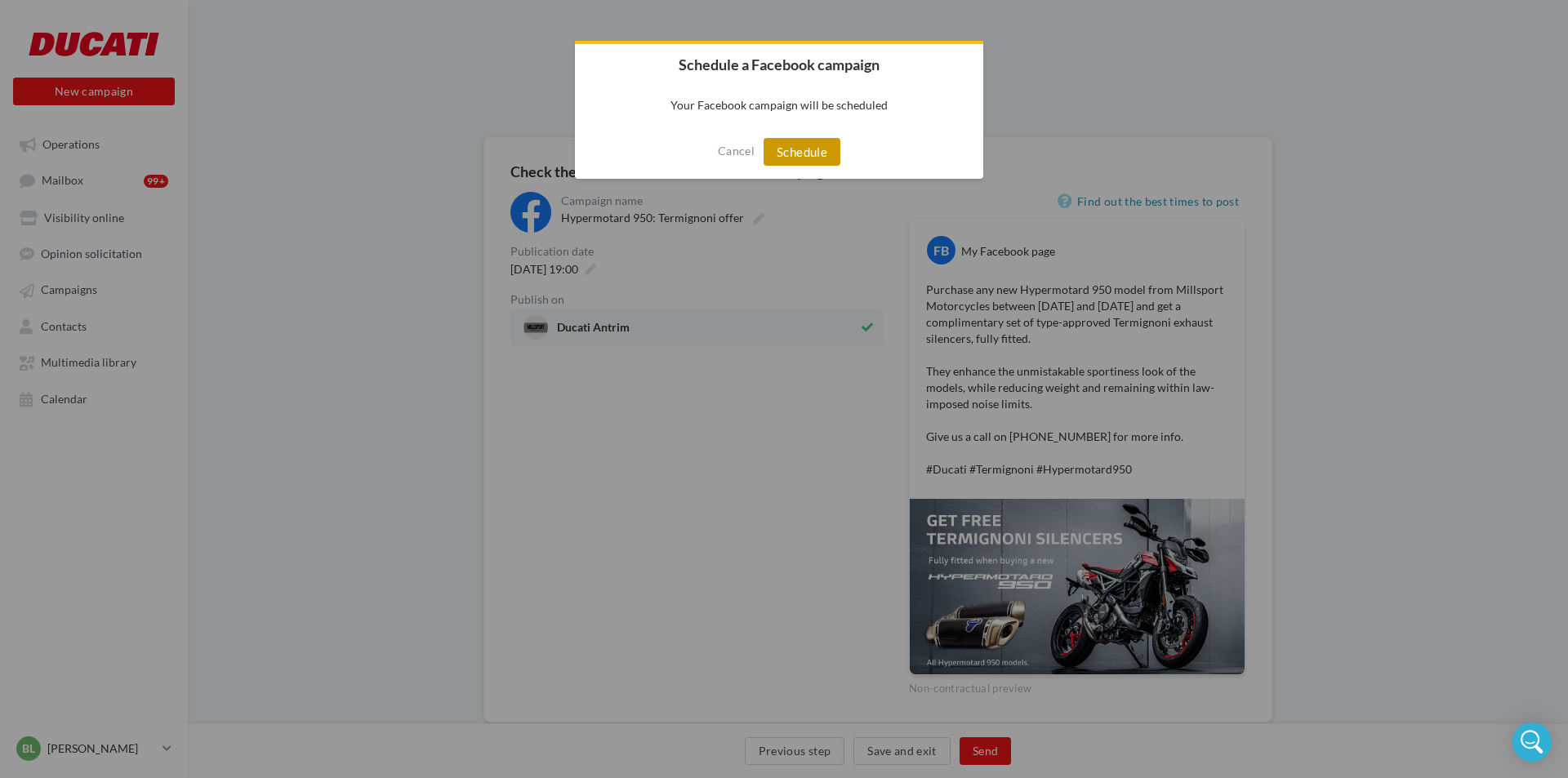
click at [818, 154] on button "Schedule" at bounding box center [802, 152] width 76 height 27
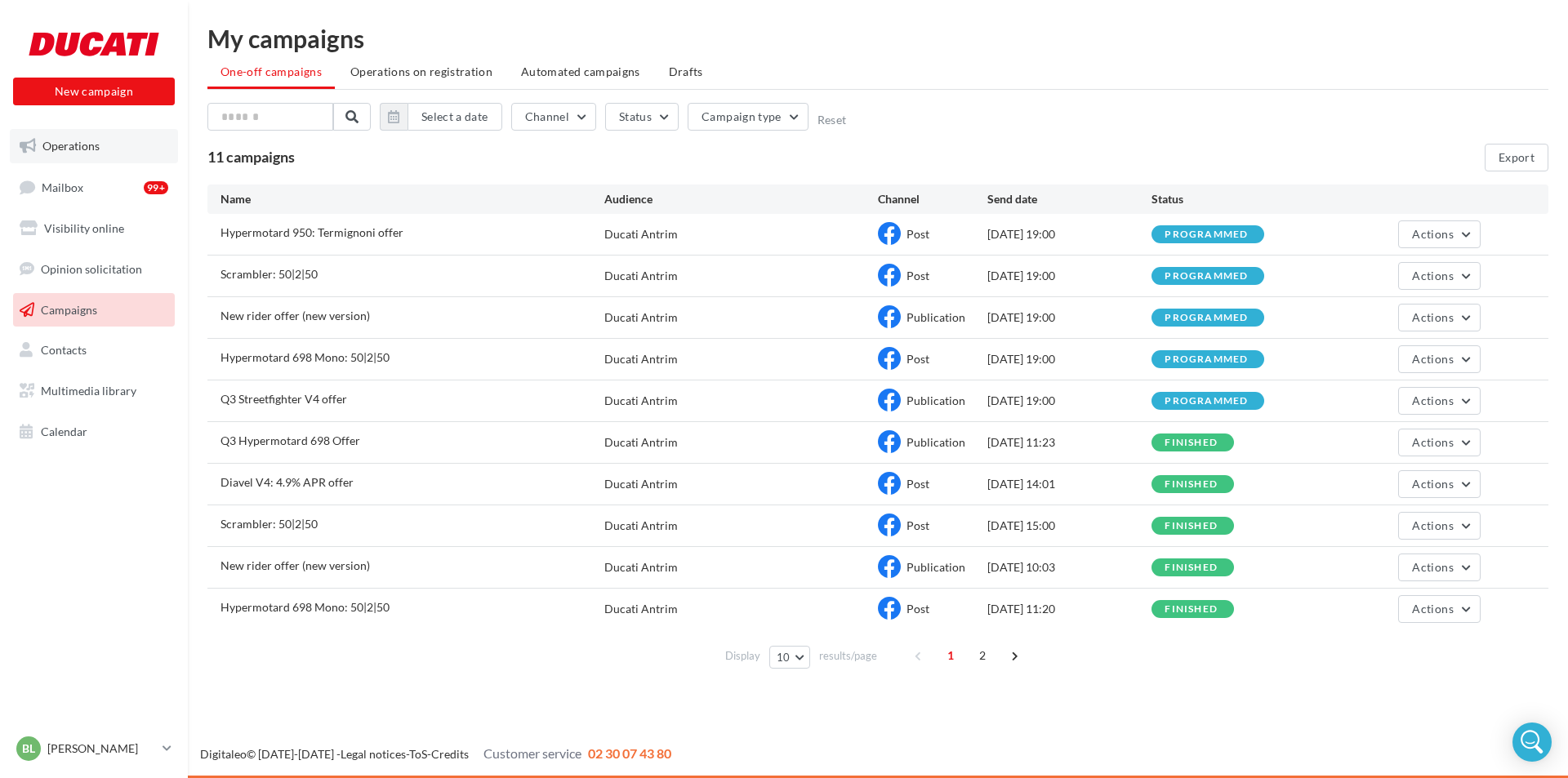
click at [84, 151] on span "Operations" at bounding box center [70, 146] width 58 height 14
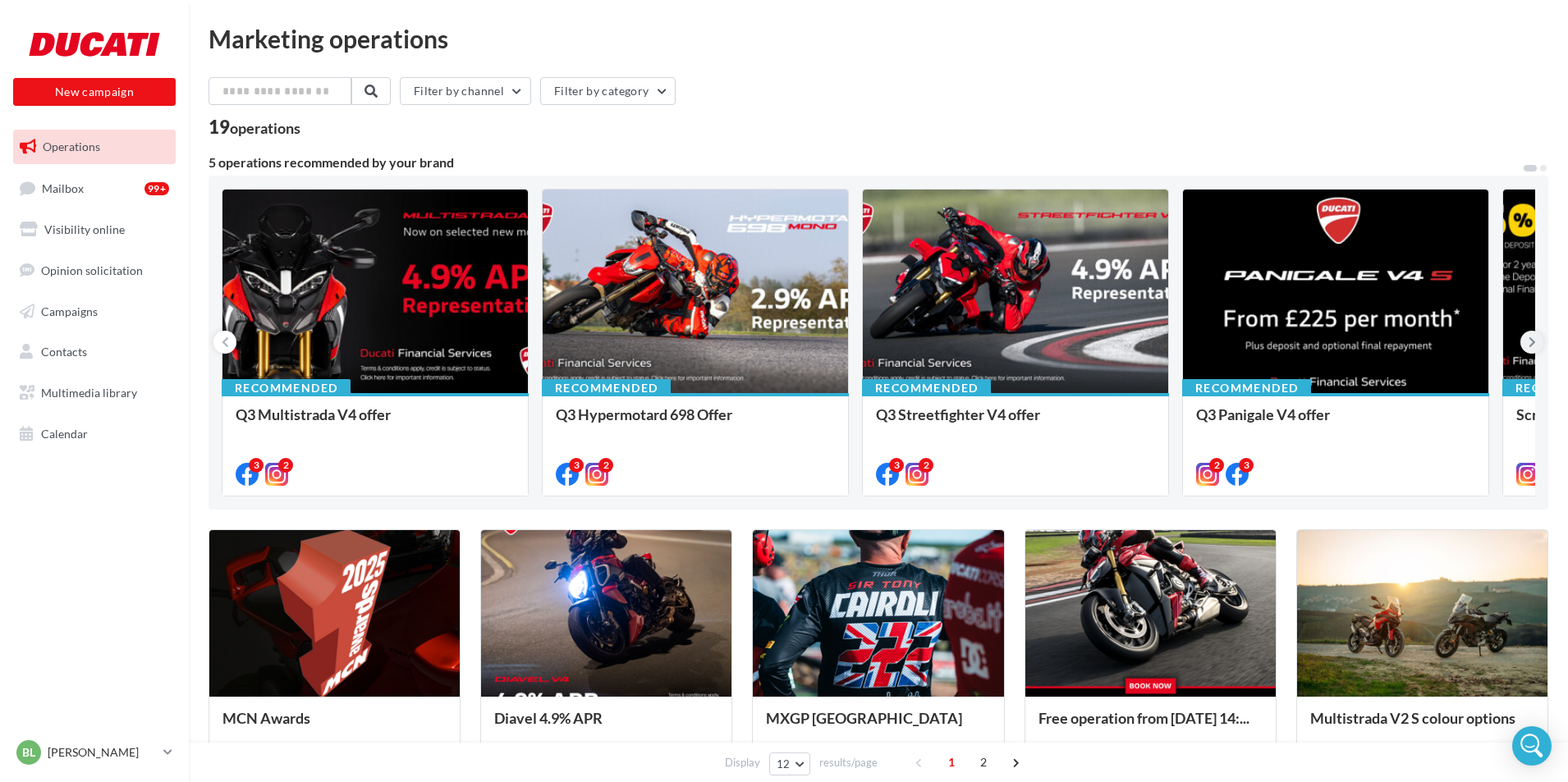
click at [1531, 343] on icon at bounding box center [1532, 341] width 8 height 16
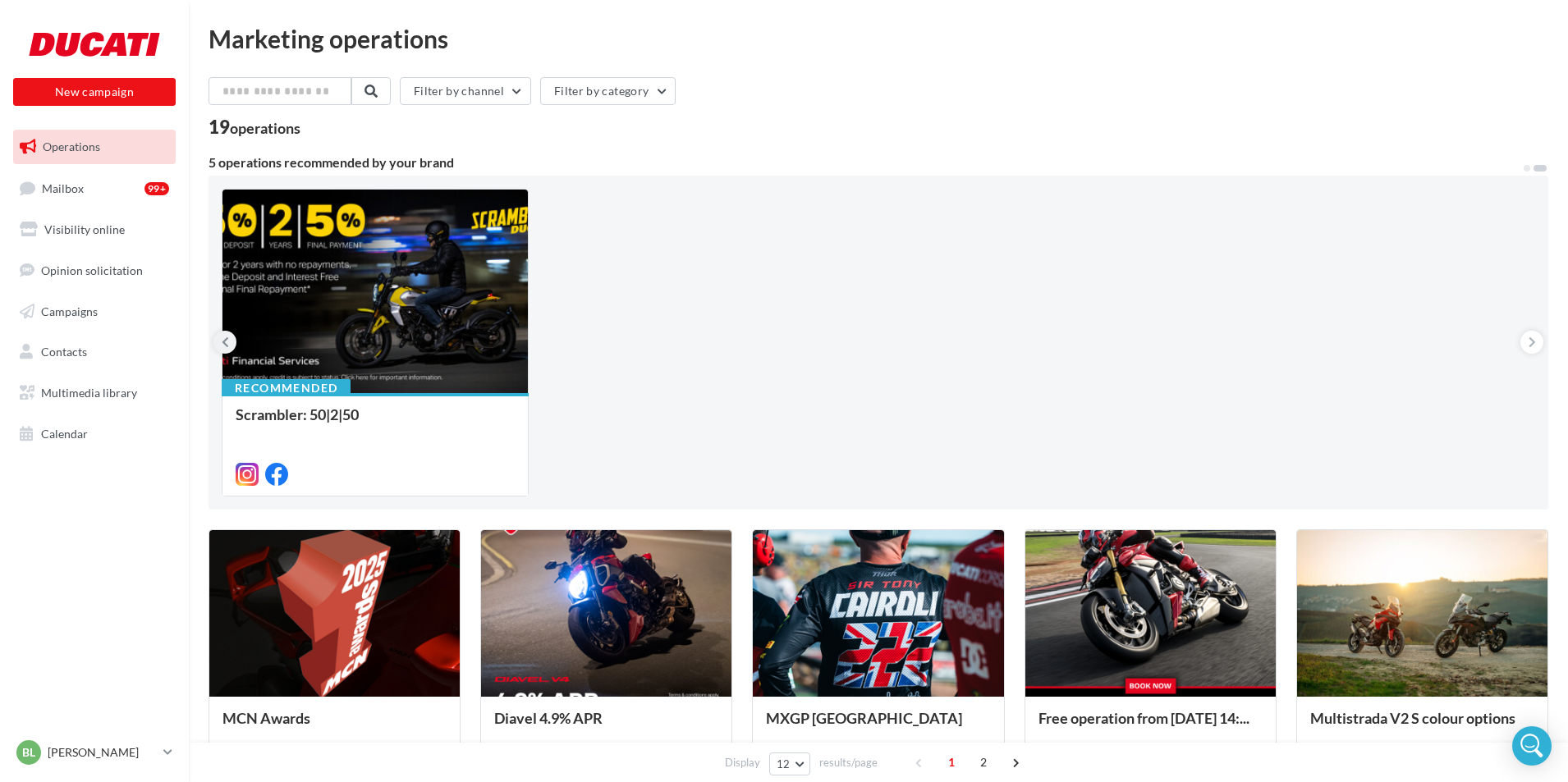
click at [230, 340] on button at bounding box center [224, 342] width 23 height 23
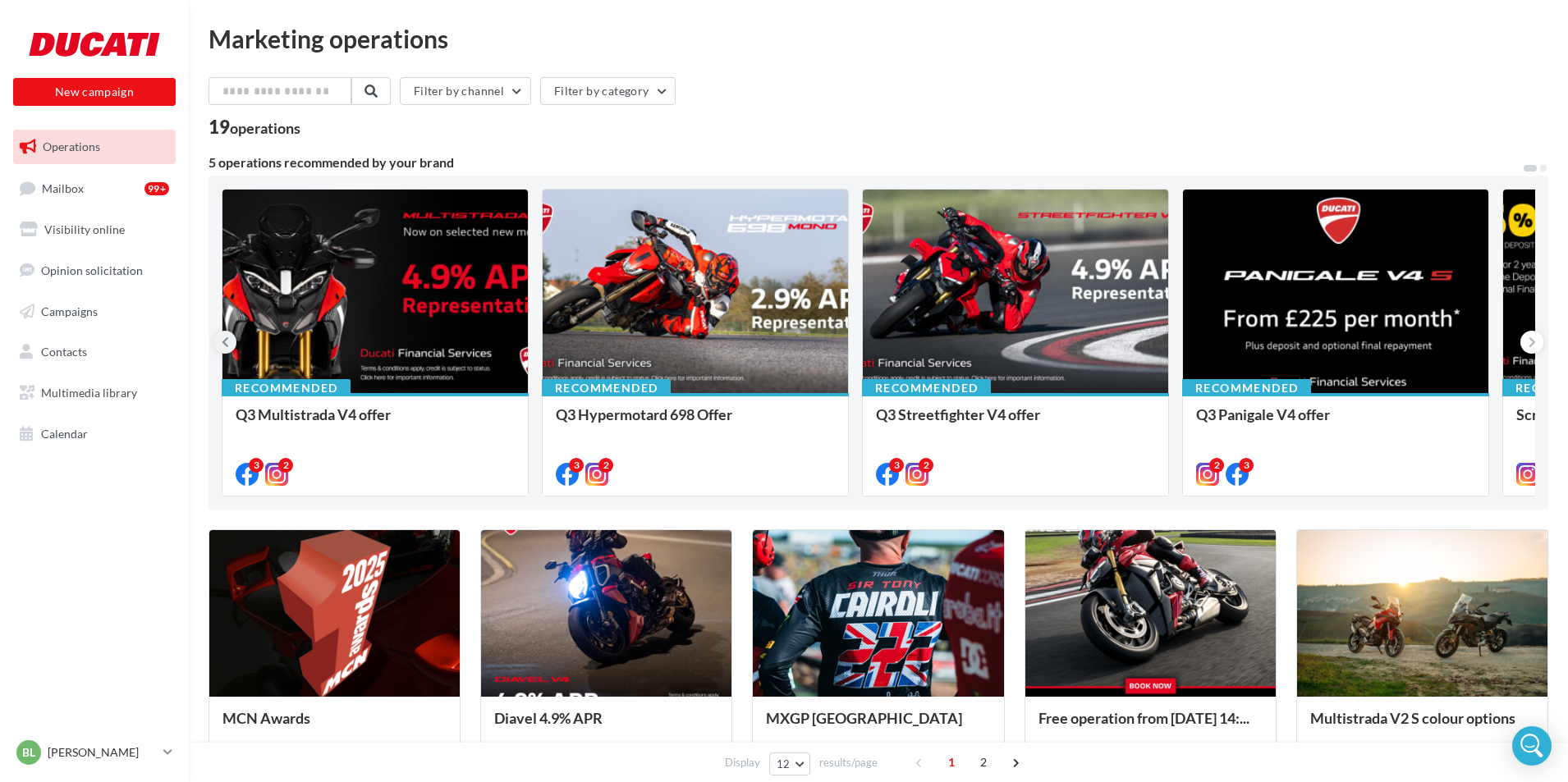
click at [218, 344] on button at bounding box center [224, 342] width 23 height 23
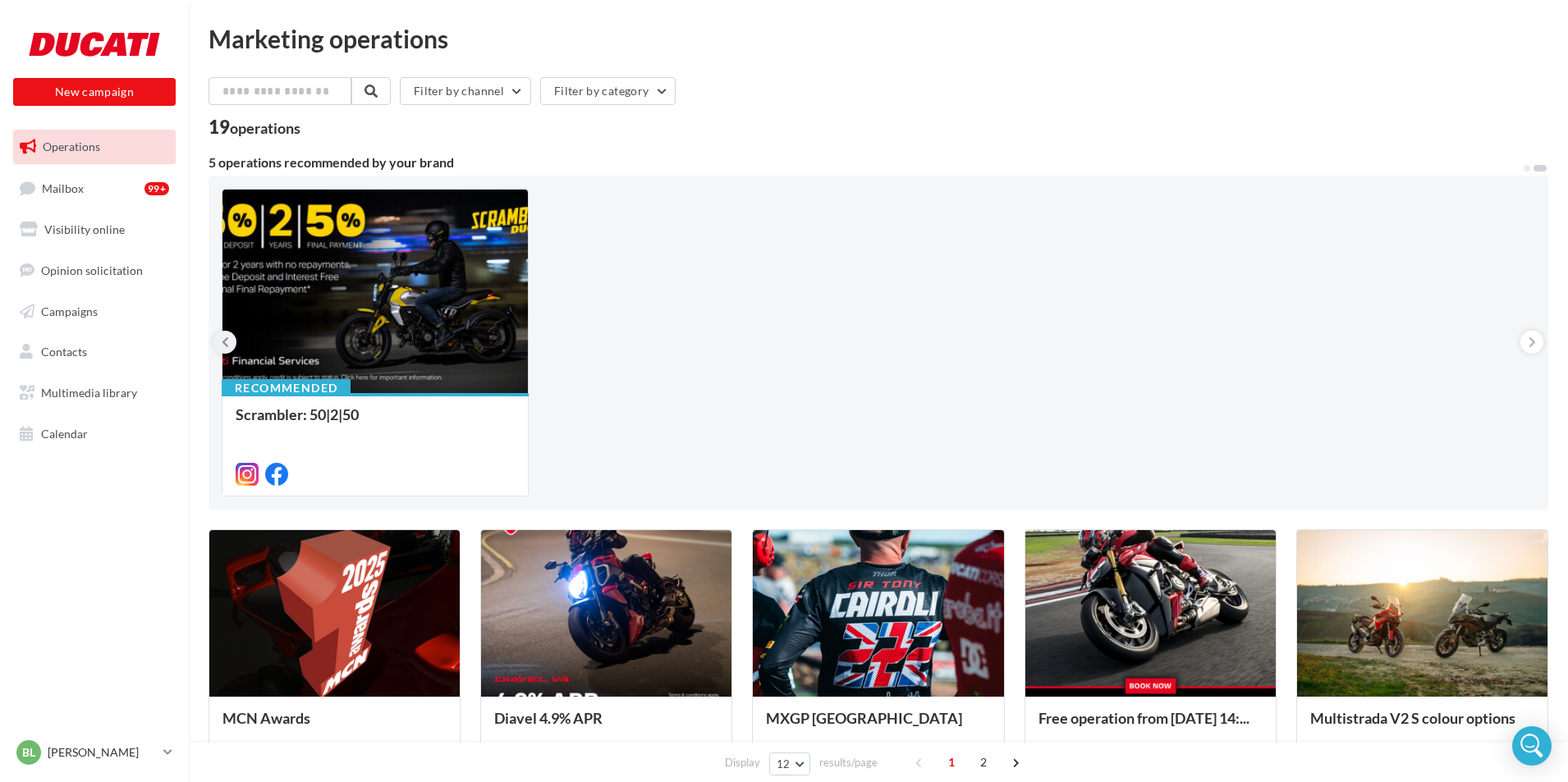
click at [218, 344] on button at bounding box center [224, 342] width 23 height 23
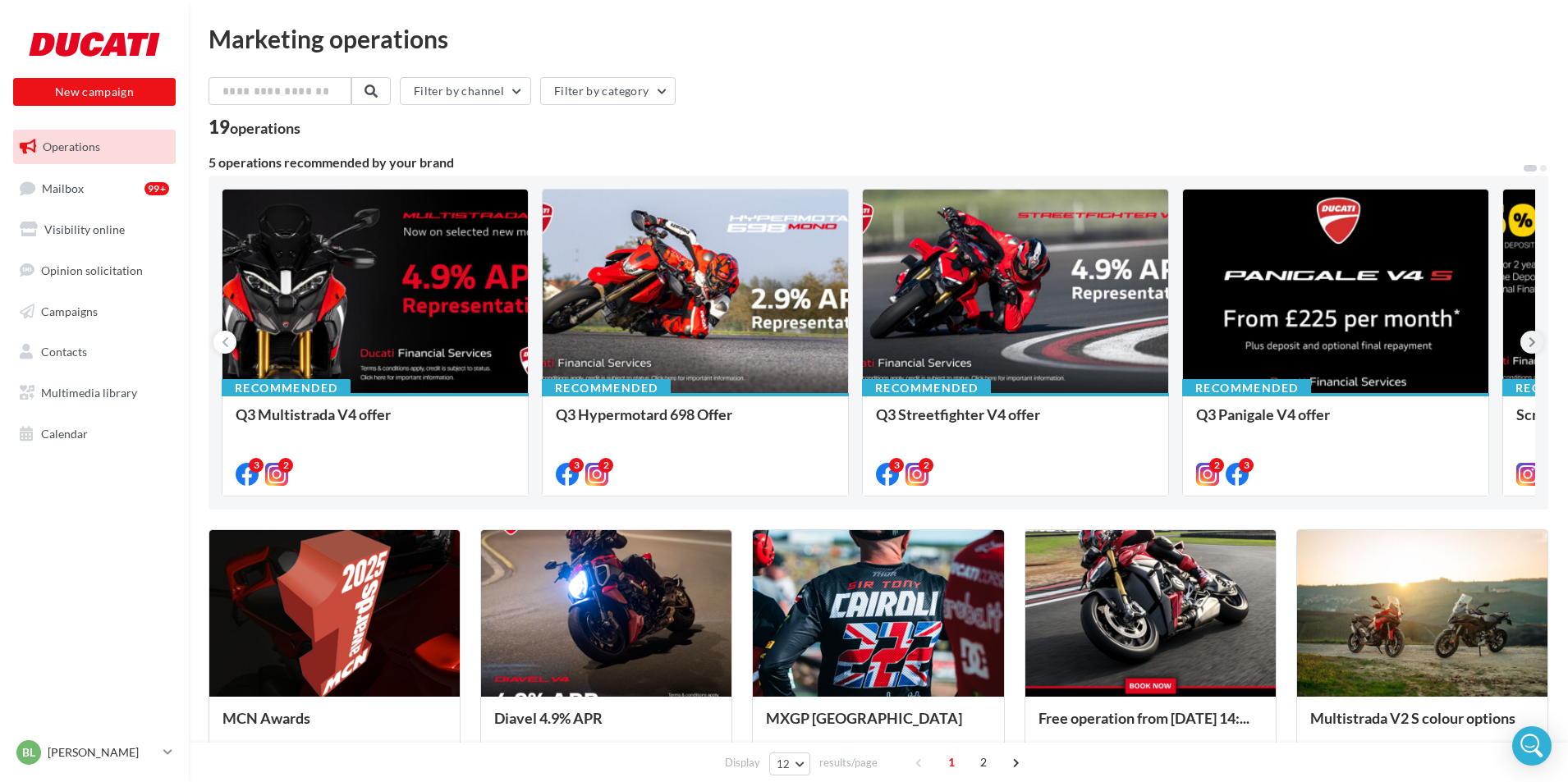
click at [1536, 339] on button at bounding box center [1531, 342] width 23 height 23
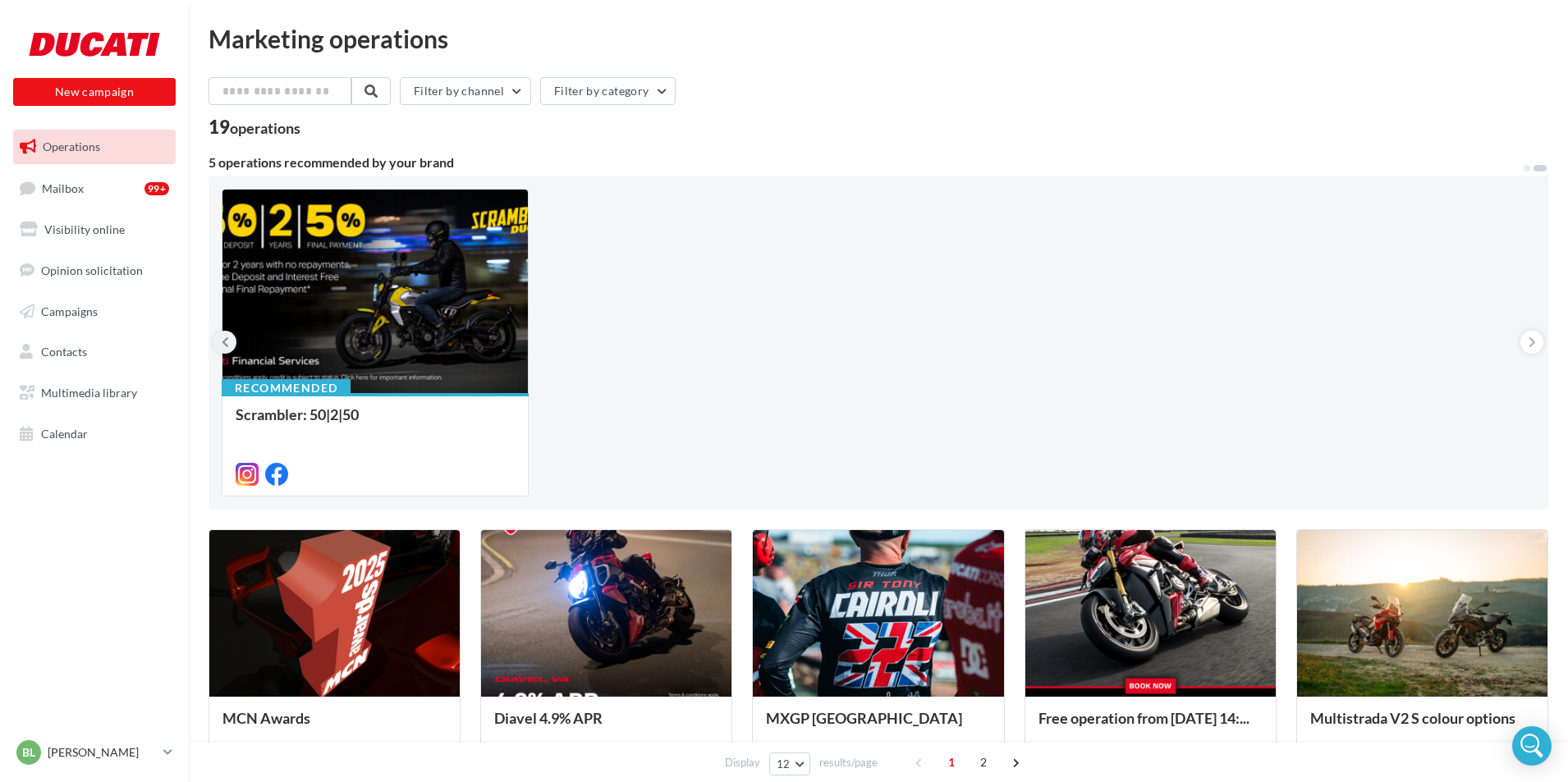
click at [227, 342] on icon at bounding box center [225, 341] width 8 height 16
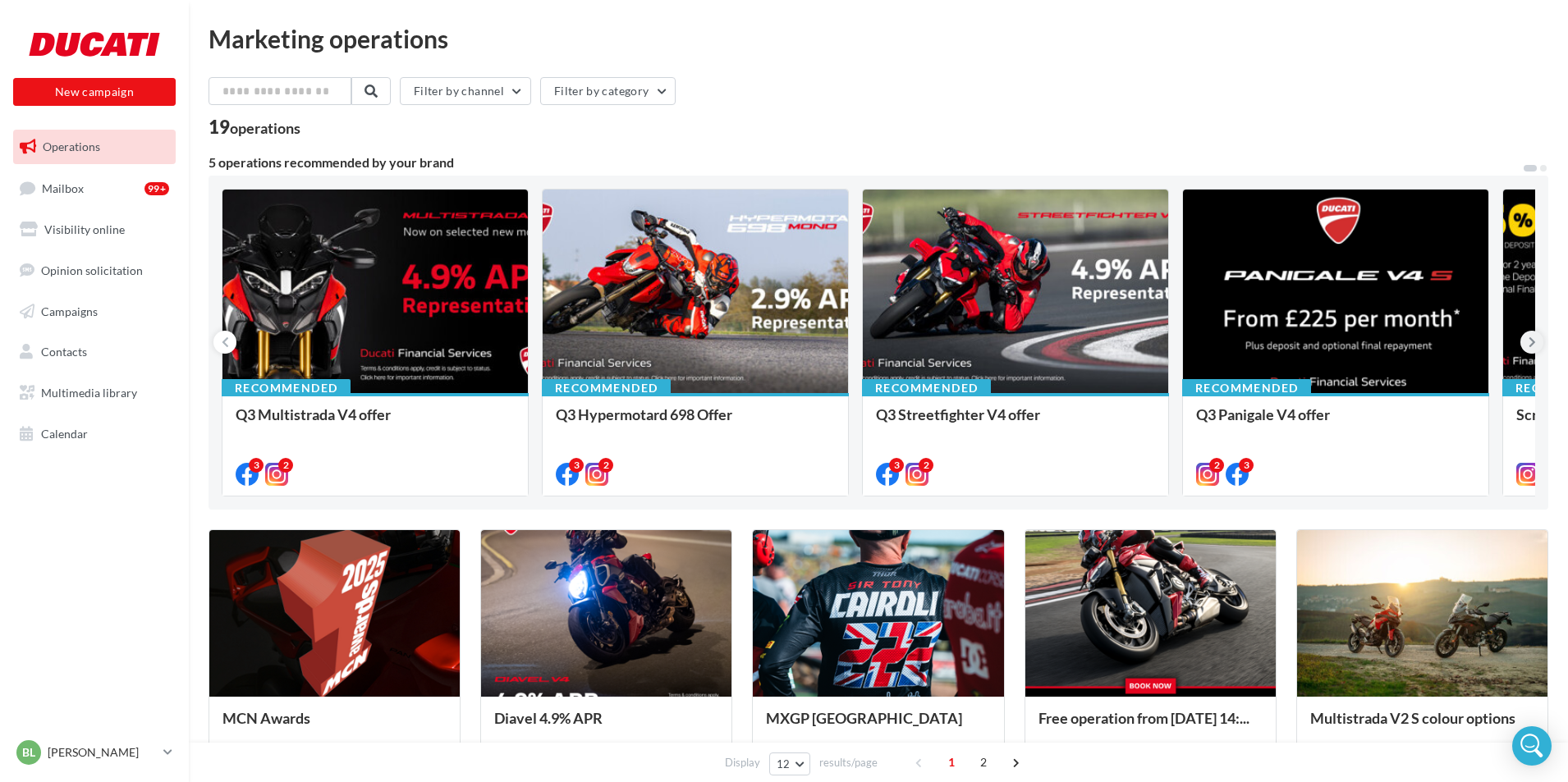
click at [1534, 342] on icon at bounding box center [1532, 341] width 8 height 16
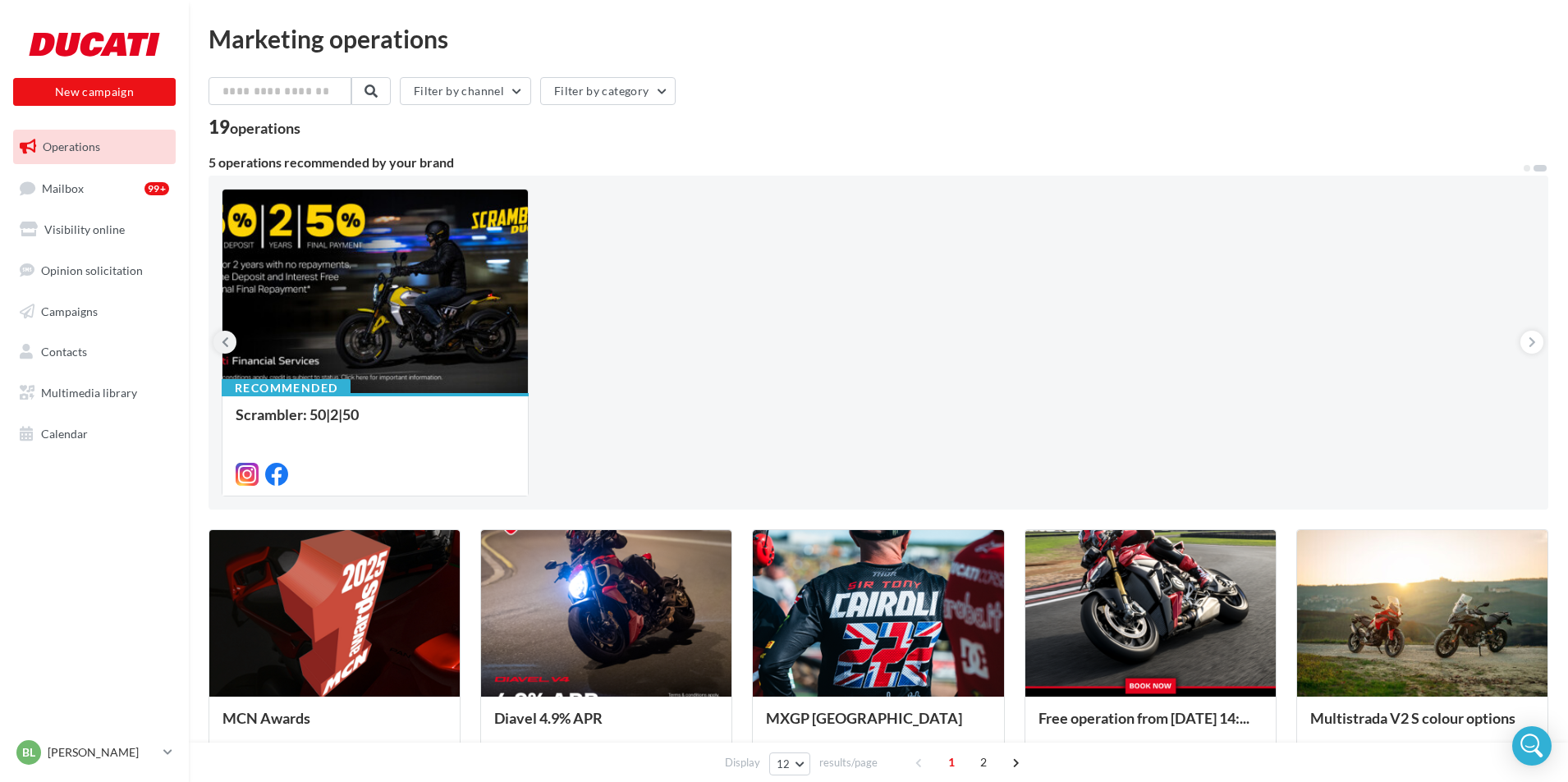
click at [229, 347] on button at bounding box center [224, 342] width 23 height 23
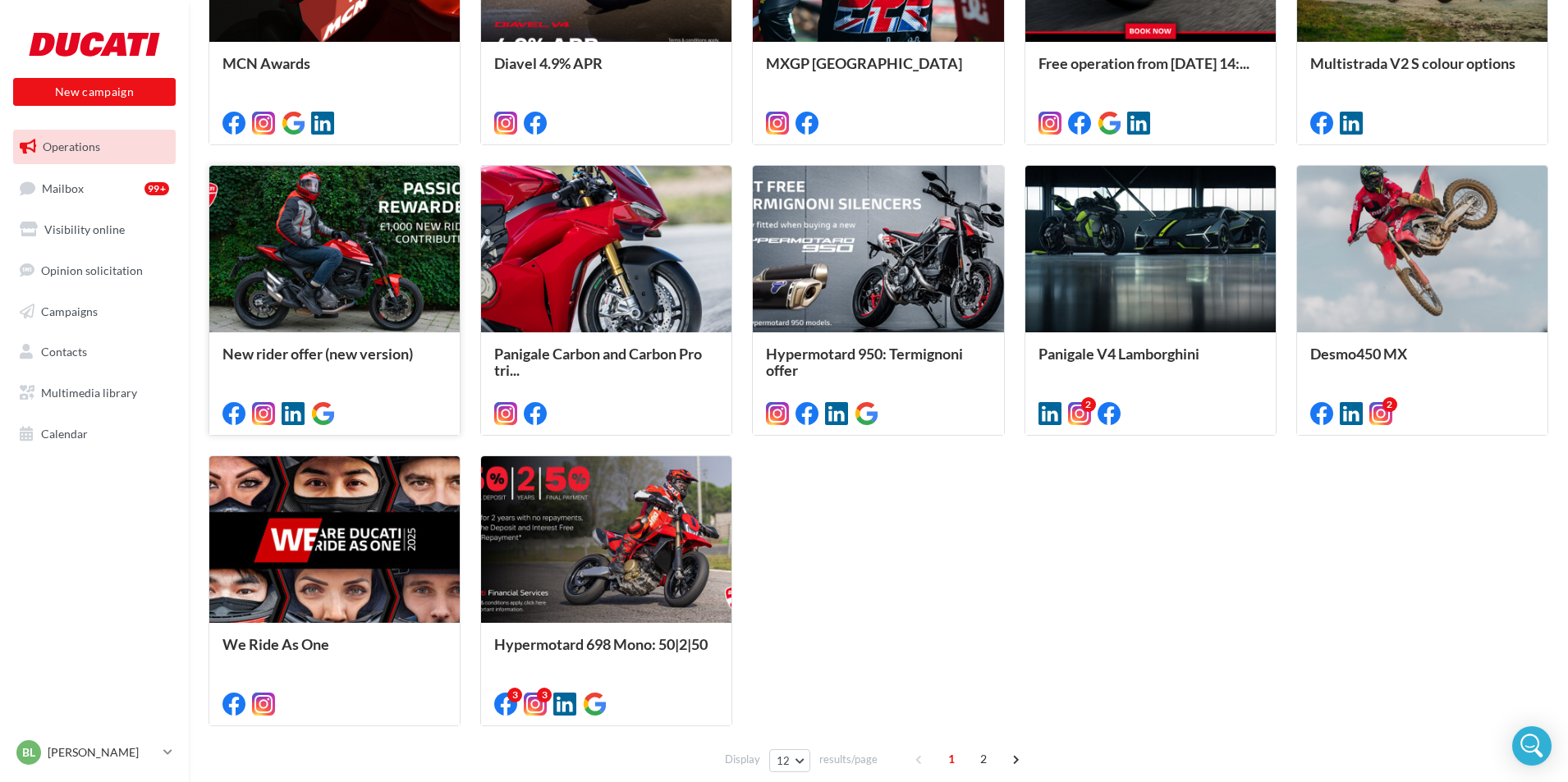
scroll to position [656, 0]
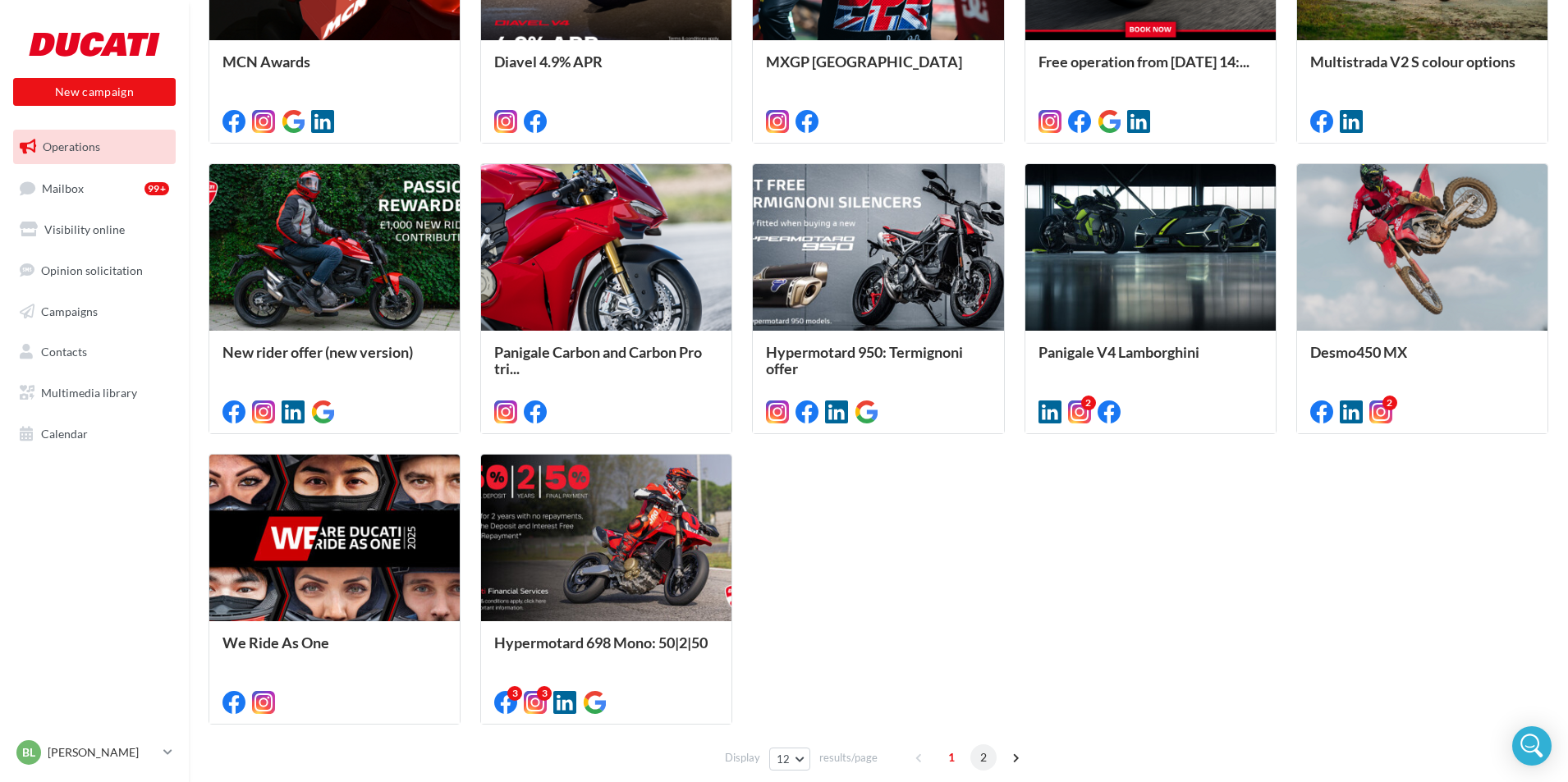
click at [979, 761] on span "2" at bounding box center [983, 757] width 26 height 26
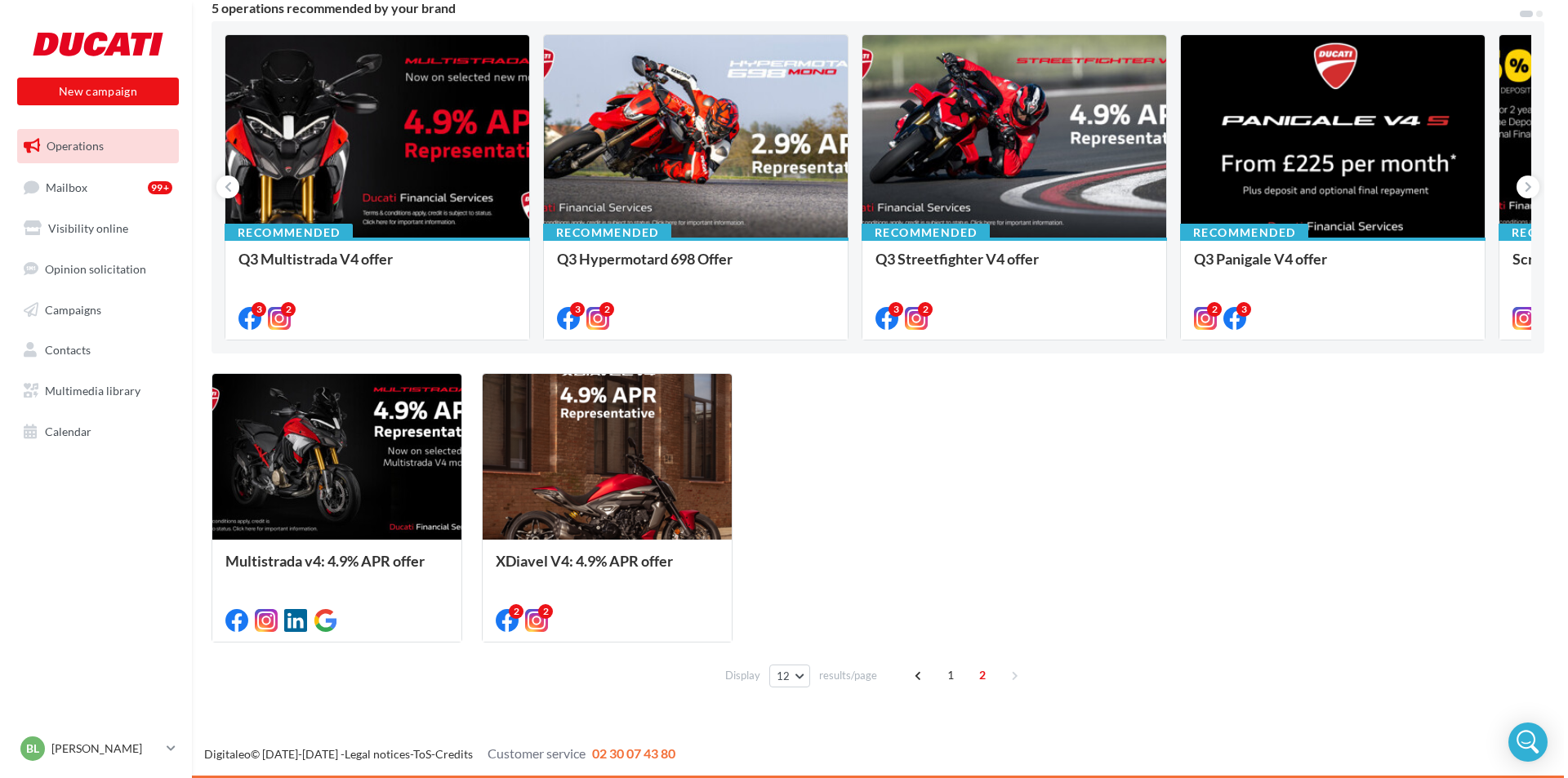
scroll to position [154, 0]
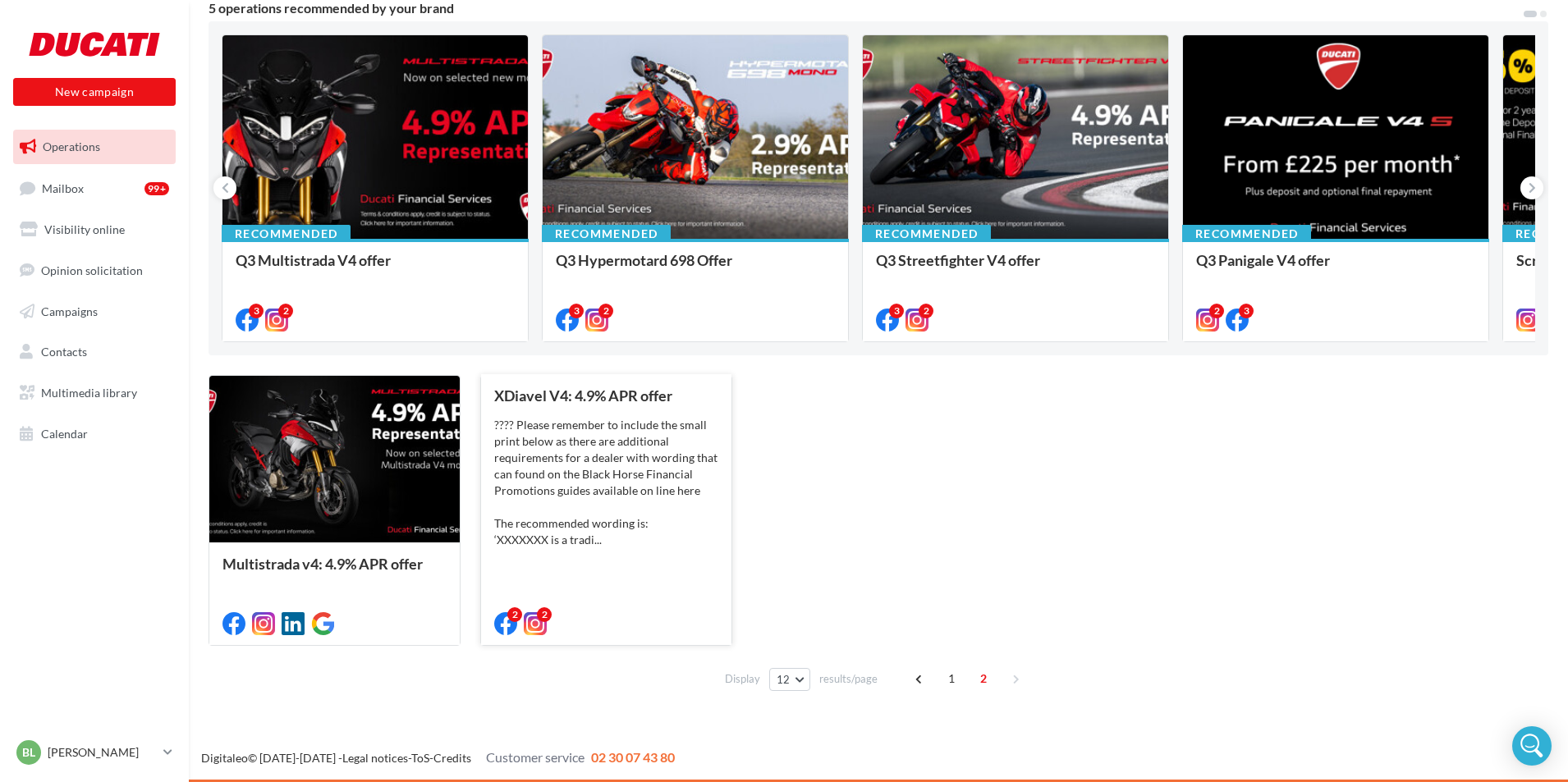
click at [598, 465] on div "???? Please remember to include the small print below as there are additional r…" at bounding box center [606, 482] width 224 height 131
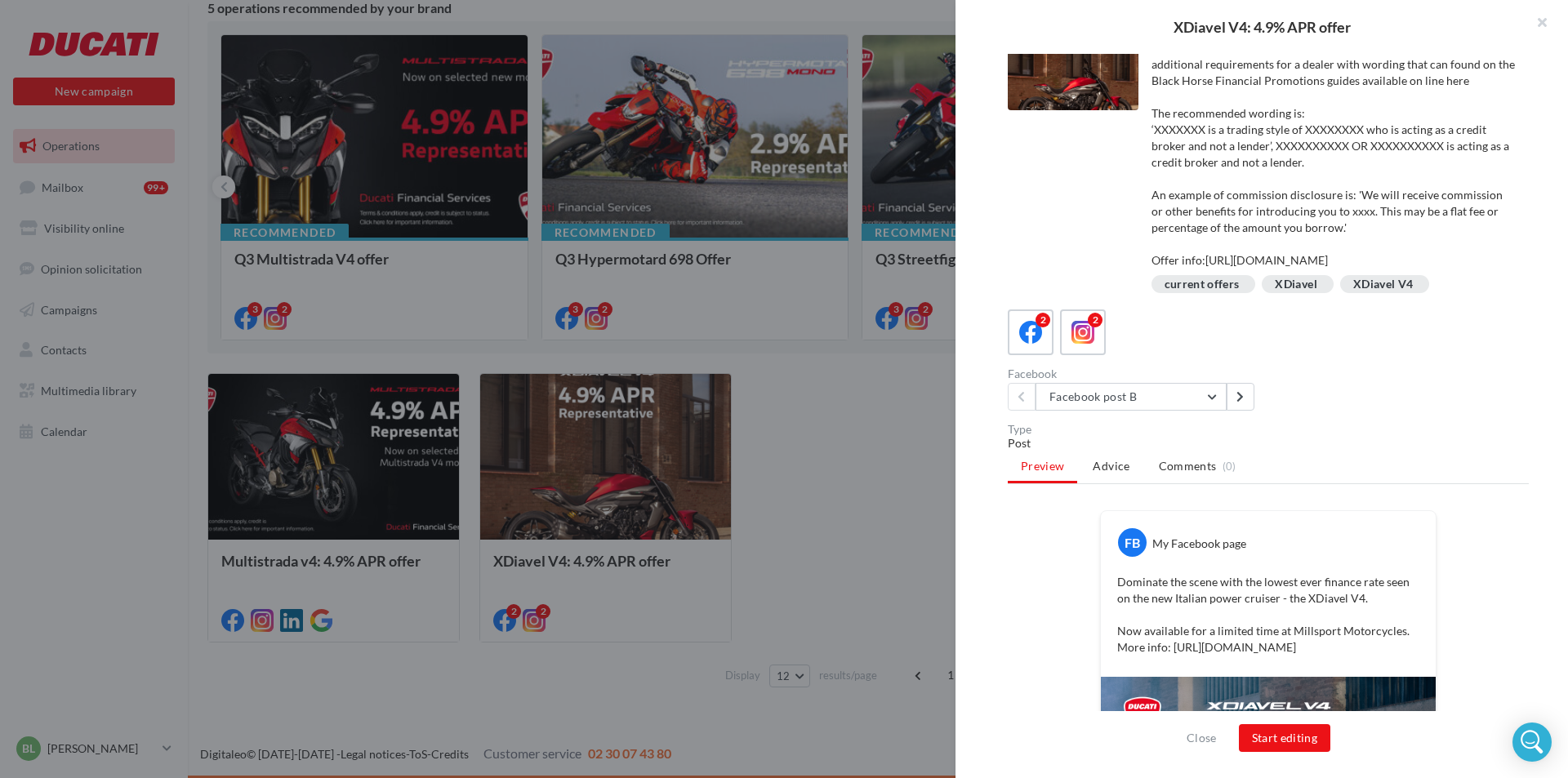
scroll to position [0, 0]
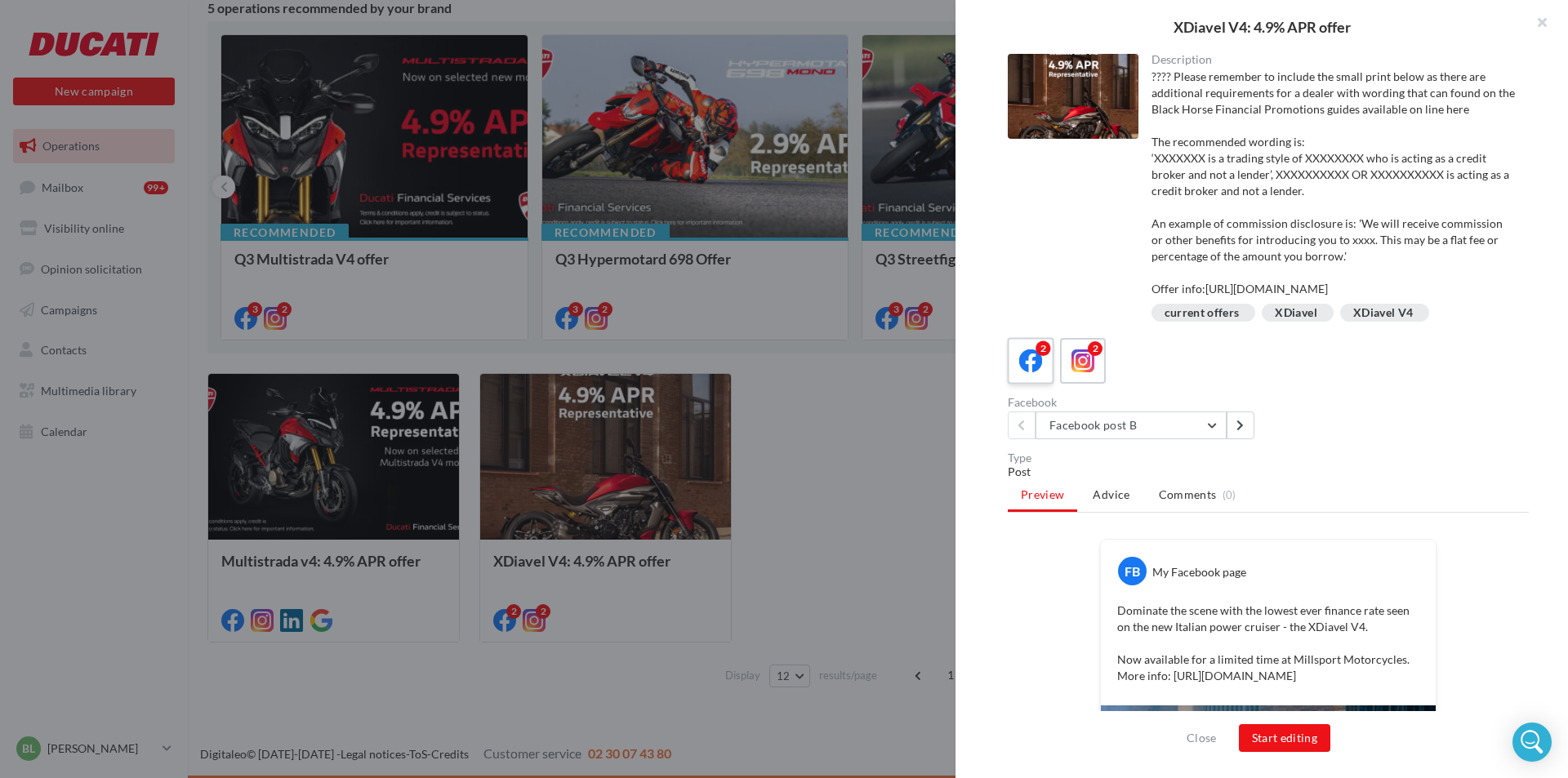
click at [1040, 356] on div "2" at bounding box center [1043, 348] width 15 height 15
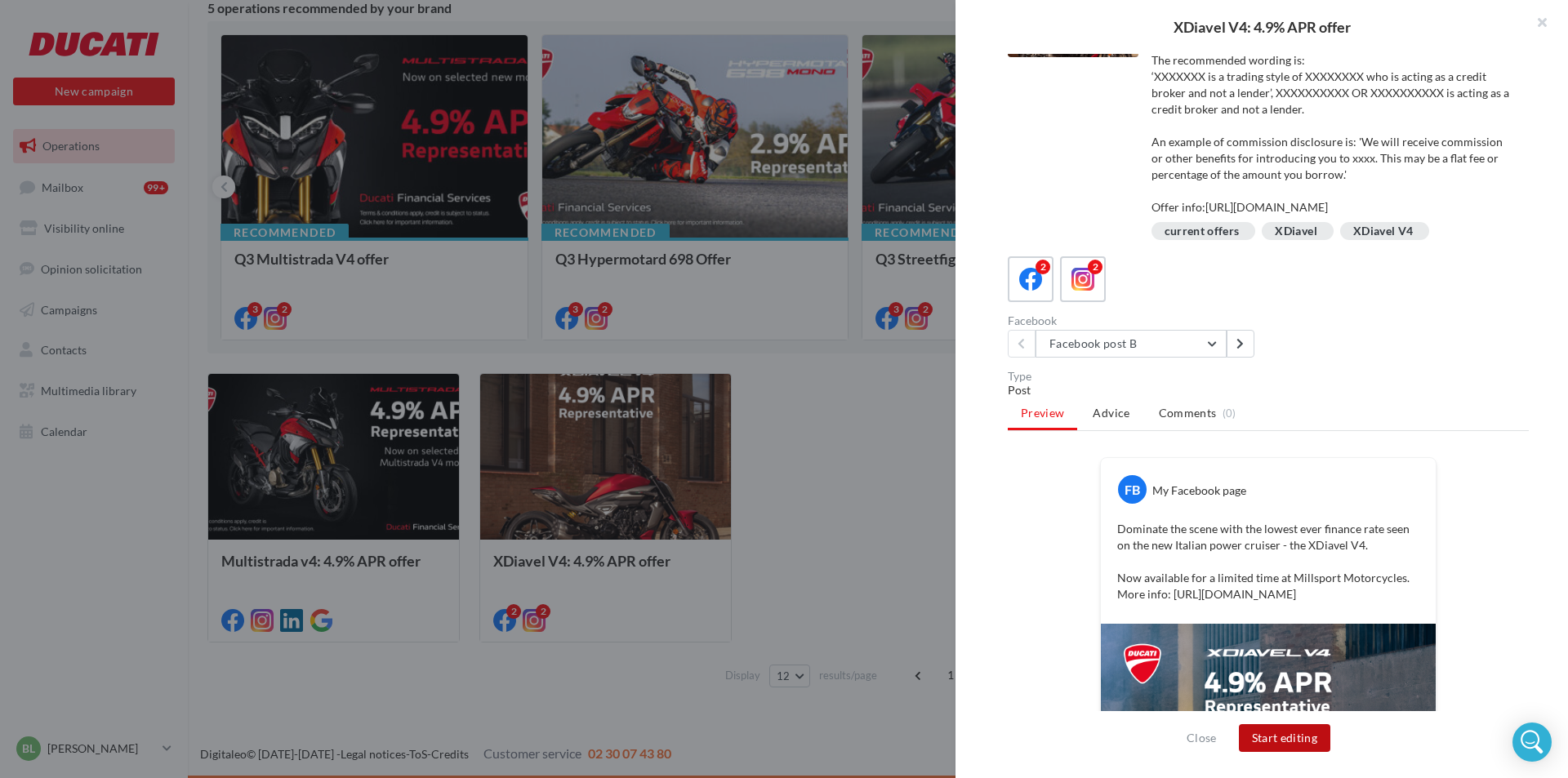
click at [1290, 743] on button "Start editing" at bounding box center [1286, 738] width 93 height 27
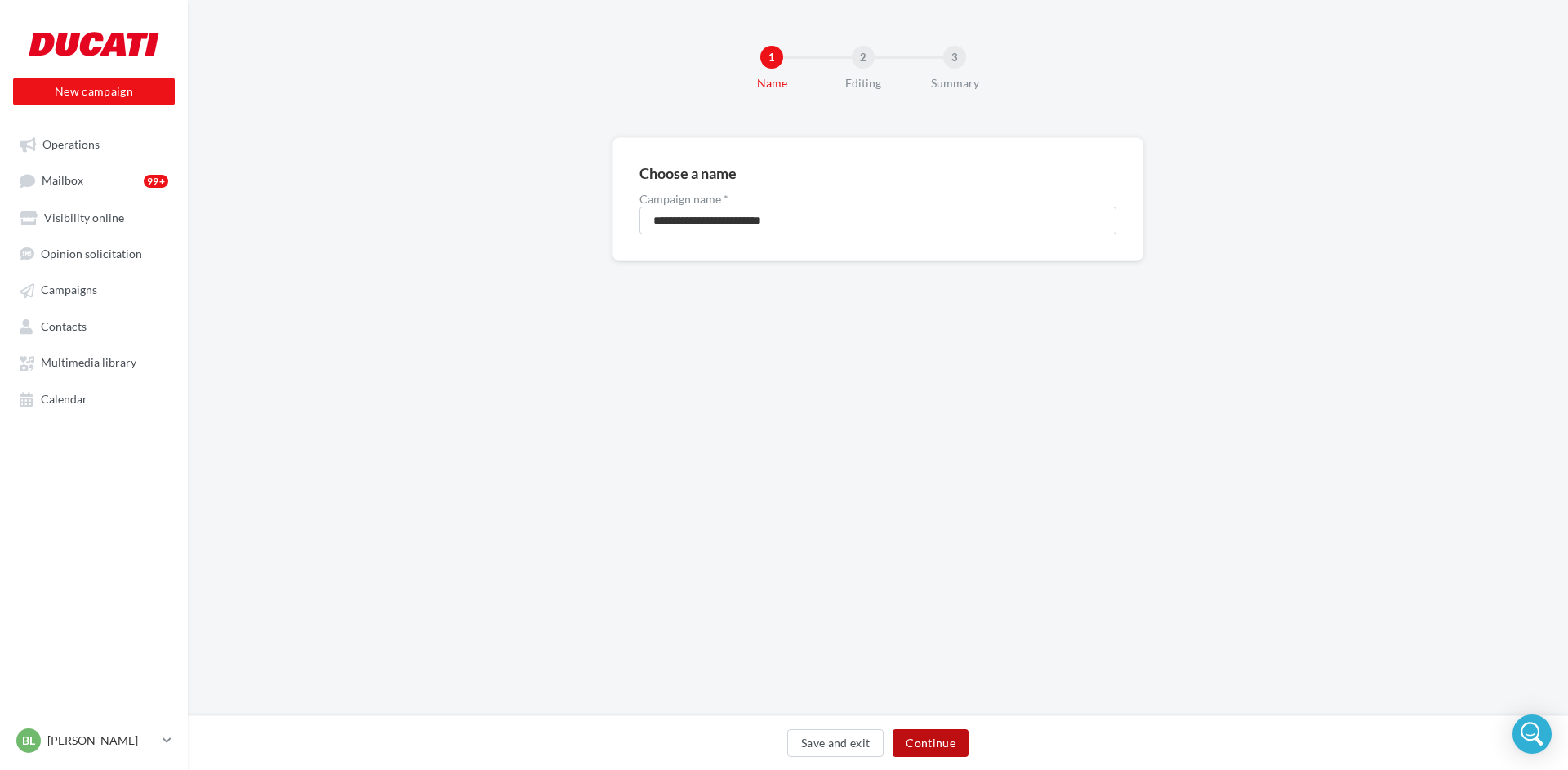
click at [947, 743] on button "Continue" at bounding box center [930, 743] width 76 height 27
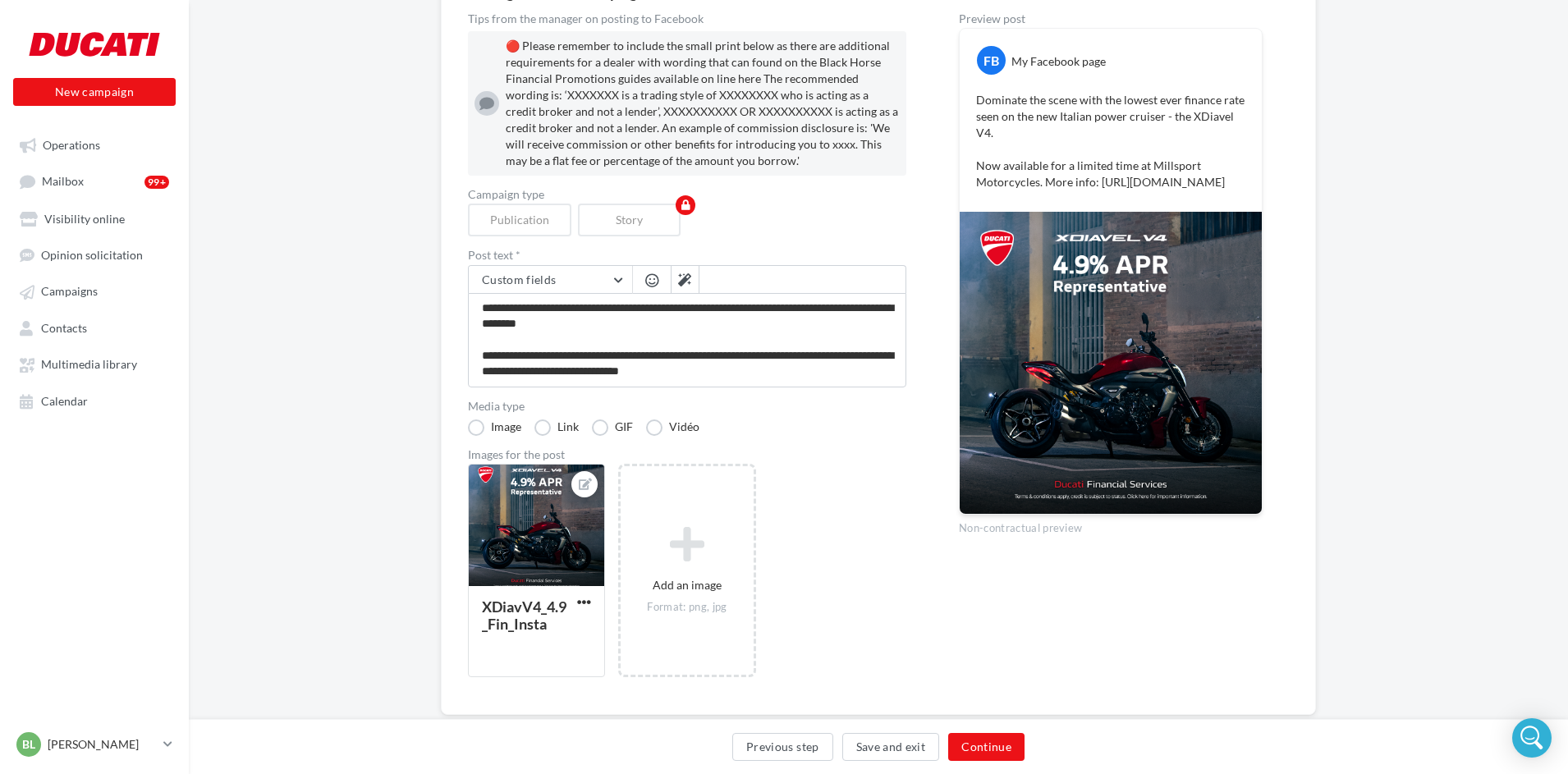
scroll to position [217, 0]
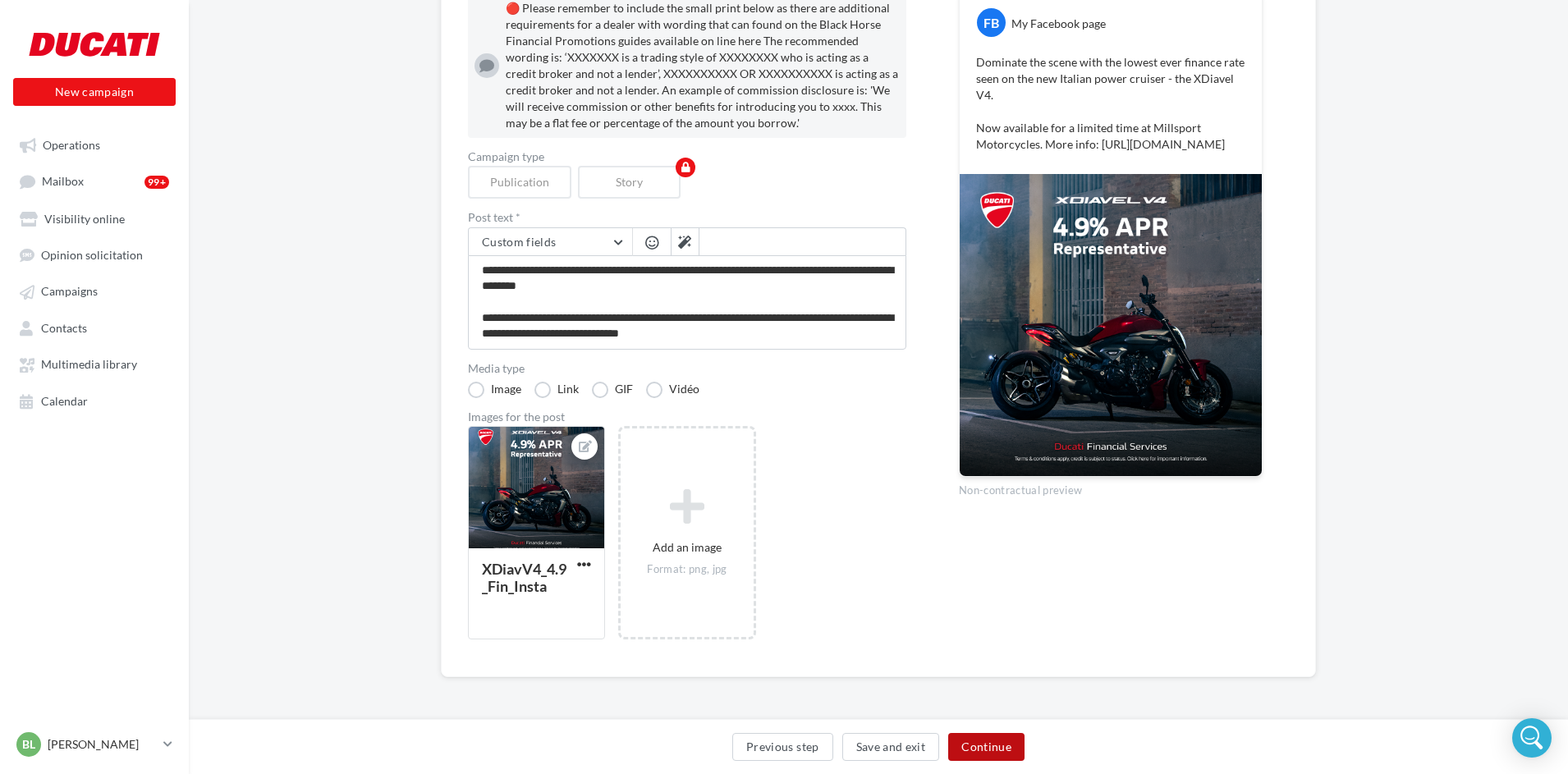
click at [1000, 747] on button "Continue" at bounding box center [986, 747] width 77 height 28
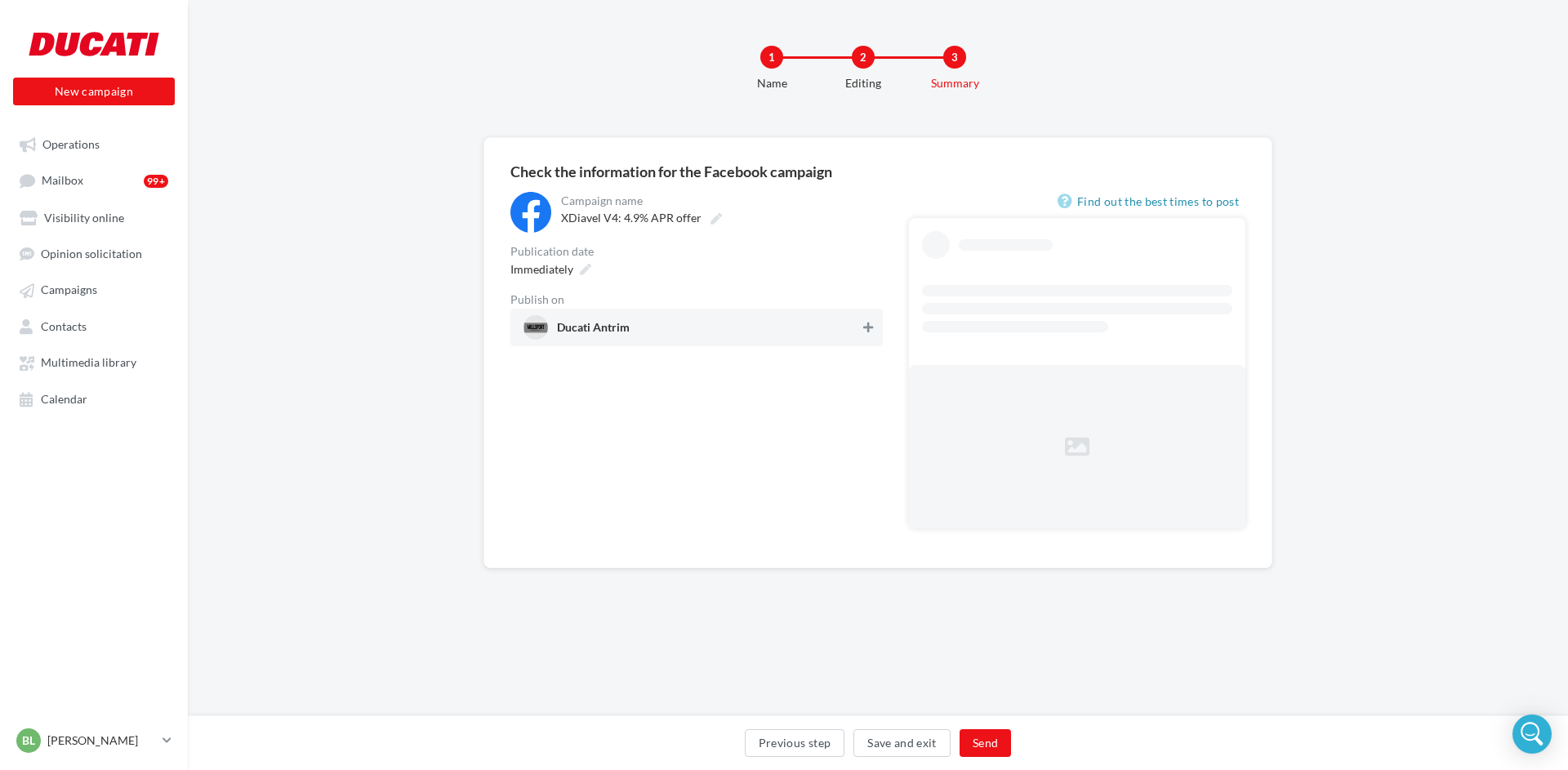
click at [864, 325] on icon at bounding box center [868, 327] width 9 height 11
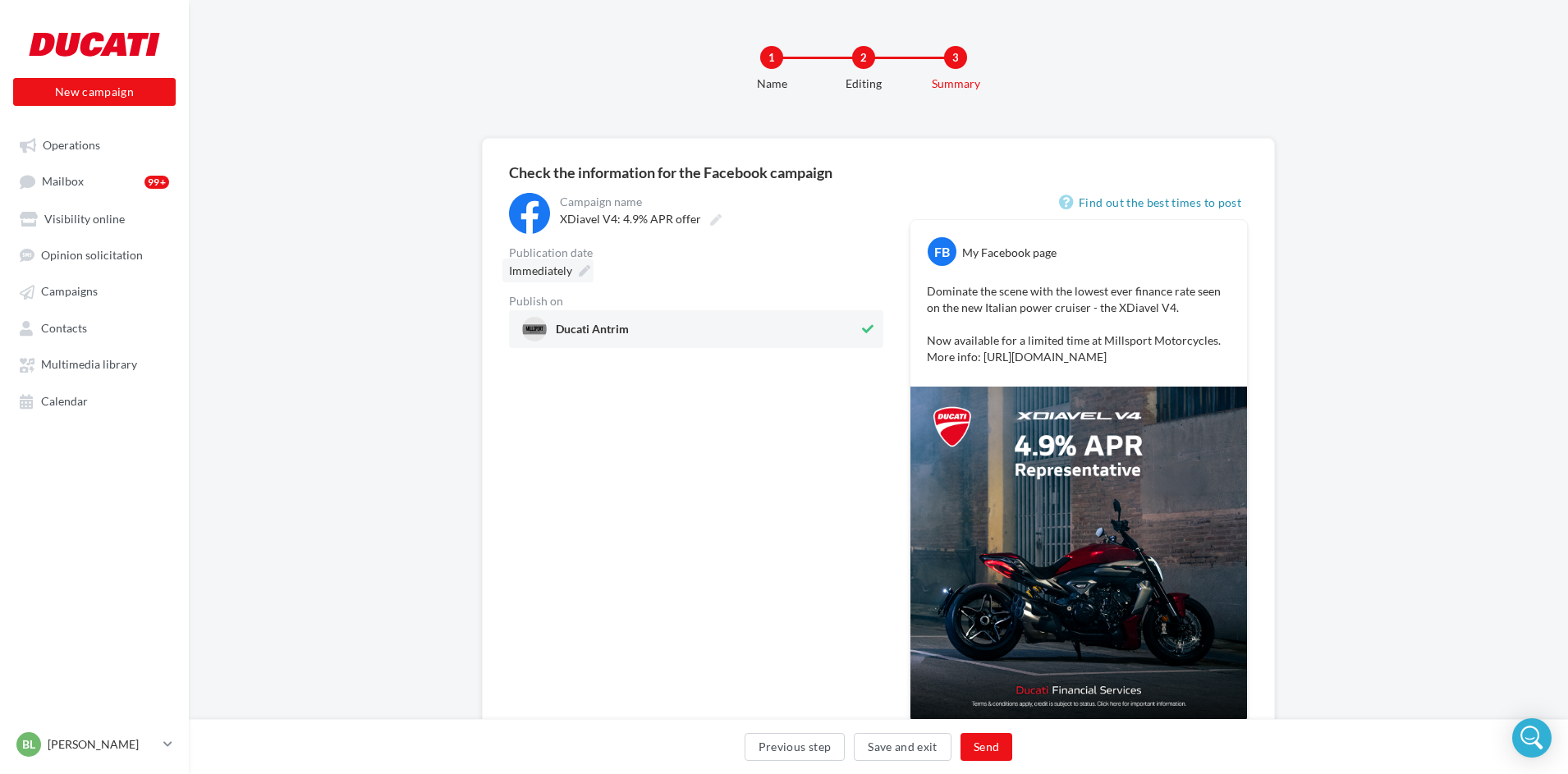
click at [581, 271] on icon at bounding box center [584, 270] width 11 height 11
click at [513, 552] on td "31" at bounding box center [509, 551] width 29 height 30
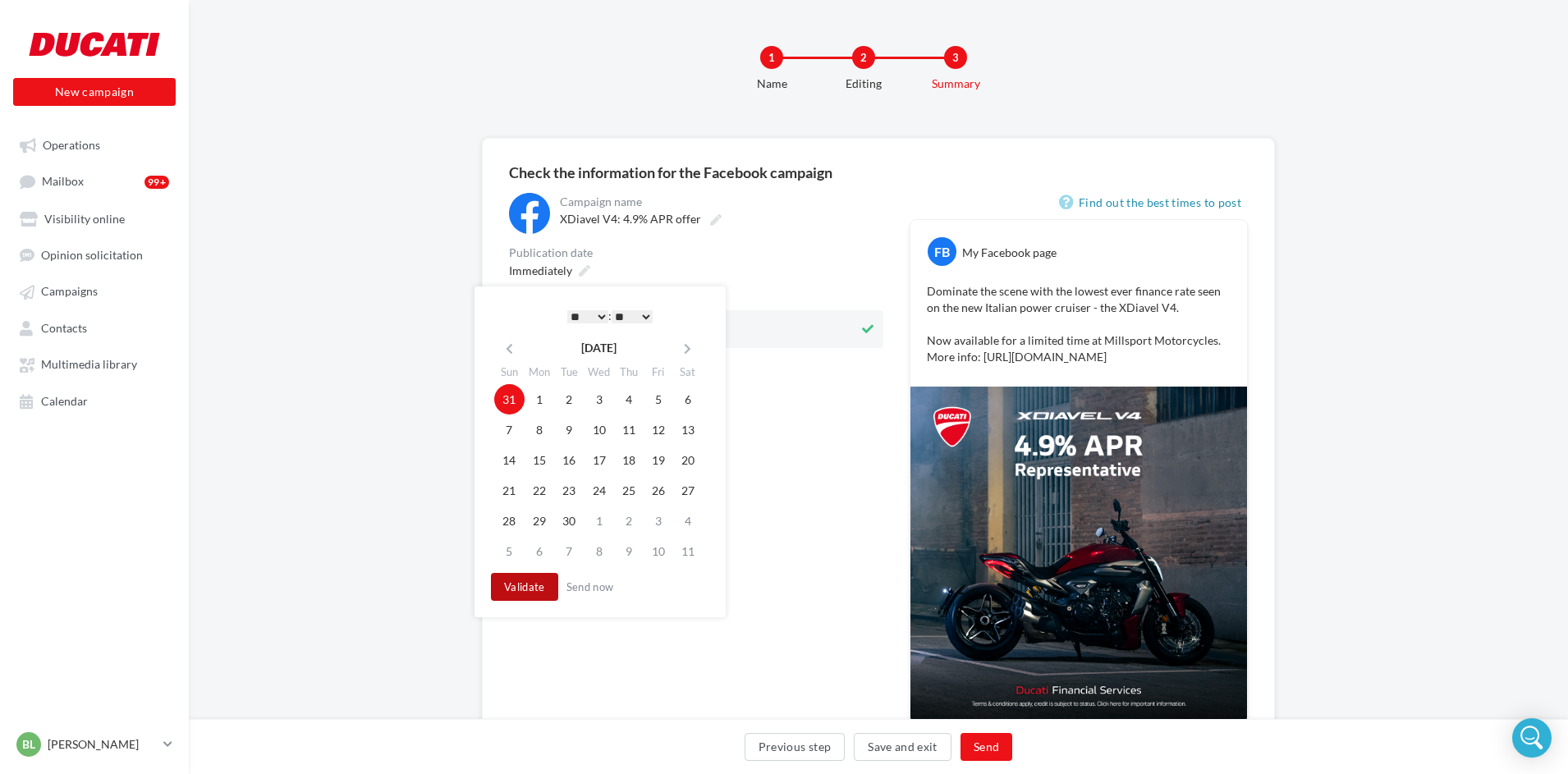
click at [526, 582] on button "Validate" at bounding box center [524, 587] width 67 height 28
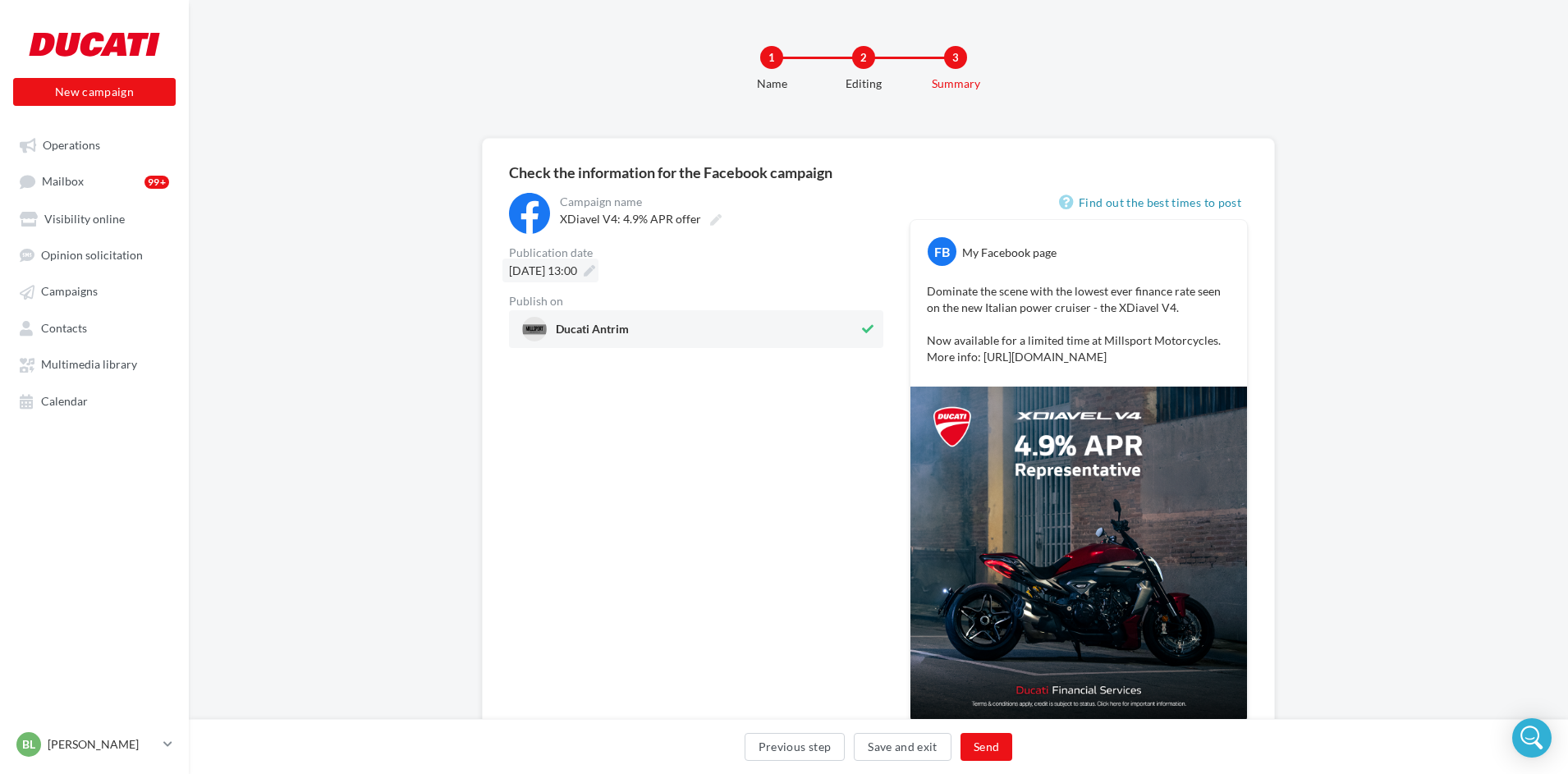
click at [599, 270] on div "31/08/2025 at 13:00" at bounding box center [549, 271] width 96 height 24
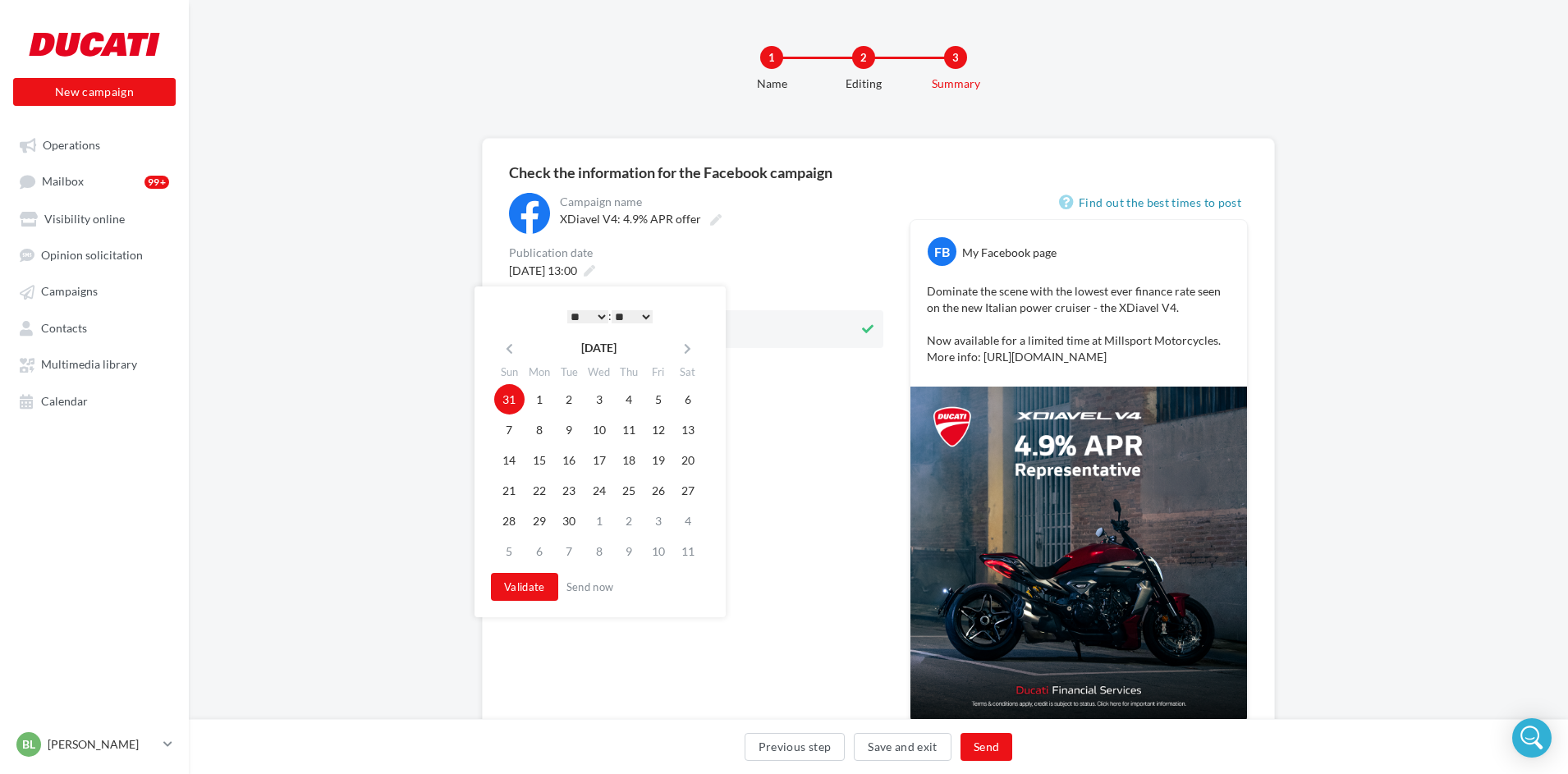
click at [596, 311] on select "* * * * * * * * * * ** ** ** ** ** ** ** ** ** ** ** ** ** **" at bounding box center [588, 317] width 41 height 13
click at [536, 588] on button "Validate" at bounding box center [524, 587] width 67 height 28
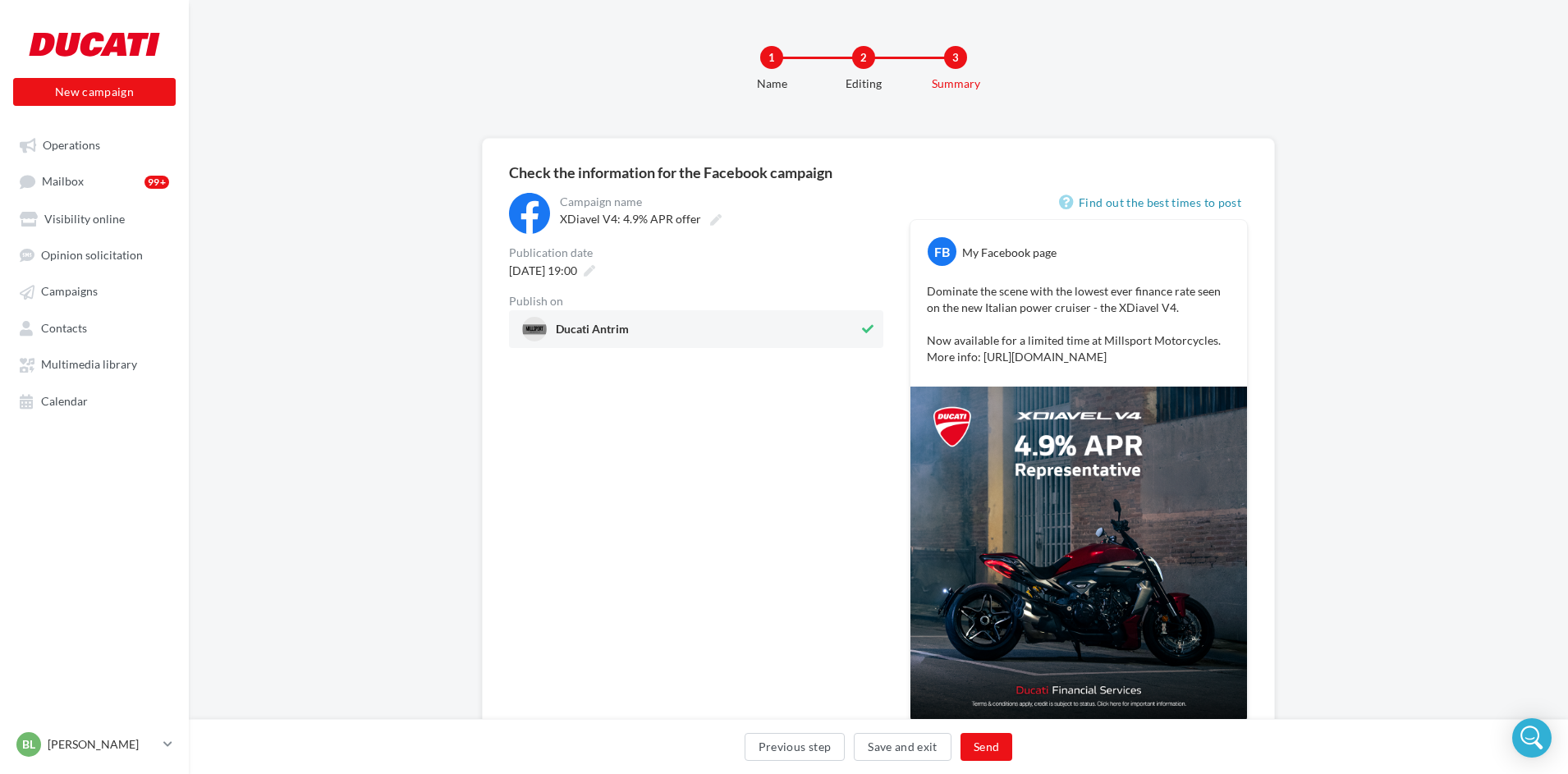
click at [536, 588] on div "**********" at bounding box center [696, 469] width 374 height 552
click at [988, 747] on button "Send" at bounding box center [986, 747] width 52 height 28
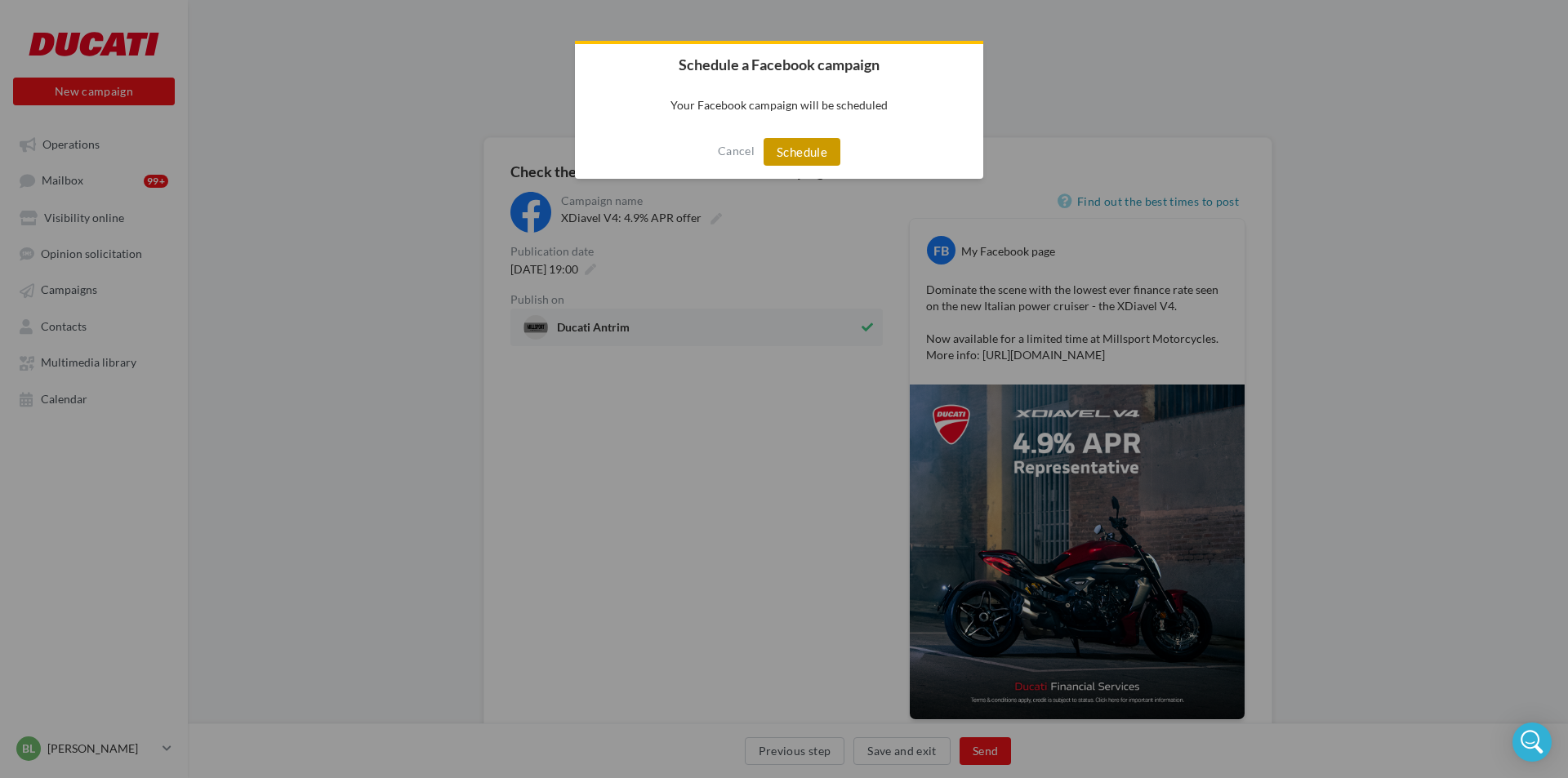
click at [788, 142] on button "Schedule" at bounding box center [802, 152] width 76 height 27
